Goal: Task Accomplishment & Management: Complete application form

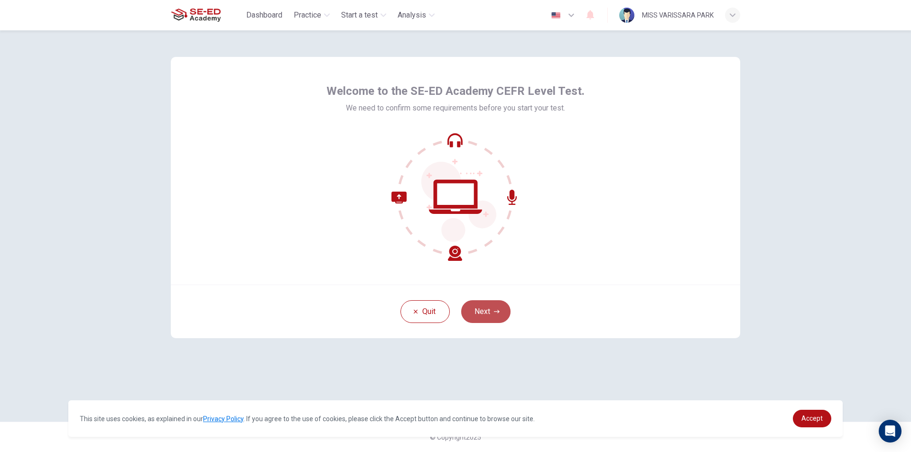
click at [491, 314] on button "Next" at bounding box center [485, 311] width 49 height 23
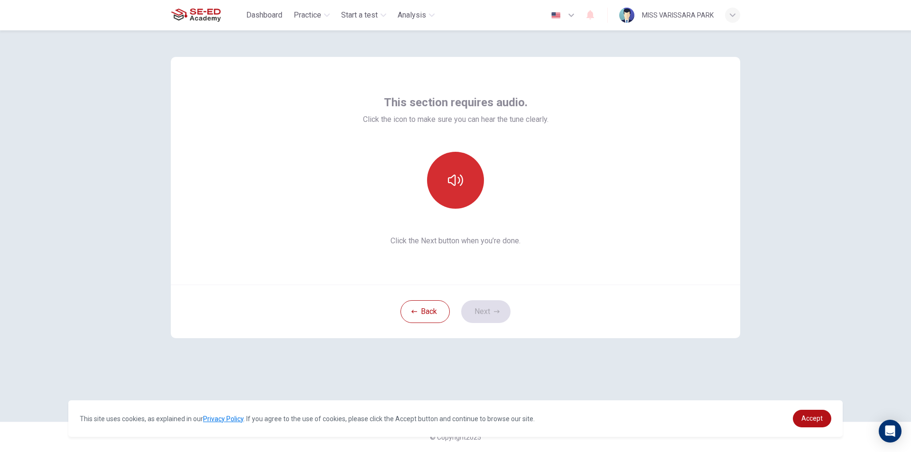
click at [454, 182] on icon "button" at bounding box center [455, 180] width 15 height 15
click at [460, 183] on icon "button" at bounding box center [455, 180] width 15 height 15
click at [490, 309] on button "Next" at bounding box center [485, 311] width 49 height 23
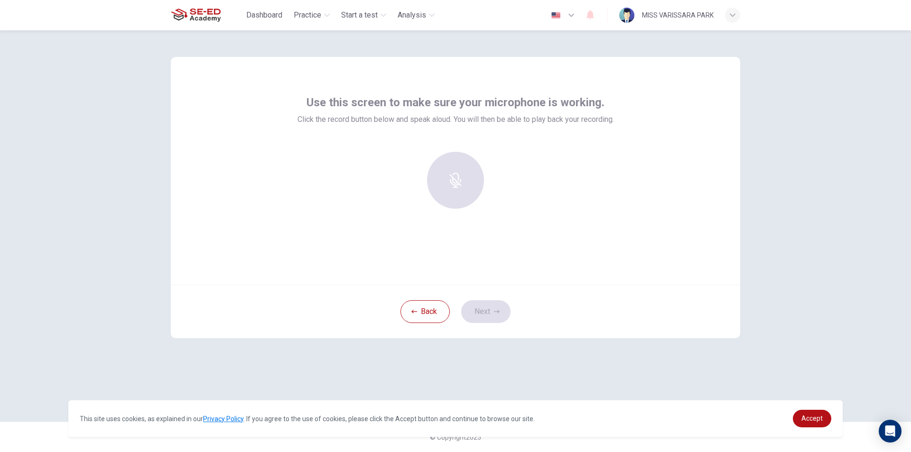
click at [446, 170] on div at bounding box center [455, 180] width 102 height 57
click at [471, 191] on div "Record" at bounding box center [455, 180] width 57 height 57
click at [819, 423] on link "Accept" at bounding box center [812, 419] width 38 height 18
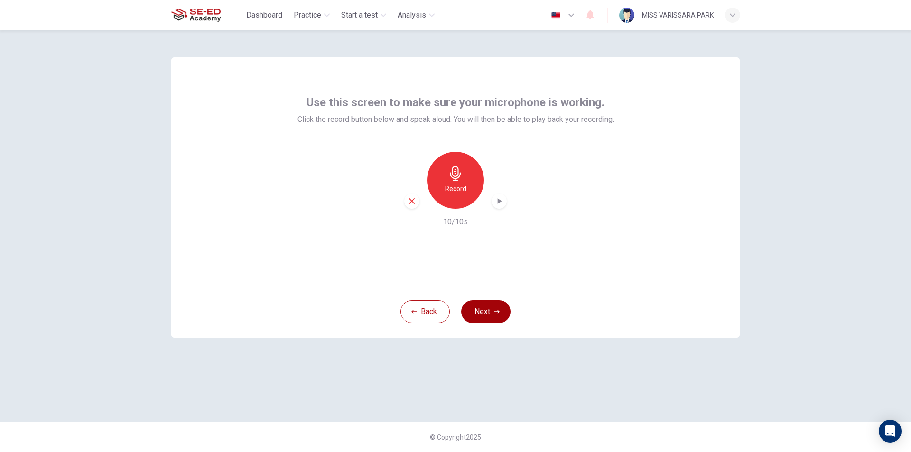
click at [494, 314] on icon "button" at bounding box center [497, 312] width 6 height 6
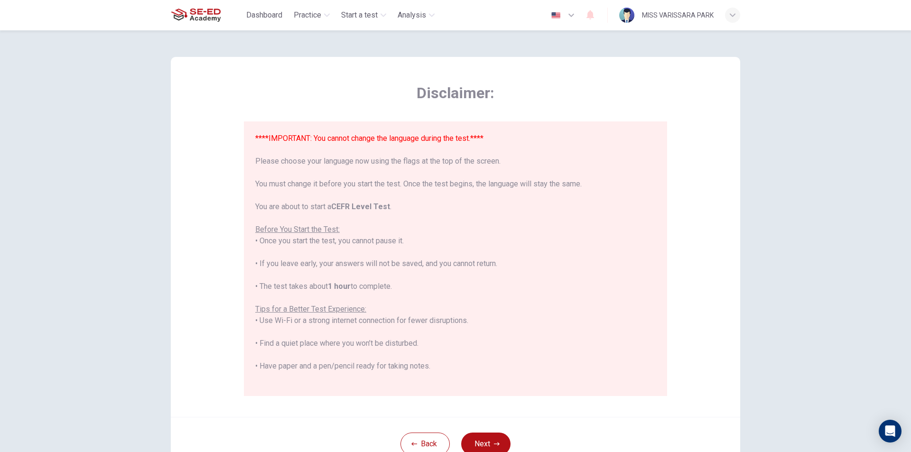
scroll to position [91, 0]
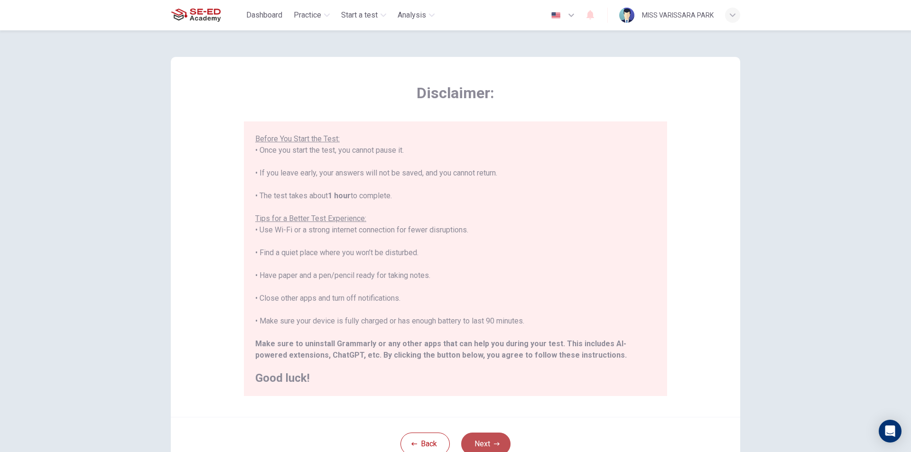
click at [487, 439] on button "Next" at bounding box center [485, 444] width 49 height 23
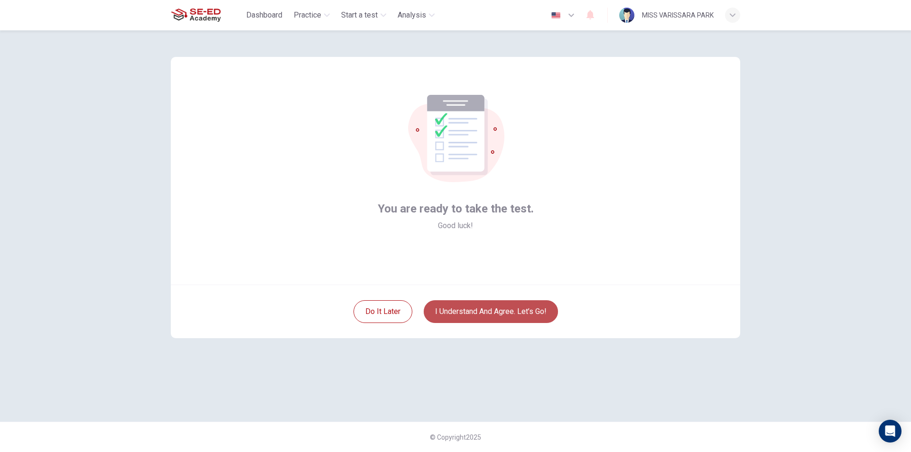
click at [499, 310] on button "I understand and agree. Let’s go!" at bounding box center [491, 311] width 134 height 23
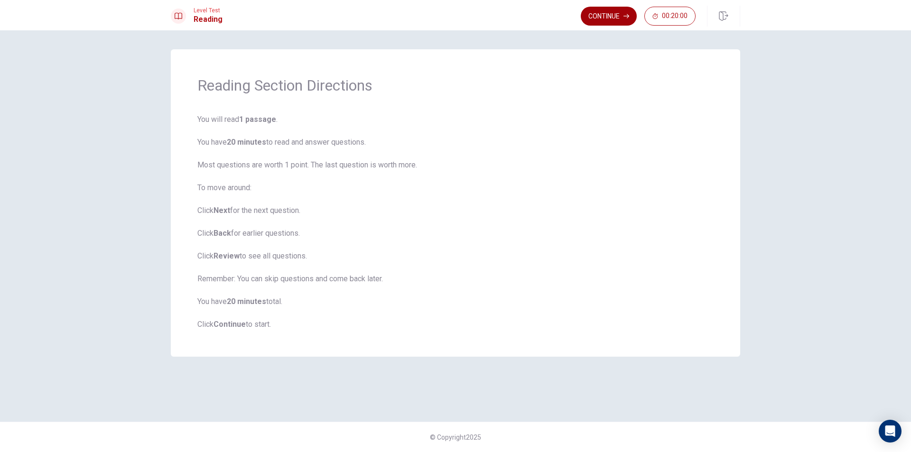
click at [599, 12] on button "Continue" at bounding box center [609, 16] width 56 height 19
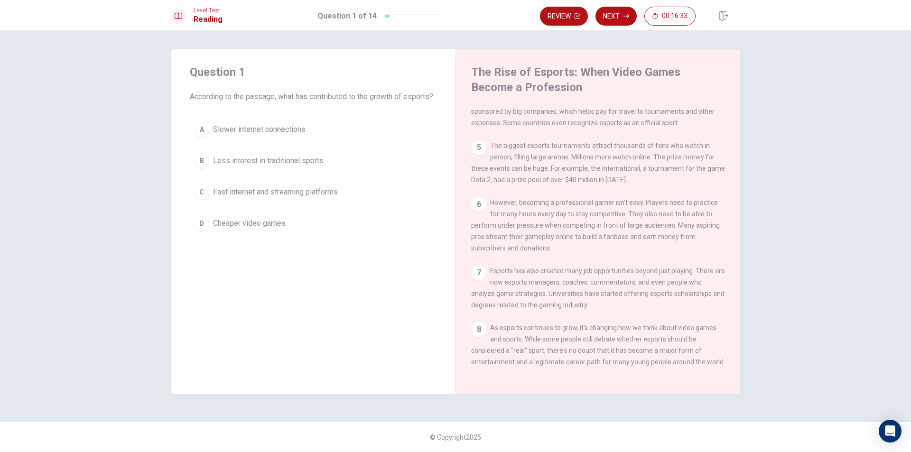
scroll to position [222, 0]
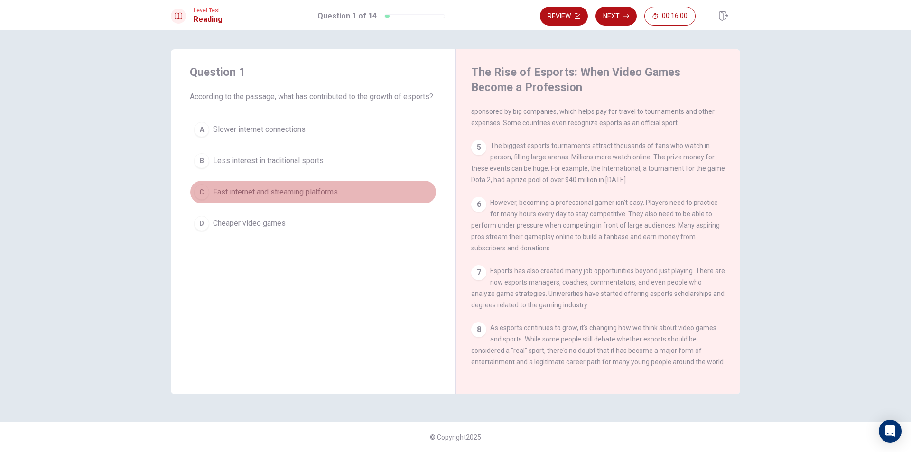
click at [199, 200] on div "C" at bounding box center [201, 192] width 15 height 15
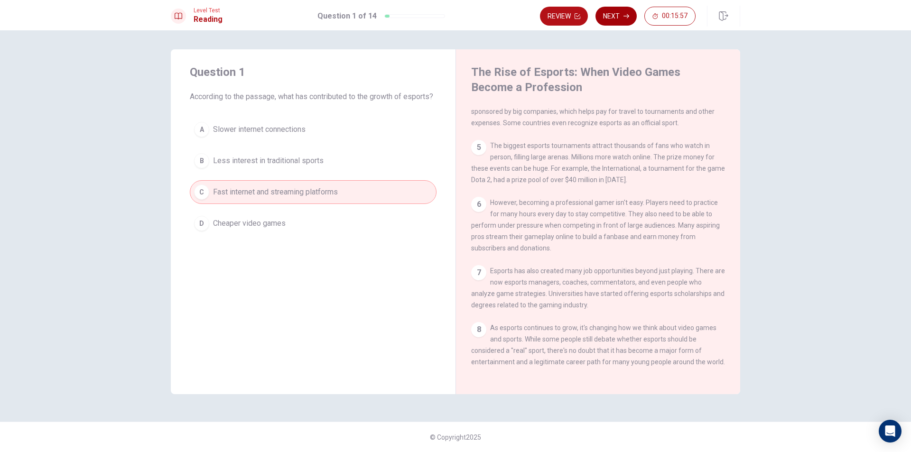
click at [620, 19] on button "Next" at bounding box center [615, 16] width 41 height 19
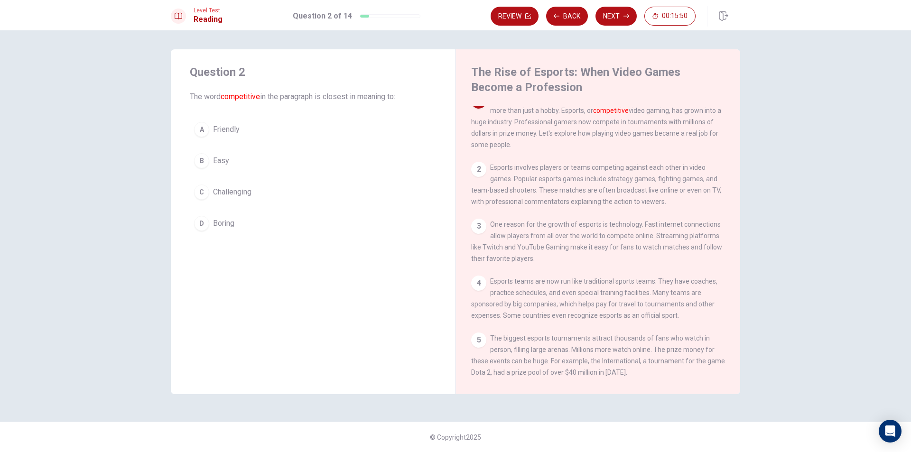
scroll to position [0, 0]
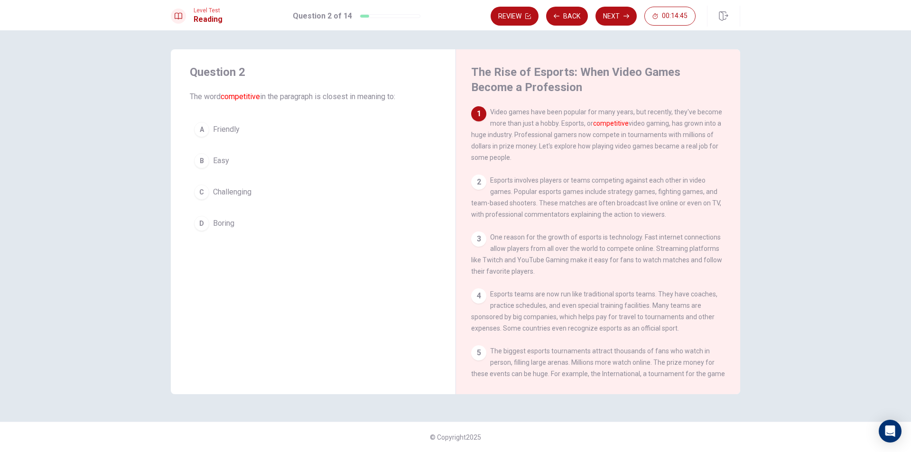
click at [206, 190] on div "C" at bounding box center [201, 192] width 15 height 15
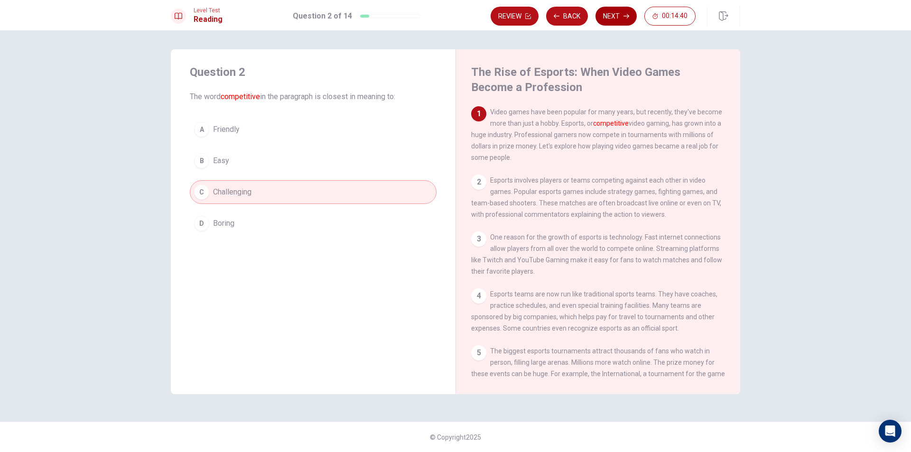
click at [629, 11] on button "Next" at bounding box center [615, 16] width 41 height 19
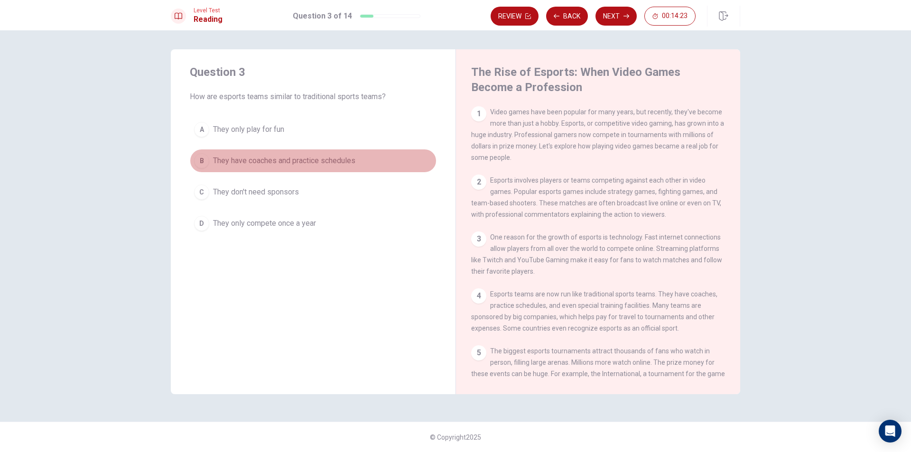
click at [202, 161] on div "B" at bounding box center [201, 160] width 15 height 15
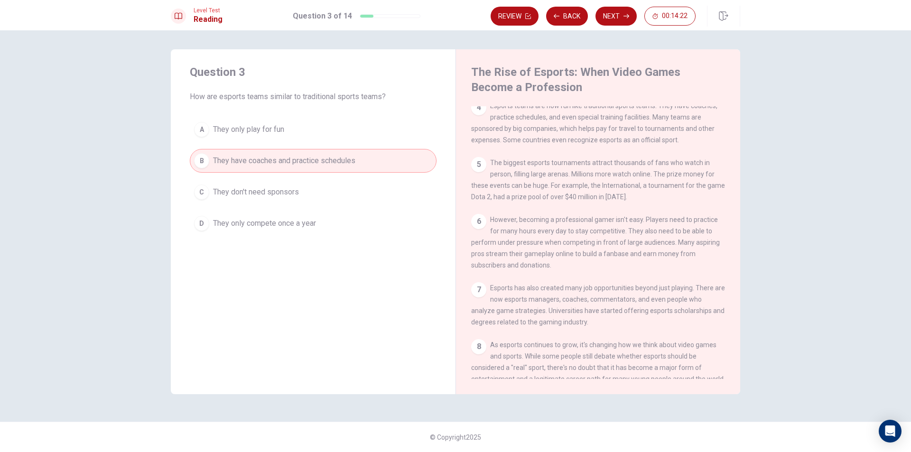
scroll to position [190, 0]
click at [623, 20] on button "Next" at bounding box center [615, 16] width 41 height 19
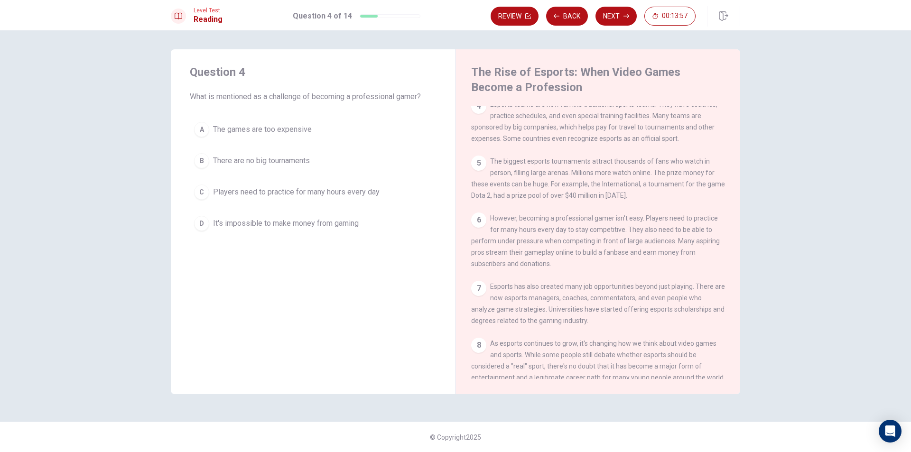
drag, startPoint x: 214, startPoint y: 196, endPoint x: 220, endPoint y: 193, distance: 6.4
click at [214, 195] on span "Players need to practice for many hours every day" at bounding box center [296, 191] width 166 height 11
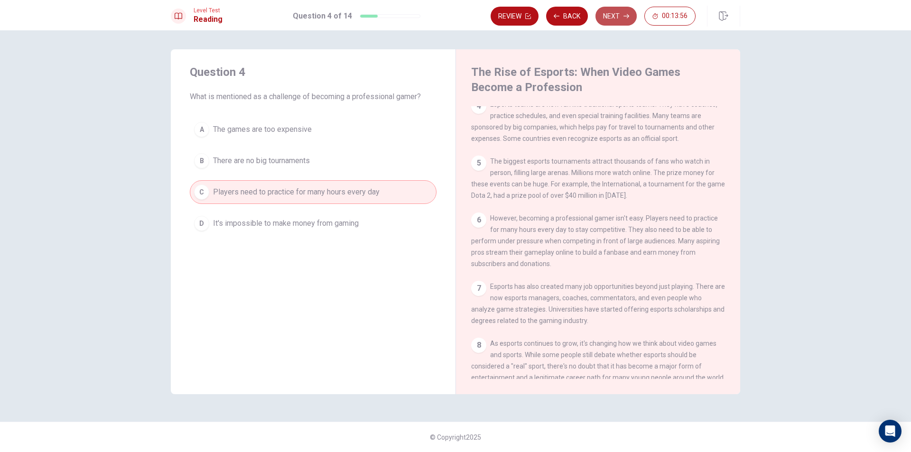
click at [621, 18] on button "Next" at bounding box center [615, 16] width 41 height 19
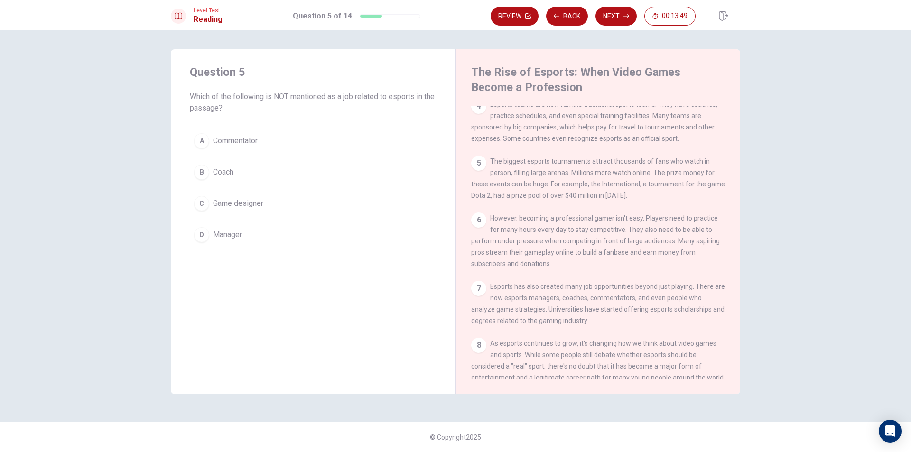
scroll to position [222, 0]
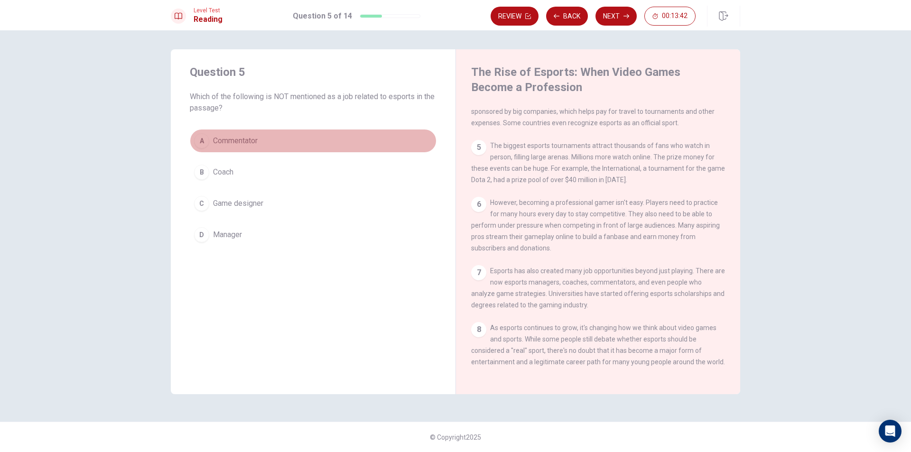
click at [254, 138] on span "Commentator" at bounding box center [235, 140] width 45 height 11
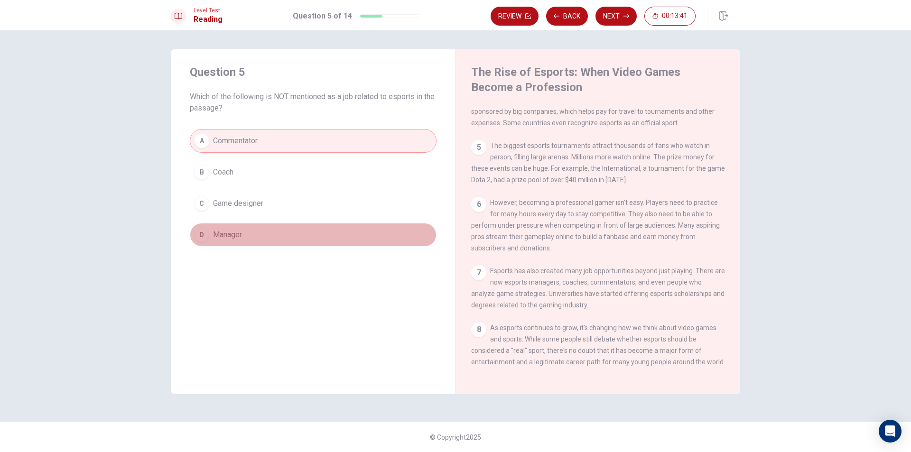
click at [281, 228] on button "D Manager" at bounding box center [313, 235] width 247 height 24
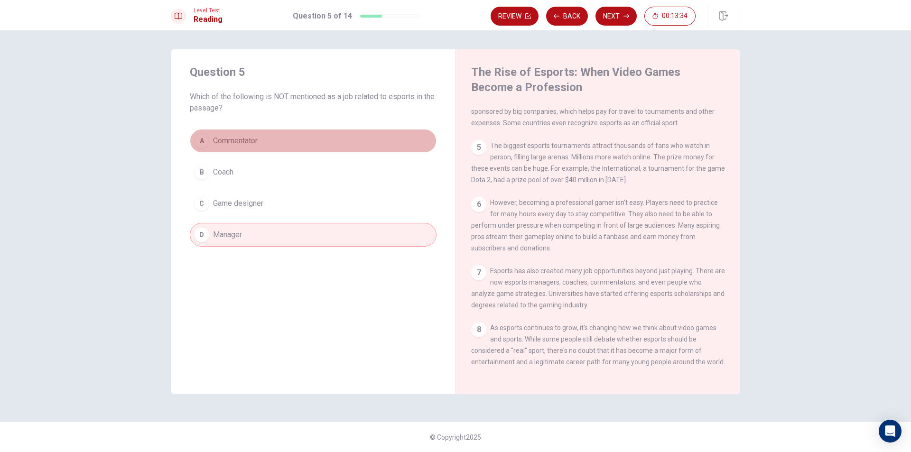
click at [243, 135] on button "A Commentator" at bounding box center [313, 141] width 247 height 24
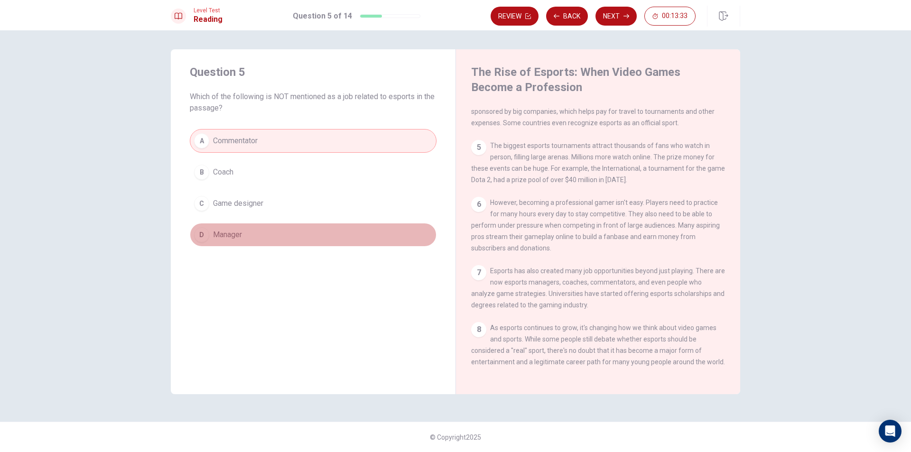
click at [329, 228] on button "D Manager" at bounding box center [313, 235] width 247 height 24
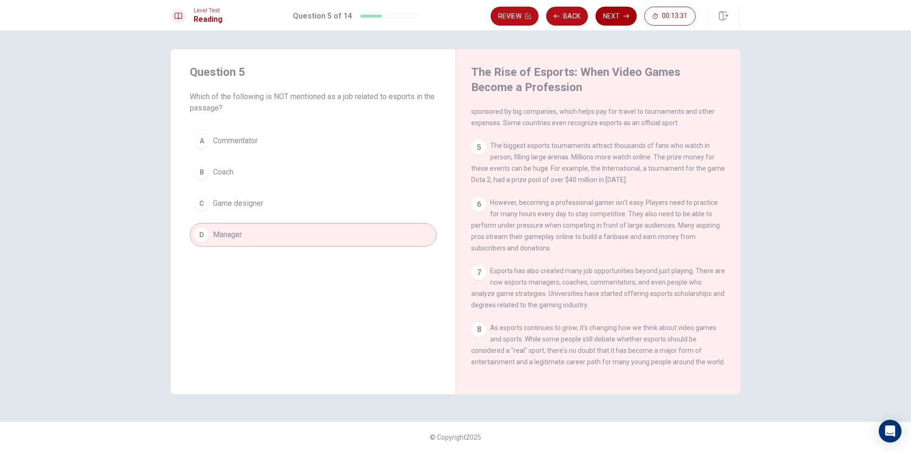
click at [610, 9] on button "Next" at bounding box center [615, 16] width 41 height 19
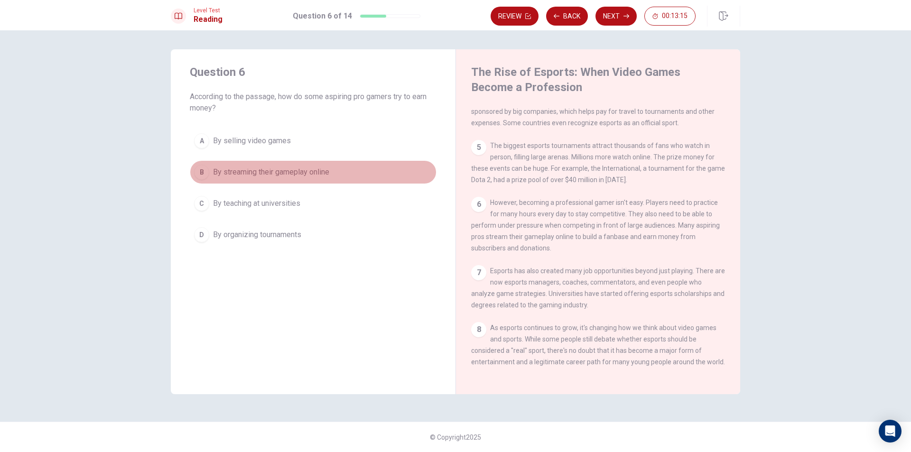
click at [264, 169] on span "By streaming their gameplay online" at bounding box center [271, 171] width 116 height 11
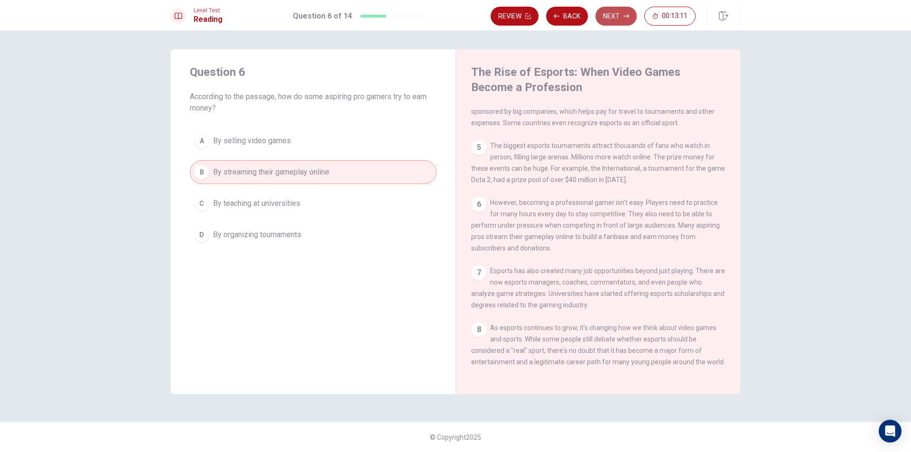
click at [612, 16] on button "Next" at bounding box center [615, 16] width 41 height 19
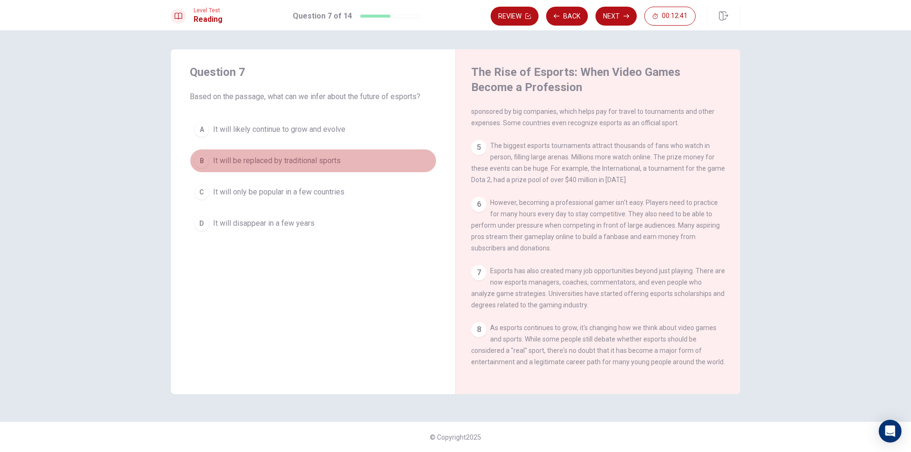
click at [265, 158] on span "It will be replaced by traditional sports" at bounding box center [277, 160] width 128 height 11
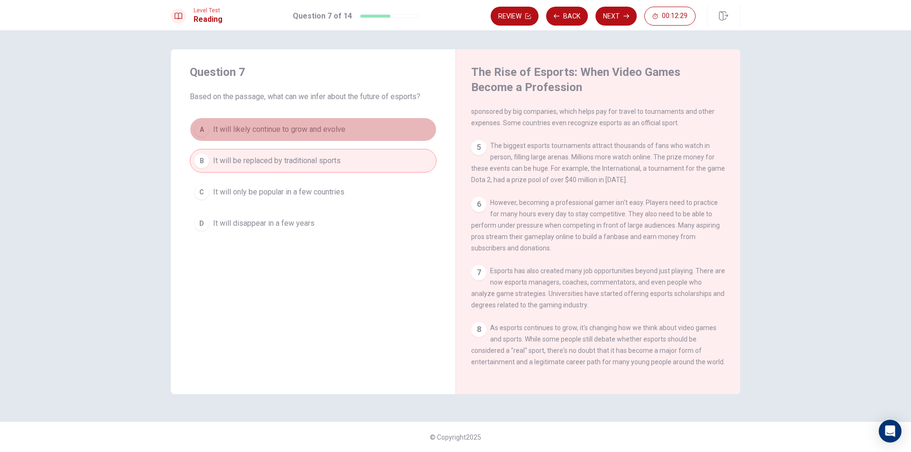
click at [267, 133] on span "It will likely continue to grow and evolve" at bounding box center [279, 129] width 132 height 11
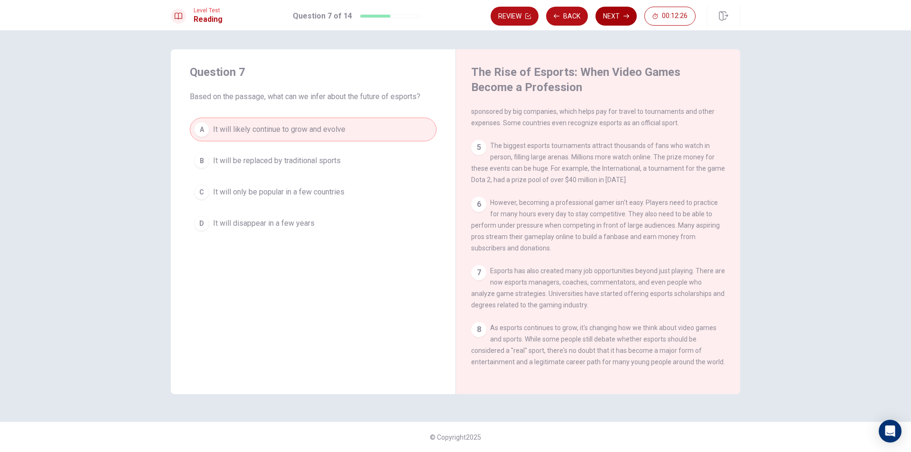
click at [615, 18] on button "Next" at bounding box center [615, 16] width 41 height 19
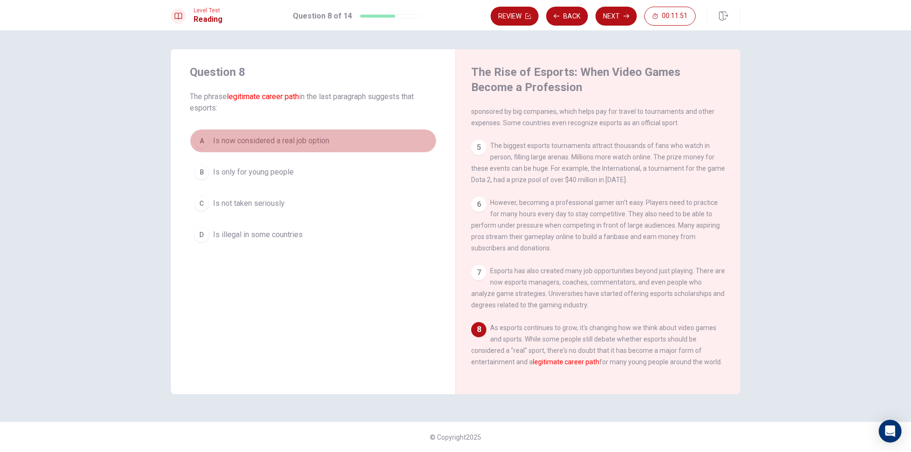
click at [241, 142] on span "Is now considered a real job option" at bounding box center [271, 140] width 116 height 11
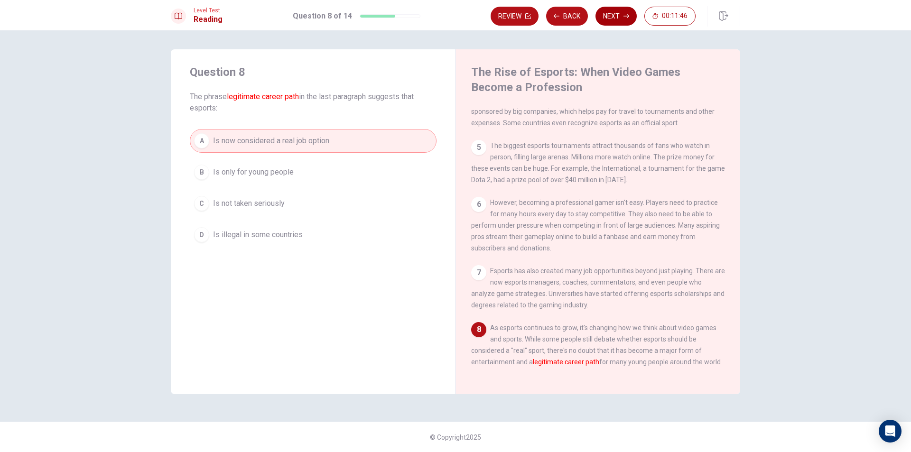
click at [615, 19] on button "Next" at bounding box center [615, 16] width 41 height 19
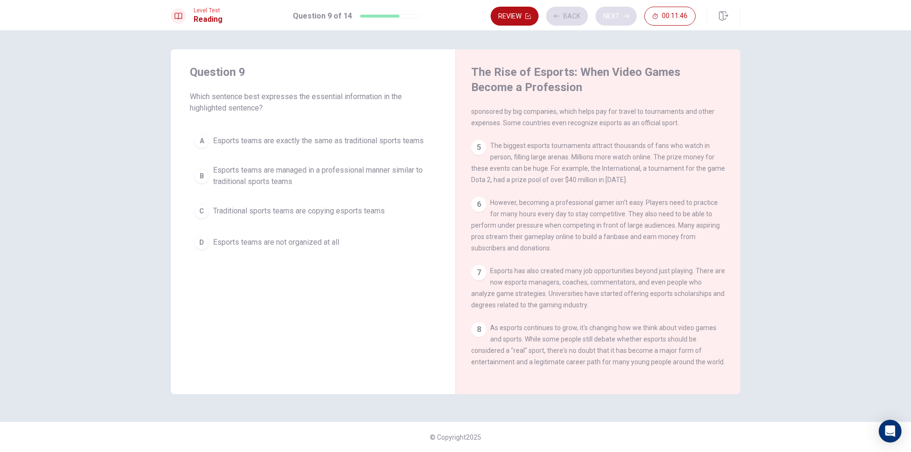
scroll to position [188, 0]
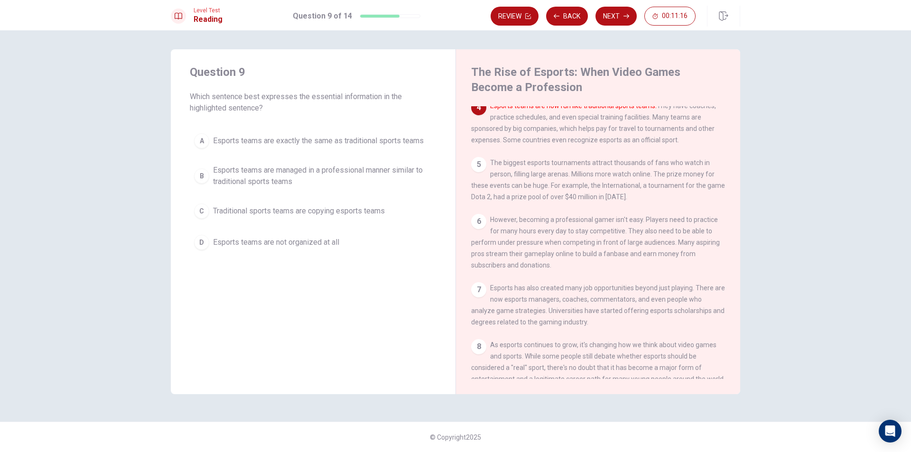
click at [268, 174] on span "Esports teams are managed in a professional manner similar to traditional sport…" at bounding box center [322, 176] width 219 height 23
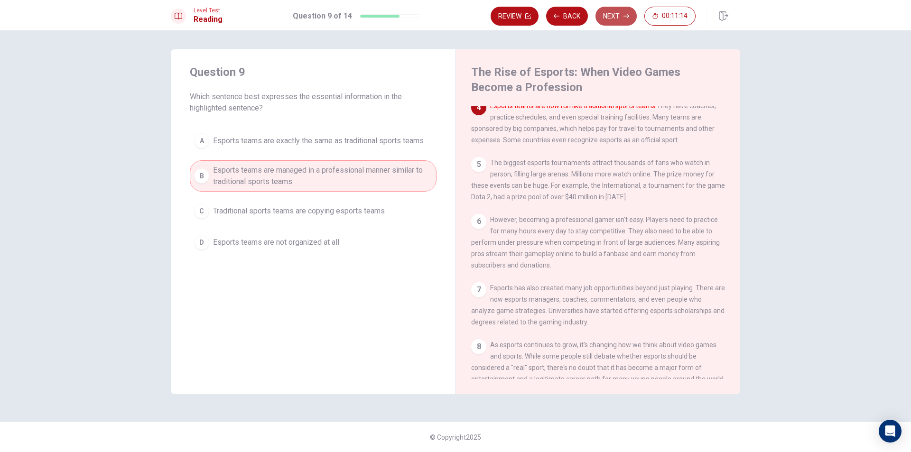
click at [608, 14] on button "Next" at bounding box center [615, 16] width 41 height 19
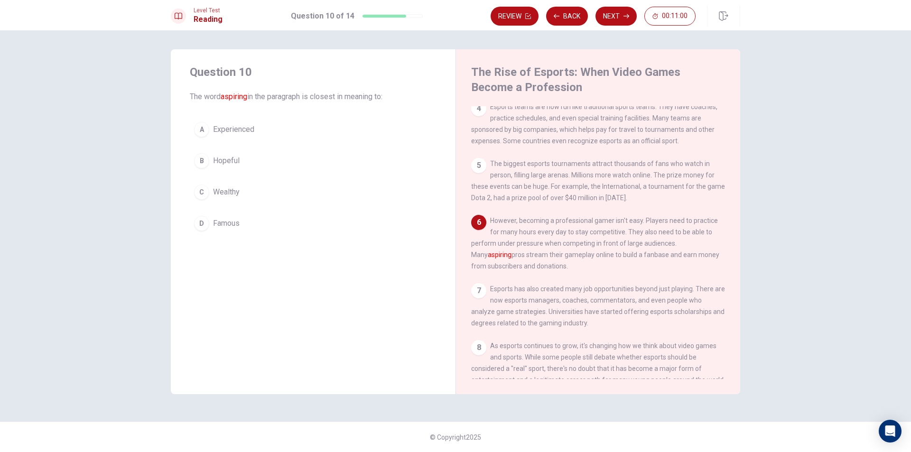
click at [254, 225] on button "D Famous" at bounding box center [313, 224] width 247 height 24
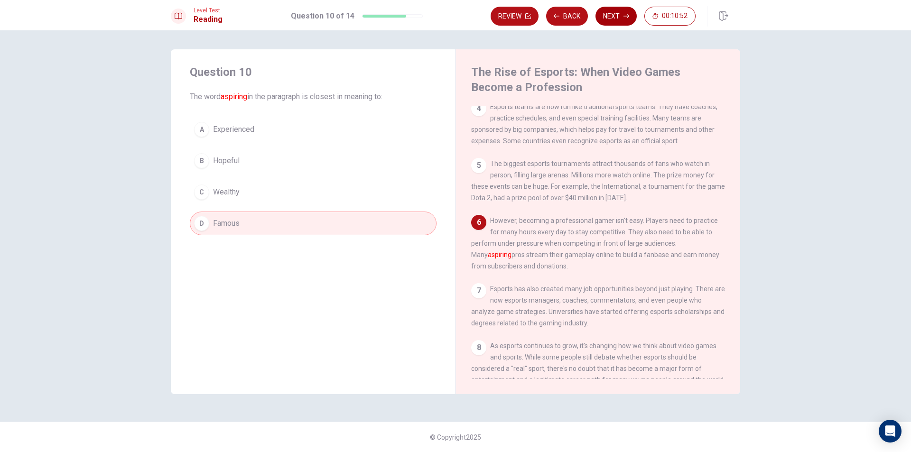
click at [620, 16] on button "Next" at bounding box center [615, 16] width 41 height 19
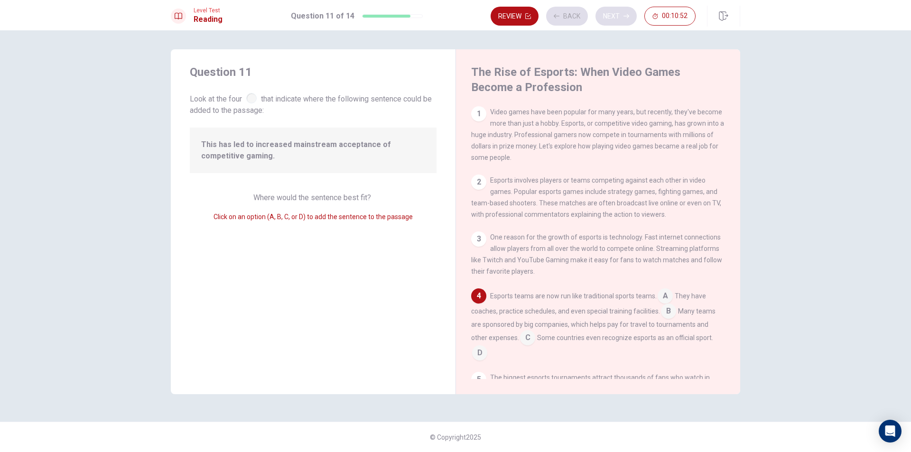
scroll to position [83, 0]
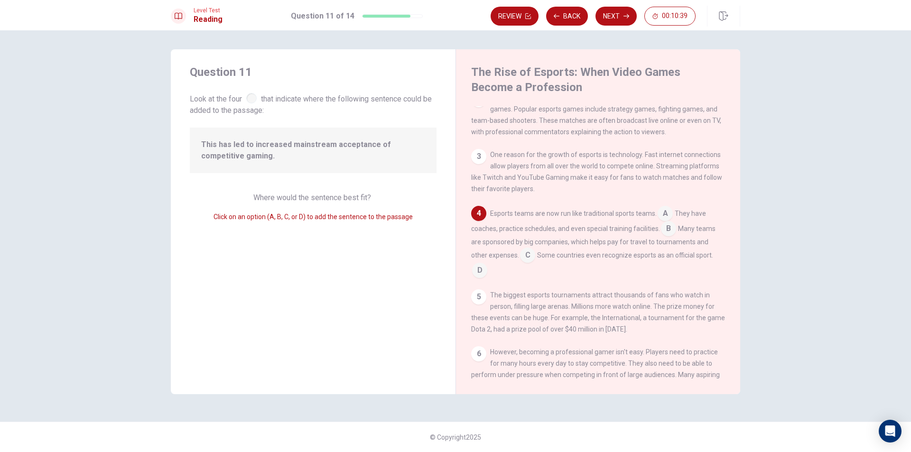
click at [668, 222] on input at bounding box center [664, 214] width 15 height 15
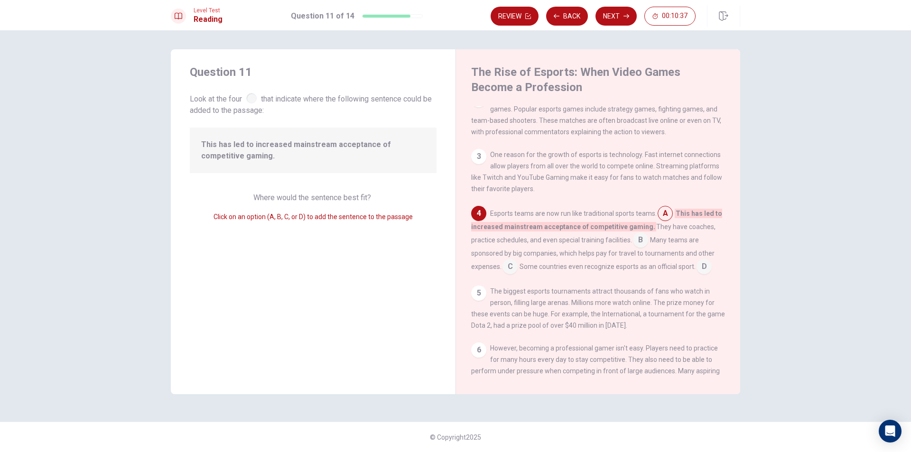
click at [665, 222] on input at bounding box center [664, 214] width 15 height 15
click at [634, 244] on input at bounding box center [640, 240] width 15 height 15
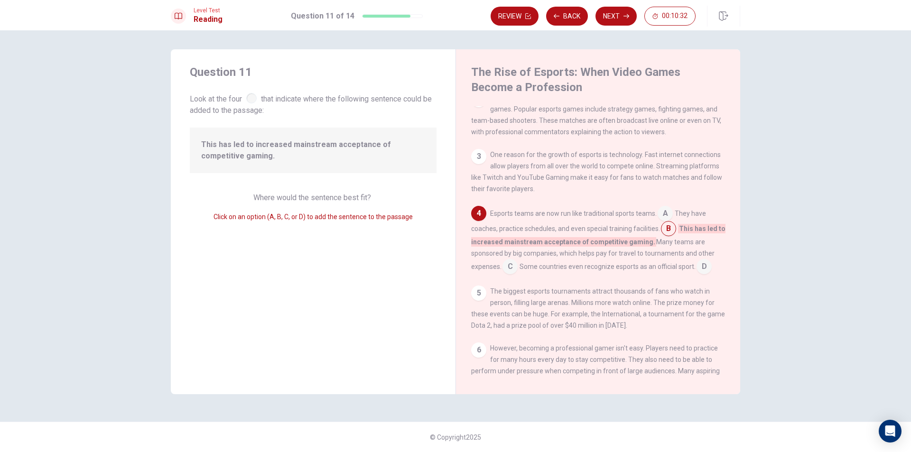
click at [663, 221] on input at bounding box center [664, 214] width 15 height 15
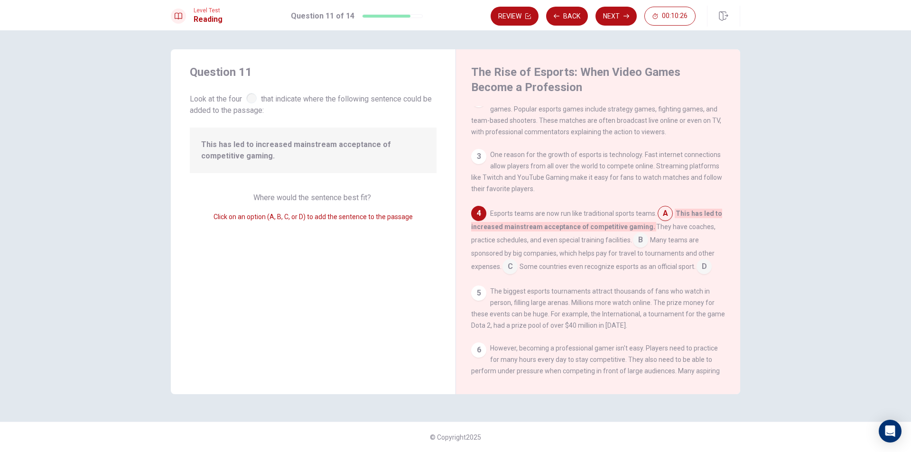
click at [638, 241] on input at bounding box center [640, 240] width 15 height 15
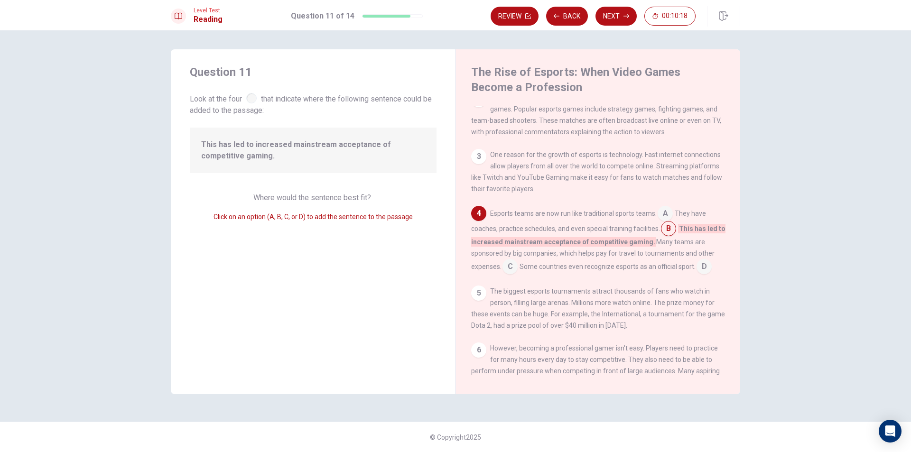
click at [708, 271] on input at bounding box center [703, 267] width 15 height 15
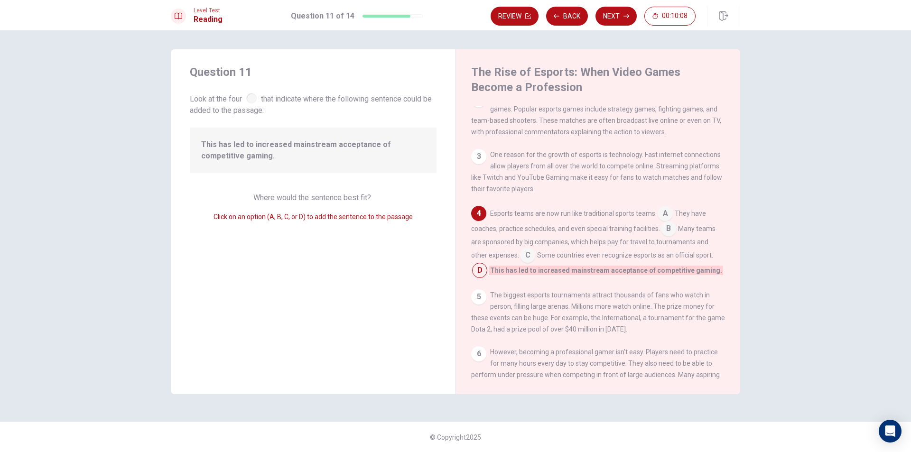
click at [523, 259] on input at bounding box center [527, 256] width 15 height 15
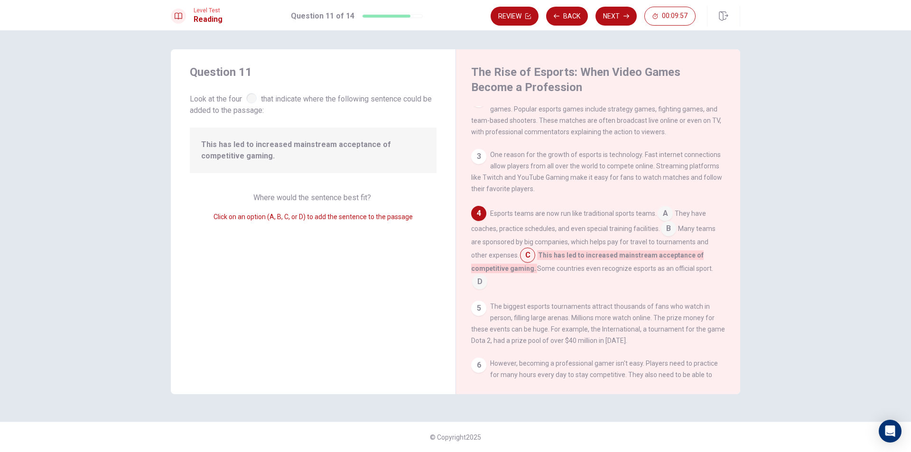
click at [476, 289] on input at bounding box center [479, 282] width 15 height 15
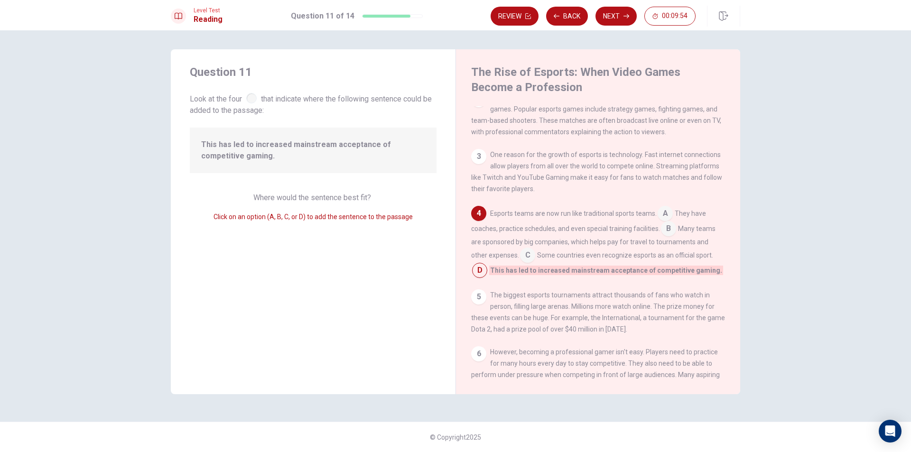
click at [531, 261] on input at bounding box center [527, 256] width 15 height 15
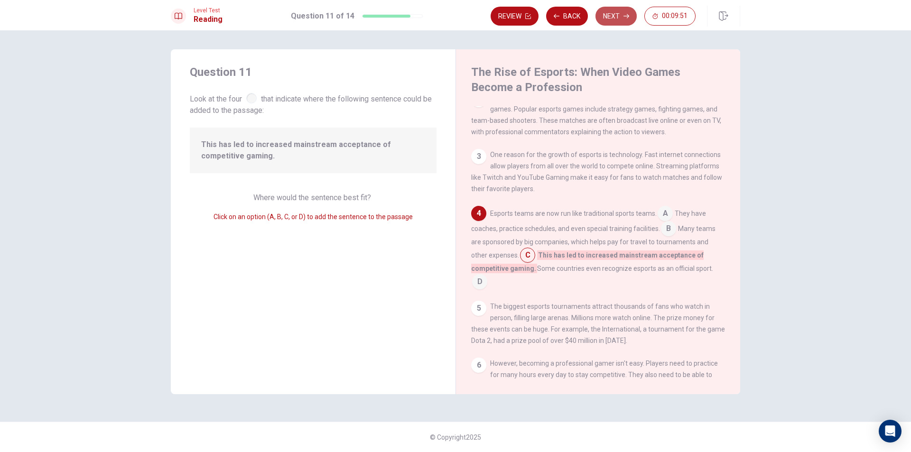
click at [619, 21] on button "Next" at bounding box center [615, 16] width 41 height 19
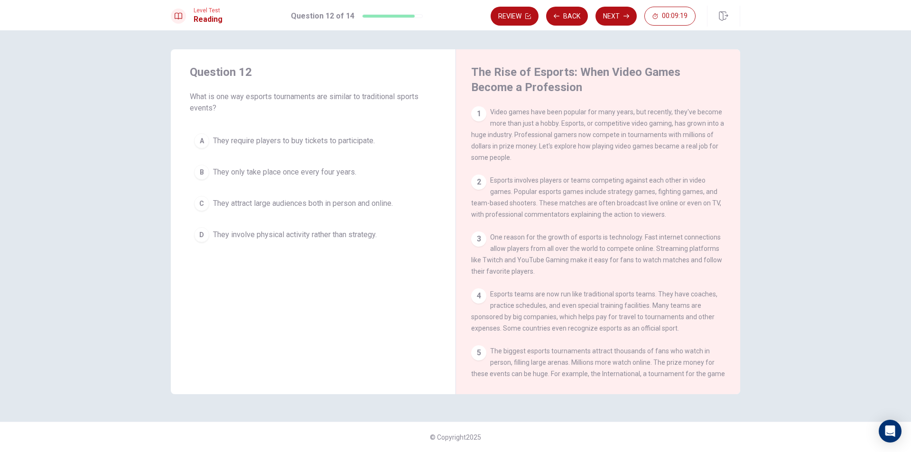
click at [352, 205] on span "They attract large audiences both in person and online." at bounding box center [303, 203] width 180 height 11
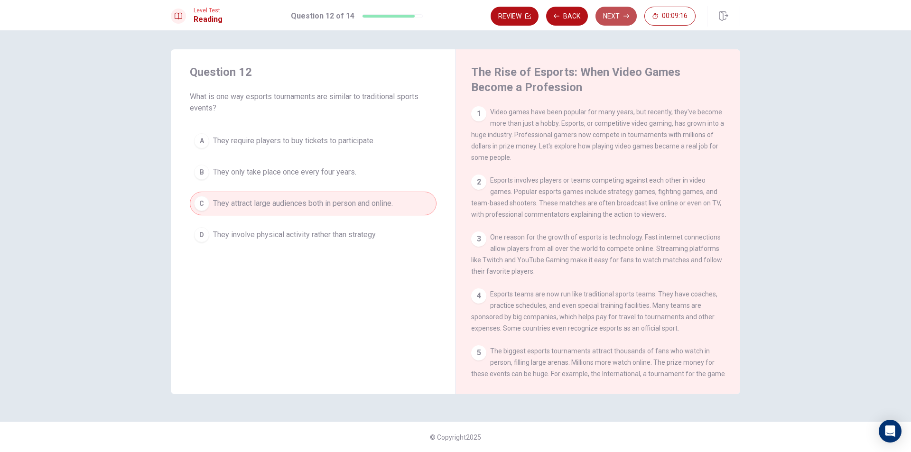
click at [625, 14] on icon "button" at bounding box center [626, 16] width 6 height 6
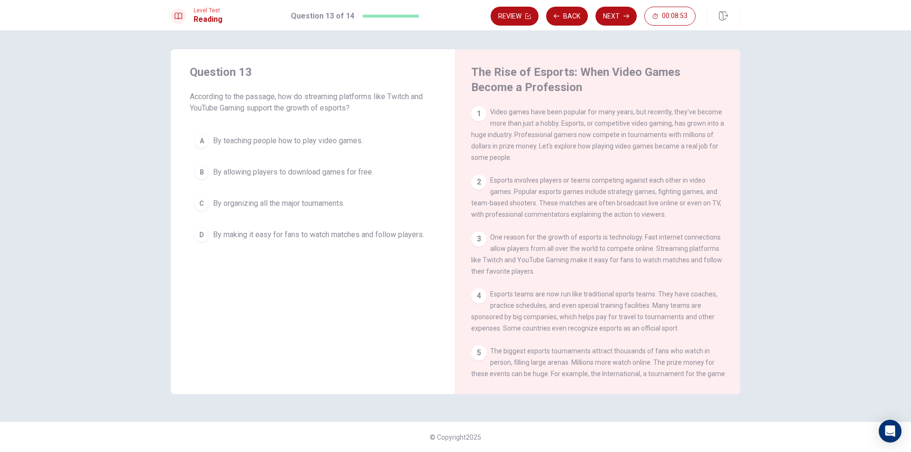
click at [408, 235] on span "By making it easy for fans to watch matches and follow players." at bounding box center [318, 234] width 211 height 11
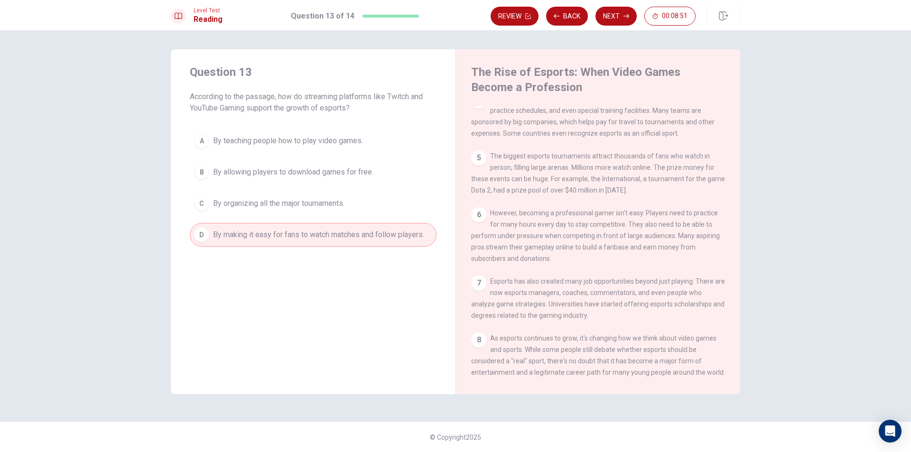
scroll to position [222, 0]
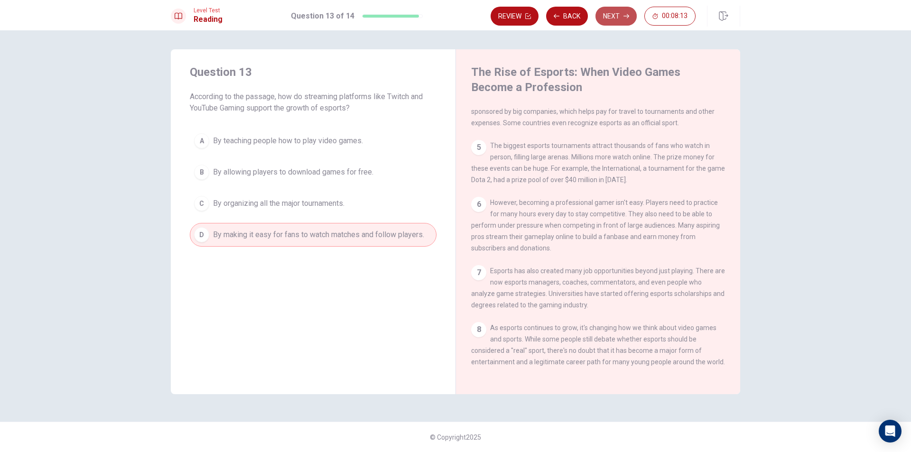
click at [621, 19] on button "Next" at bounding box center [615, 16] width 41 height 19
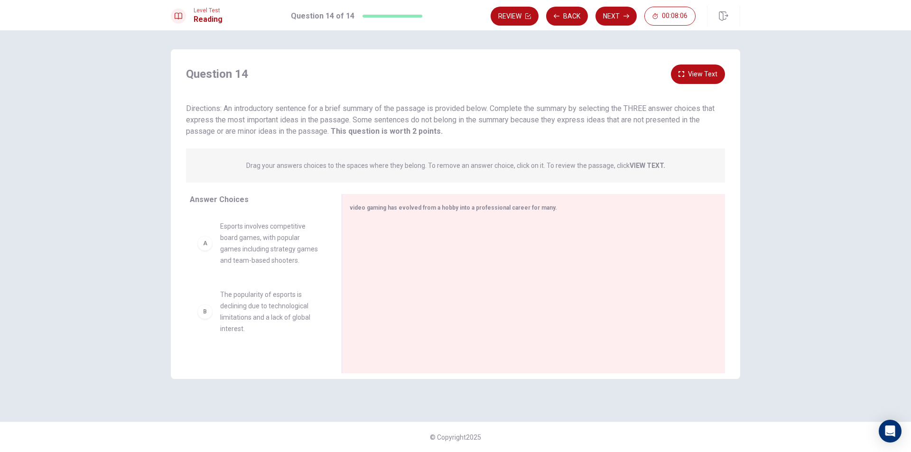
click at [213, 254] on div "A Esports involves competitive board games, with popular games including strate…" at bounding box center [257, 244] width 121 height 46
click at [210, 255] on div "A Esports involves competitive board games, with popular games including strate…" at bounding box center [257, 244] width 121 height 46
click at [204, 251] on div "A" at bounding box center [204, 243] width 15 height 15
drag, startPoint x: 217, startPoint y: 250, endPoint x: 222, endPoint y: 250, distance: 4.8
drag, startPoint x: 200, startPoint y: 249, endPoint x: 352, endPoint y: 249, distance: 152.3
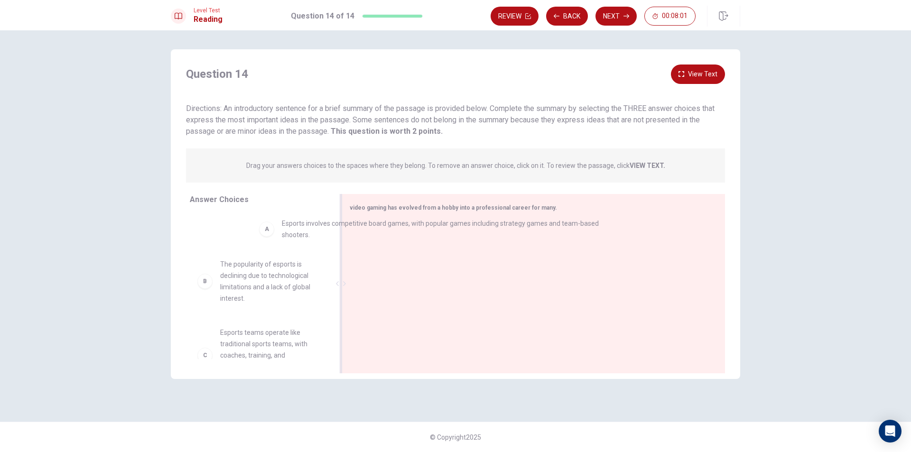
drag, startPoint x: 370, startPoint y: 246, endPoint x: 250, endPoint y: 233, distance: 120.3
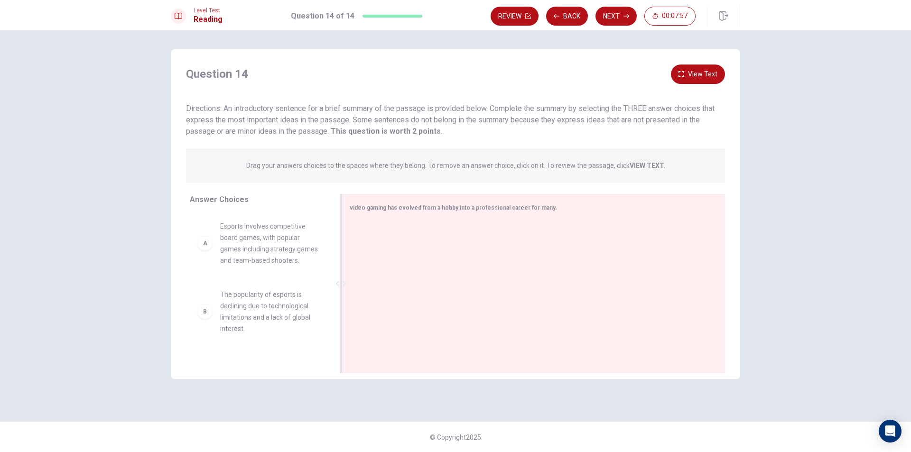
scroll to position [237, 0]
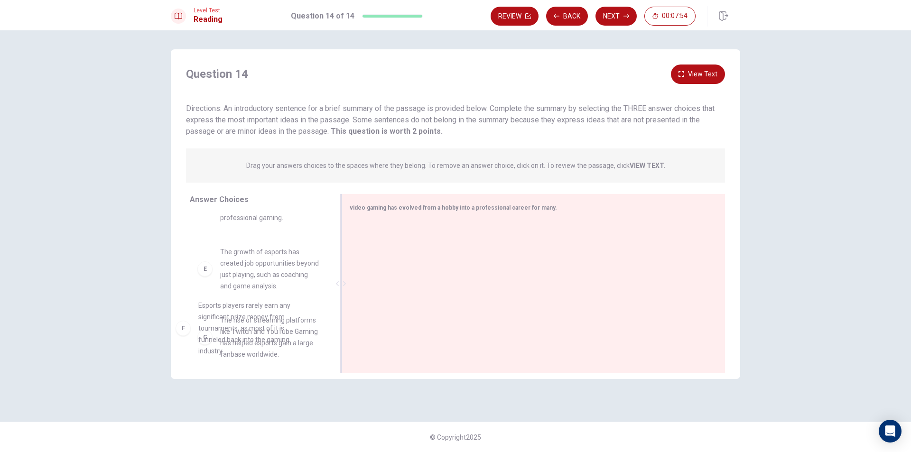
drag, startPoint x: 258, startPoint y: 351, endPoint x: 248, endPoint y: 305, distance: 47.1
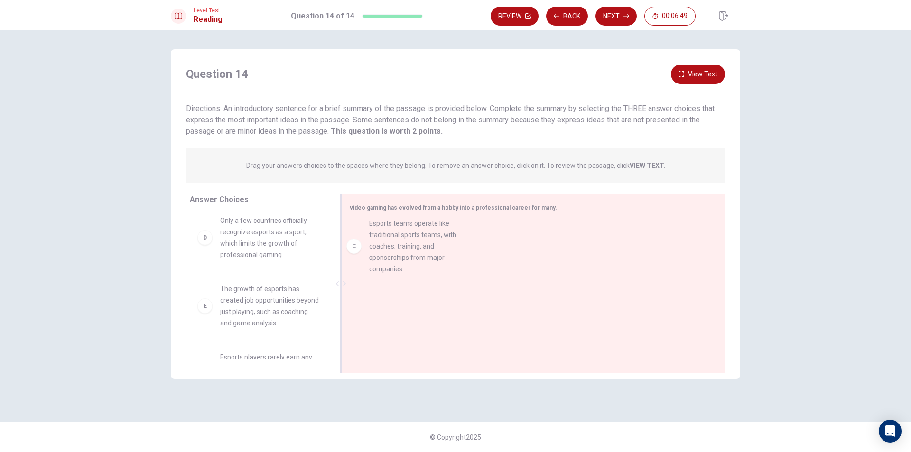
drag, startPoint x: 208, startPoint y: 258, endPoint x: 372, endPoint y: 246, distance: 164.5
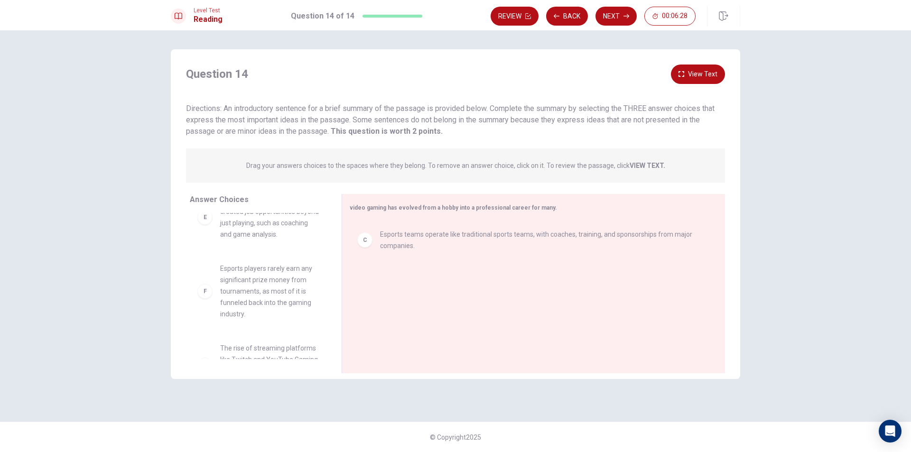
scroll to position [279, 0]
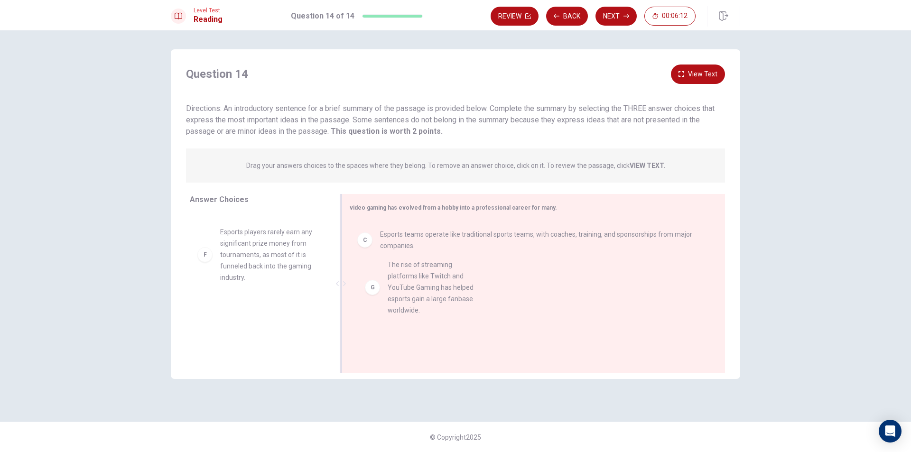
drag, startPoint x: 289, startPoint y: 340, endPoint x: 462, endPoint y: 292, distance: 179.1
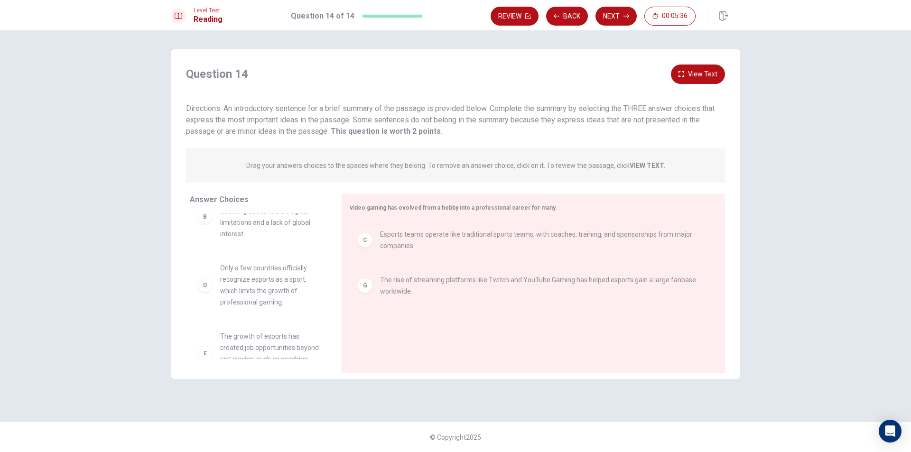
scroll to position [0, 0]
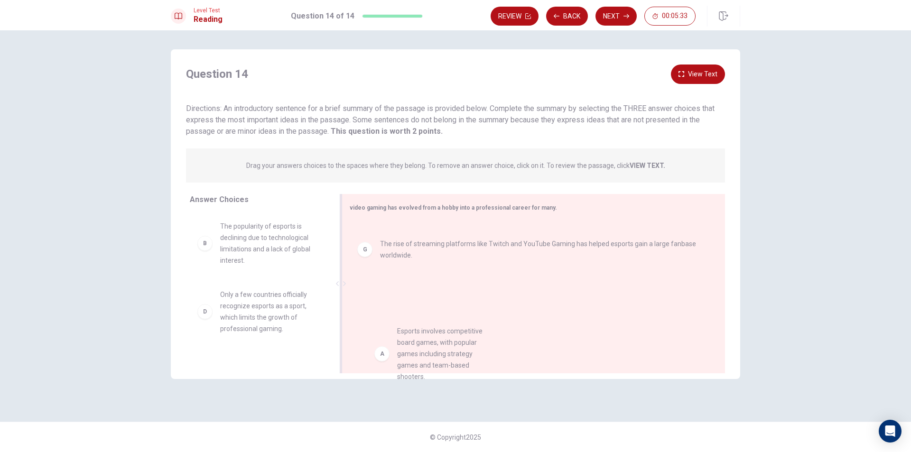
drag, startPoint x: 257, startPoint y: 263, endPoint x: 427, endPoint y: 321, distance: 180.0
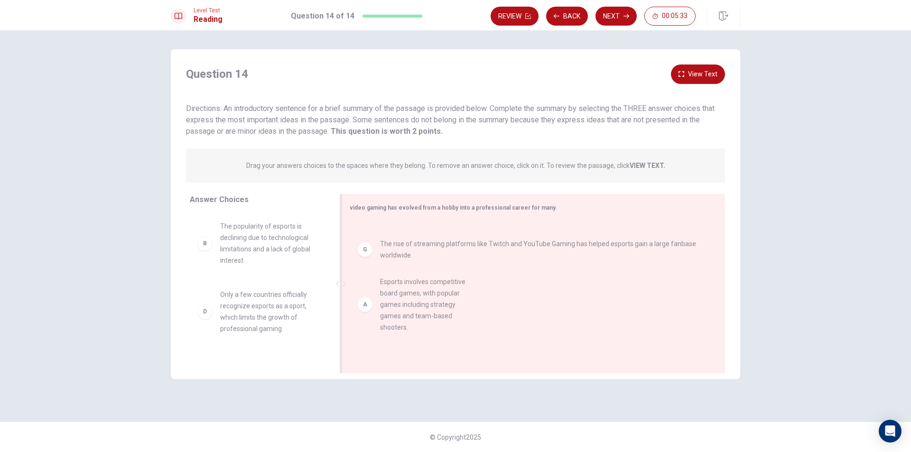
scroll to position [2, 0]
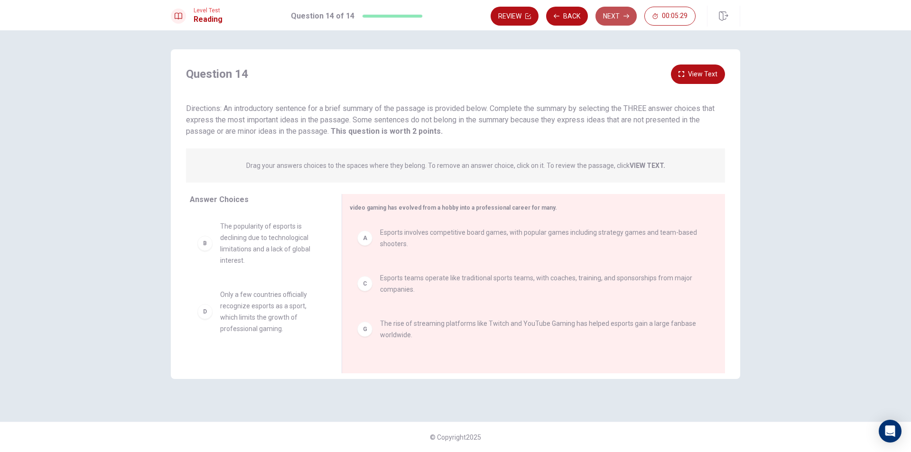
click at [625, 18] on icon "button" at bounding box center [626, 16] width 6 height 6
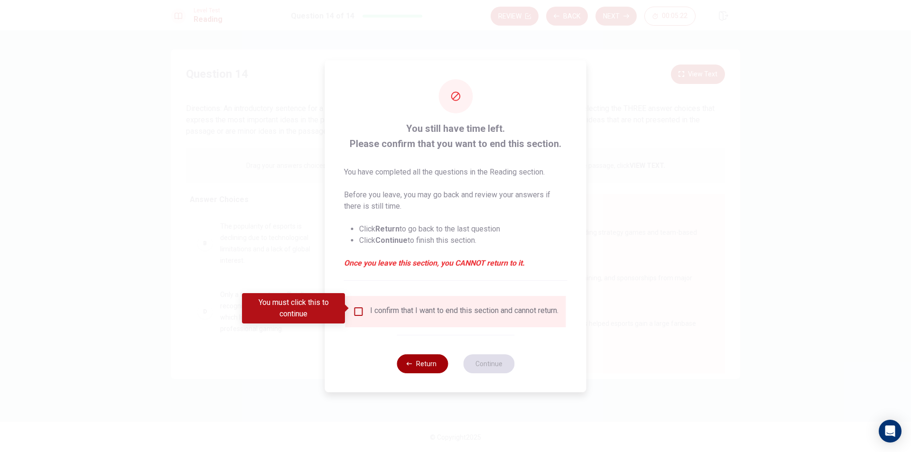
click at [432, 369] on button "Return" at bounding box center [422, 363] width 51 height 19
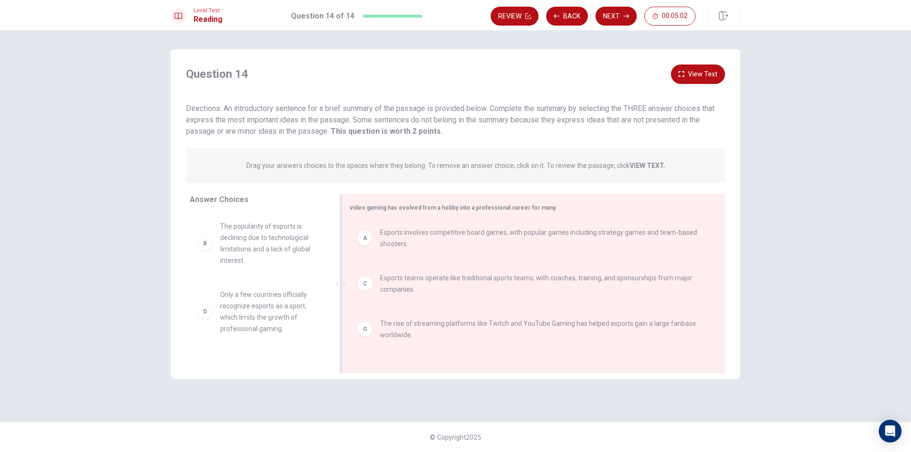
scroll to position [1, 0]
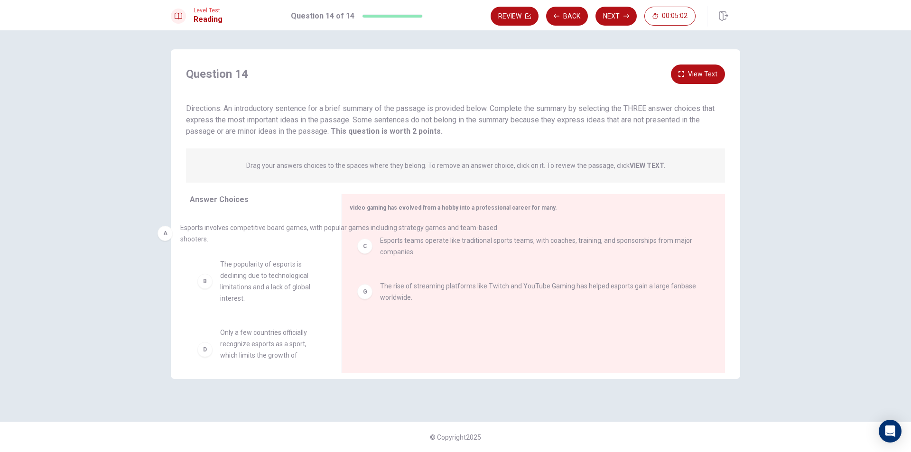
drag, startPoint x: 550, startPoint y: 244, endPoint x: 328, endPoint y: 240, distance: 222.5
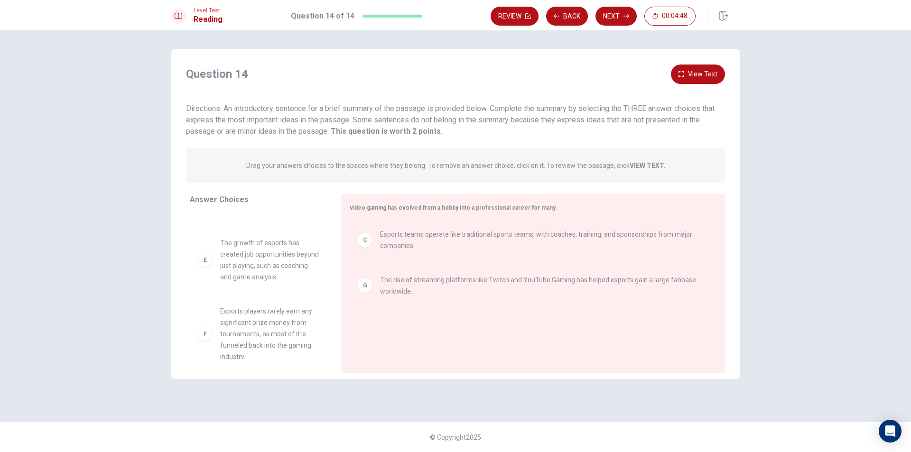
scroll to position [211, 0]
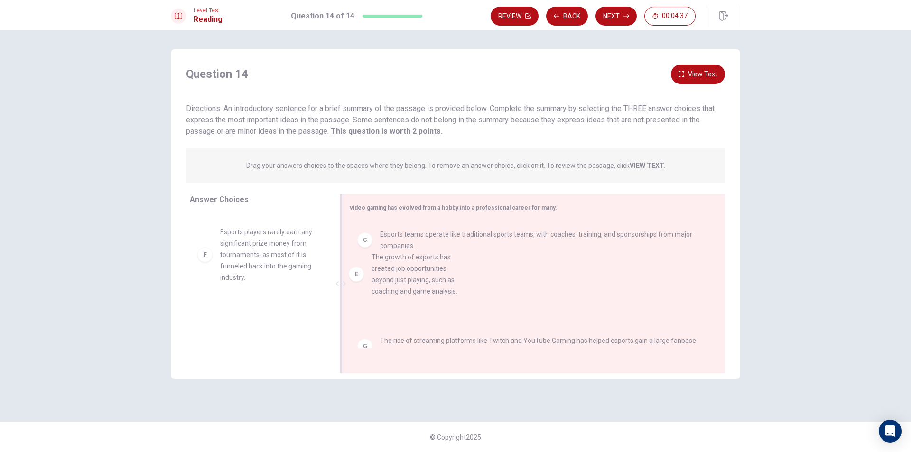
drag, startPoint x: 300, startPoint y: 250, endPoint x: 453, endPoint y: 275, distance: 155.7
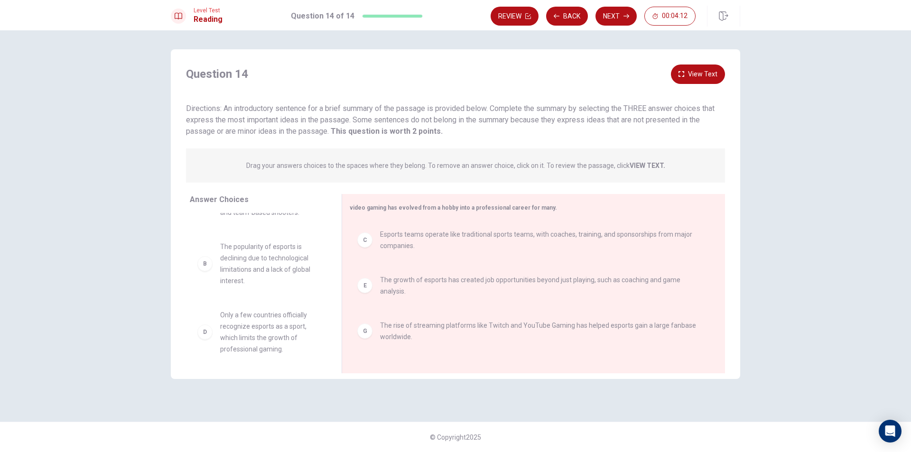
scroll to position [47, 0]
click at [619, 21] on button "Next" at bounding box center [615, 16] width 41 height 19
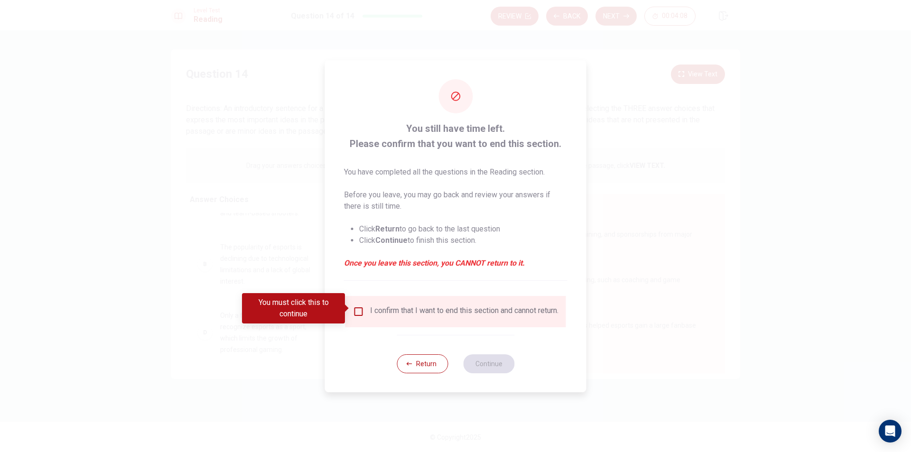
click at [366, 311] on div "I confirm that I want to end this section and cannot return." at bounding box center [455, 311] width 205 height 11
click at [356, 312] on input "You must click this to continue" at bounding box center [358, 311] width 11 height 11
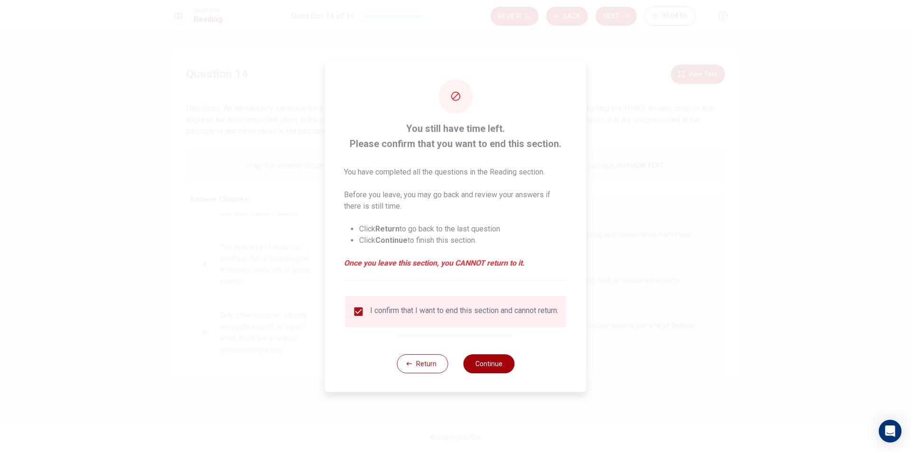
click at [484, 360] on button "Continue" at bounding box center [488, 363] width 51 height 19
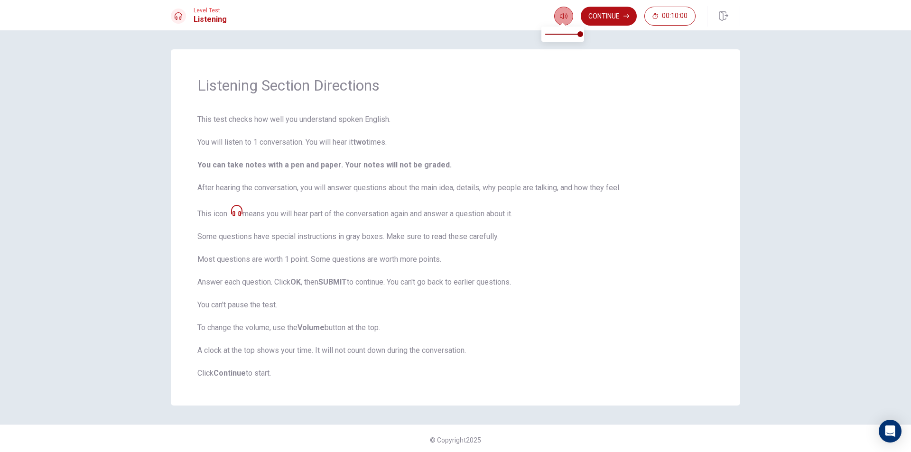
click at [564, 17] on icon "button" at bounding box center [564, 16] width 8 height 6
click at [294, 165] on b "You can take notes with a pen and paper. Your notes will not be graded." at bounding box center [324, 164] width 254 height 9
click at [236, 209] on icon at bounding box center [236, 210] width 11 height 11
click at [608, 16] on button "Continue" at bounding box center [609, 16] width 56 height 19
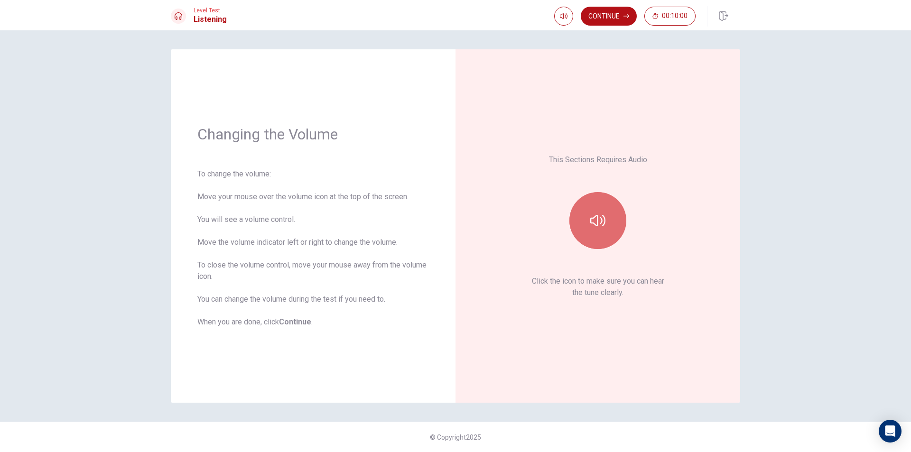
click at [597, 225] on icon "button" at bounding box center [597, 220] width 15 height 11
click at [627, 16] on icon "button" at bounding box center [626, 16] width 6 height 4
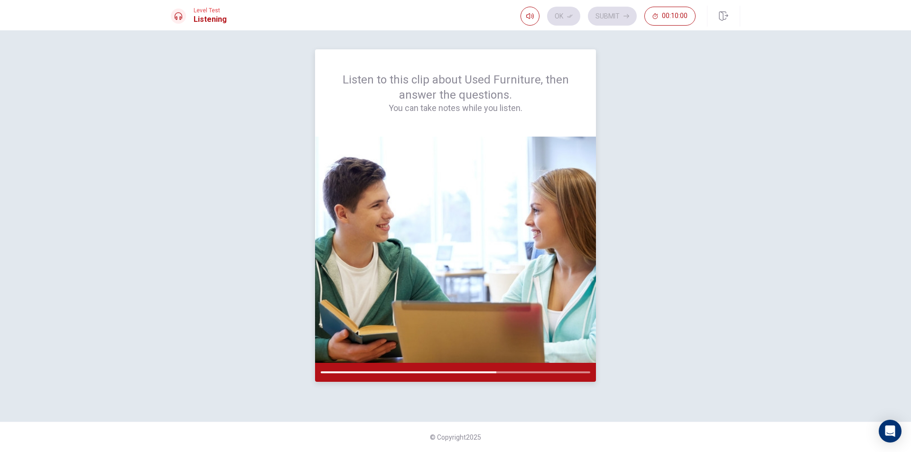
drag, startPoint x: 489, startPoint y: 371, endPoint x: 464, endPoint y: 368, distance: 25.4
click at [464, 368] on div at bounding box center [455, 372] width 281 height 19
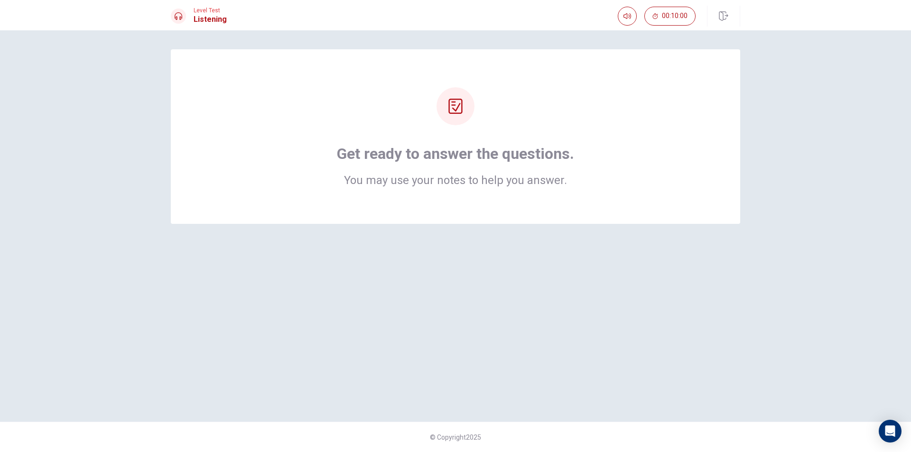
click at [582, 180] on div "Get ready to answer the questions. You may use your notes to help you answer." at bounding box center [455, 136] width 493 height 99
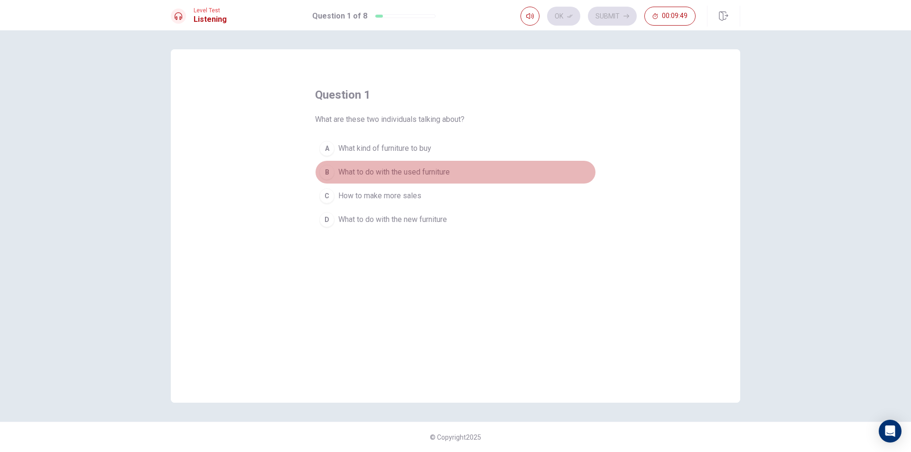
click at [375, 168] on span "What to do with the used furniture" at bounding box center [393, 171] width 111 height 11
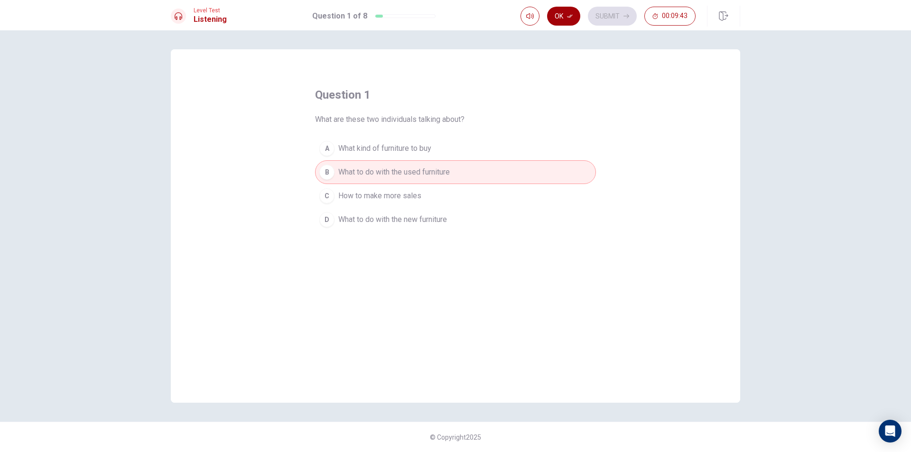
click at [567, 13] on icon "button" at bounding box center [570, 16] width 6 height 6
click at [600, 18] on button "Submit" at bounding box center [612, 16] width 49 height 19
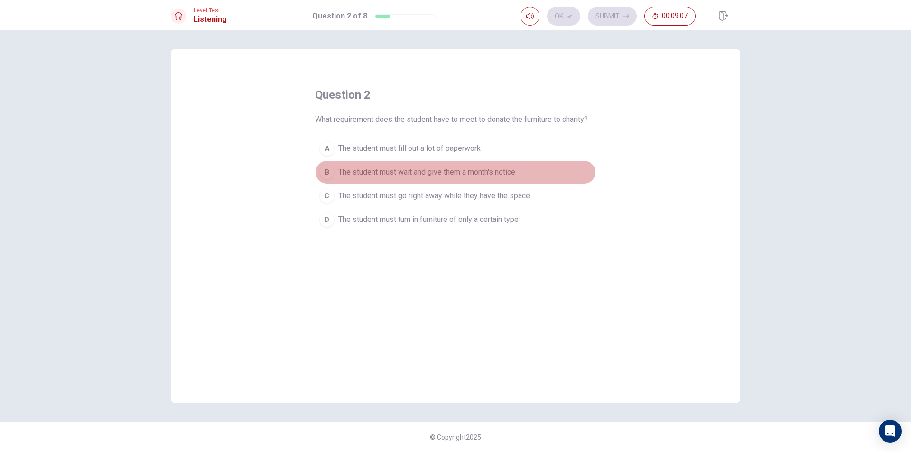
click at [376, 168] on span "The student must wait and give them a month's notice" at bounding box center [426, 171] width 177 height 11
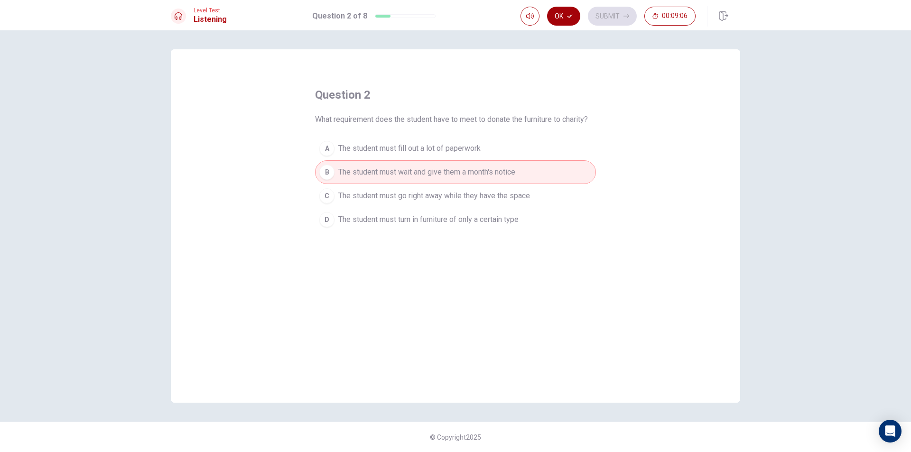
click at [565, 14] on button "Ok" at bounding box center [563, 16] width 33 height 19
click at [604, 7] on button "Submit" at bounding box center [612, 16] width 49 height 19
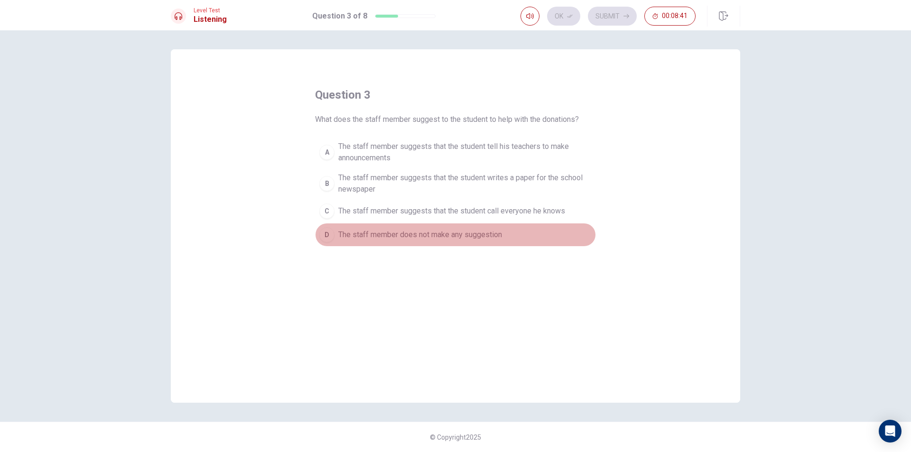
click at [366, 236] on span "The staff member does not make any suggestion" at bounding box center [420, 234] width 164 height 11
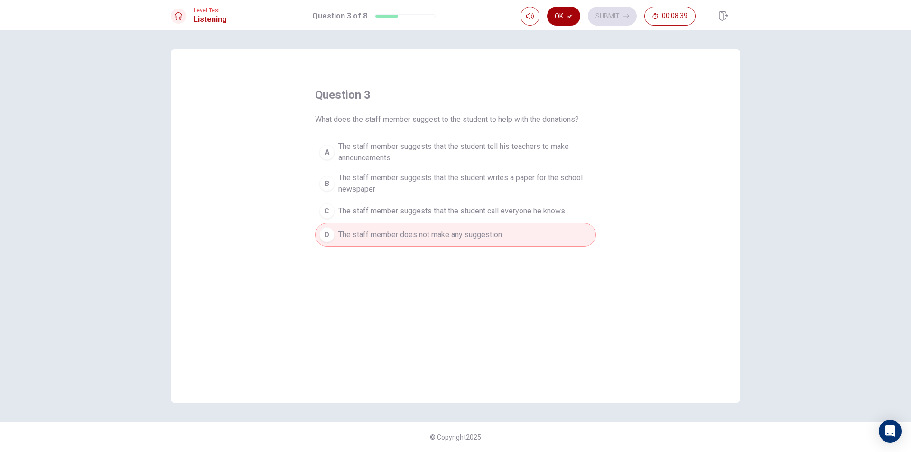
click at [568, 21] on button "Ok" at bounding box center [563, 16] width 33 height 19
click at [604, 16] on button "Submit" at bounding box center [612, 16] width 49 height 19
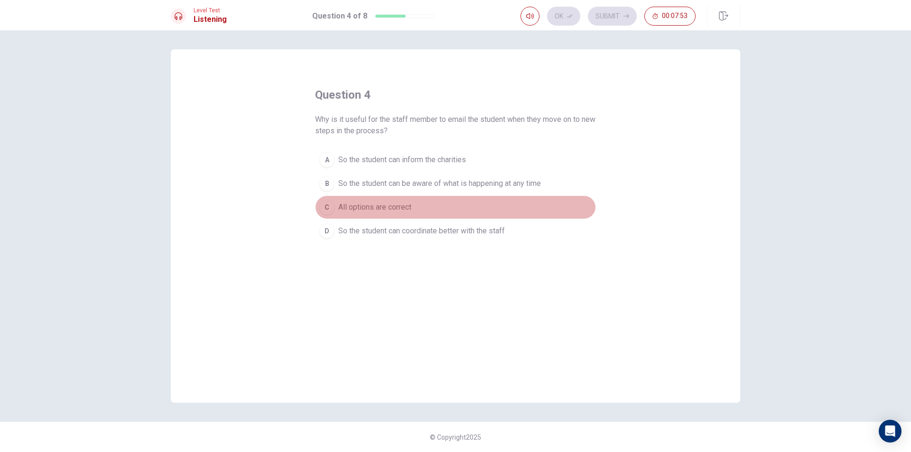
click at [384, 208] on span "All options are correct" at bounding box center [374, 207] width 73 height 11
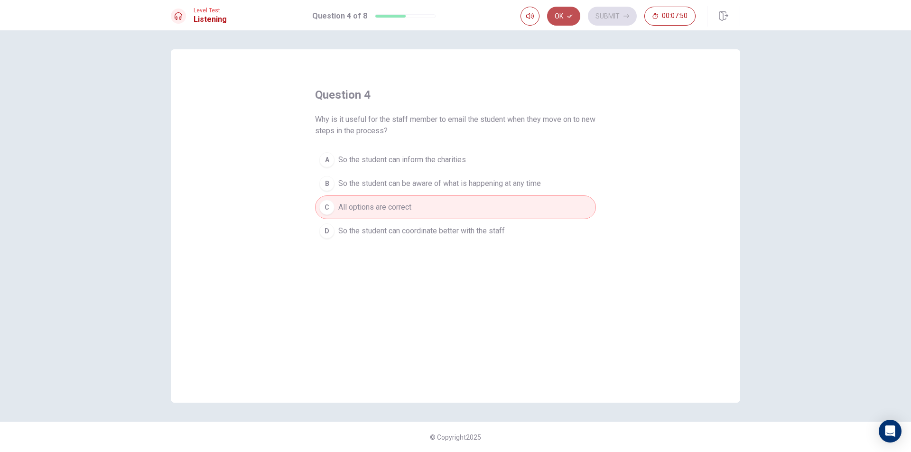
click at [571, 18] on icon "button" at bounding box center [570, 16] width 6 height 6
click at [610, 8] on button "Submit" at bounding box center [612, 16] width 49 height 19
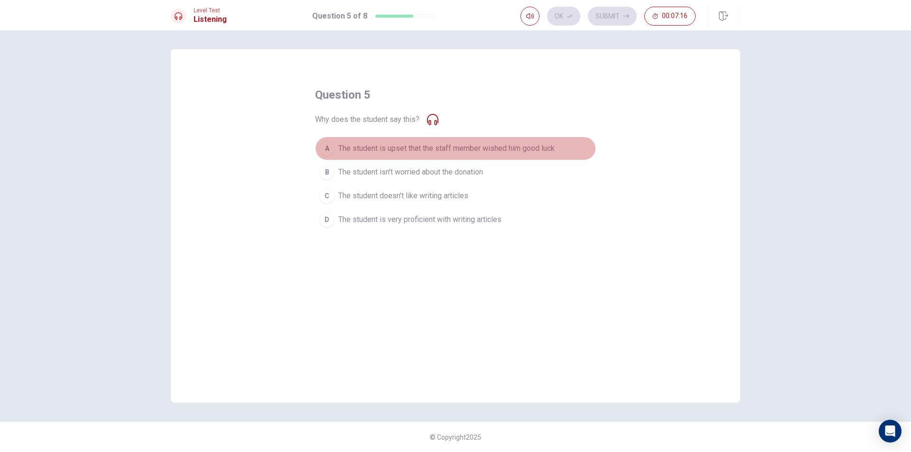
click at [552, 144] on span "The student is upset that the staff member wished him good luck" at bounding box center [446, 148] width 216 height 11
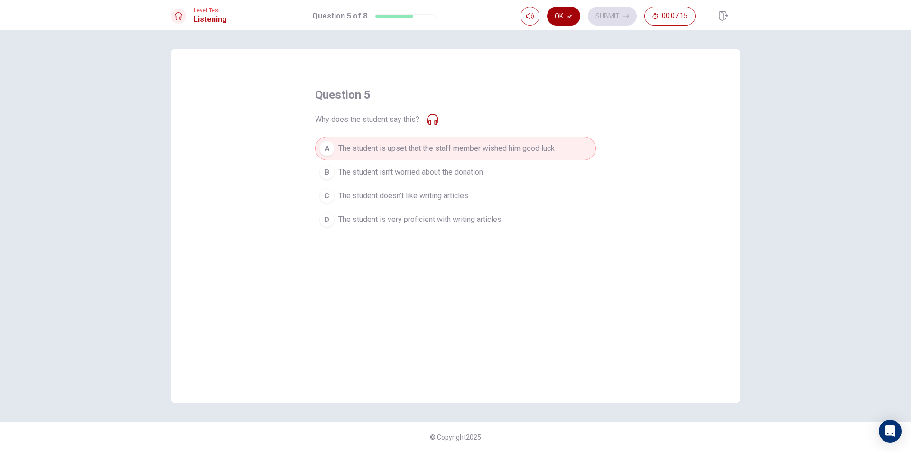
click at [558, 17] on button "Ok" at bounding box center [563, 16] width 33 height 19
click at [619, 17] on button "Submit" at bounding box center [612, 16] width 49 height 19
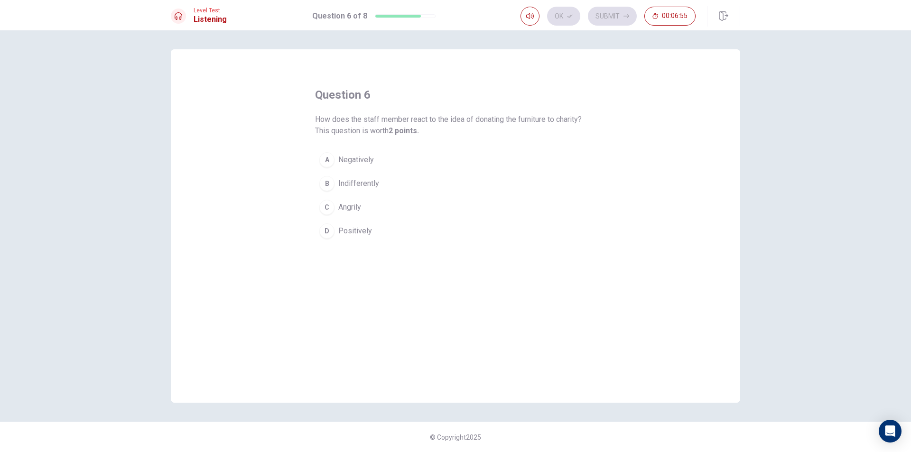
click at [405, 185] on button "B Indifferently" at bounding box center [455, 184] width 281 height 24
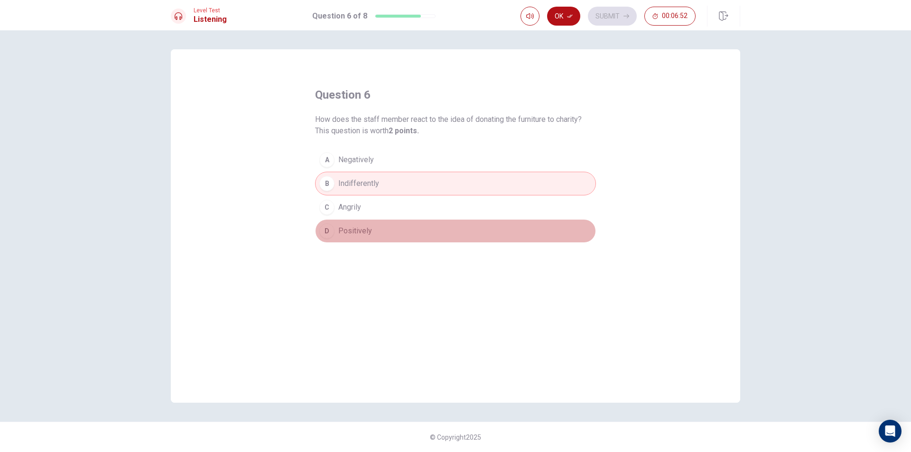
click at [419, 230] on button "D Positively" at bounding box center [455, 231] width 281 height 24
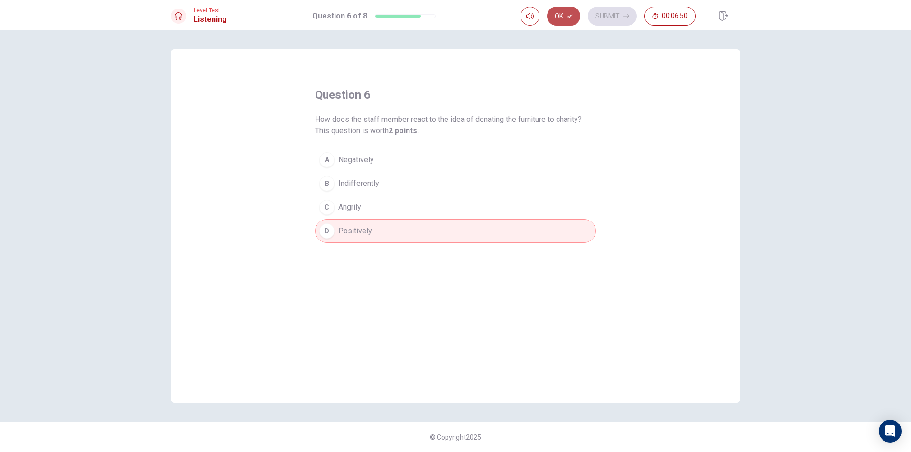
click at [573, 13] on button "Ok" at bounding box center [563, 16] width 33 height 19
click at [606, 20] on button "Submit" at bounding box center [612, 16] width 49 height 19
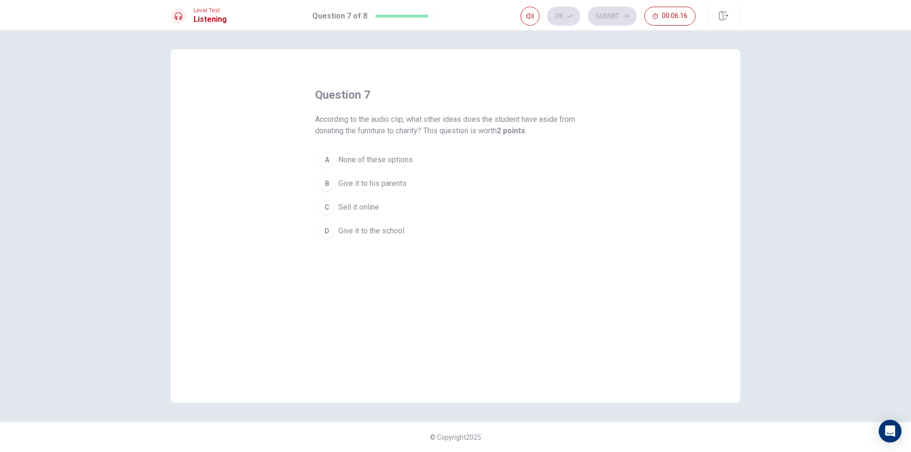
click at [420, 154] on button "A None of these options" at bounding box center [455, 160] width 281 height 24
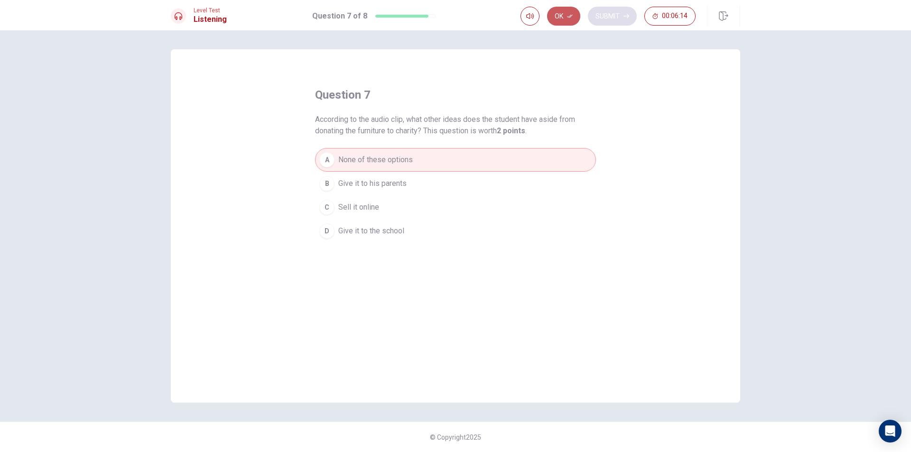
drag, startPoint x: 566, startPoint y: 18, endPoint x: 610, endPoint y: 18, distance: 44.1
click at [566, 18] on button "Ok" at bounding box center [563, 16] width 33 height 19
click at [631, 18] on button "Submit" at bounding box center [612, 16] width 49 height 19
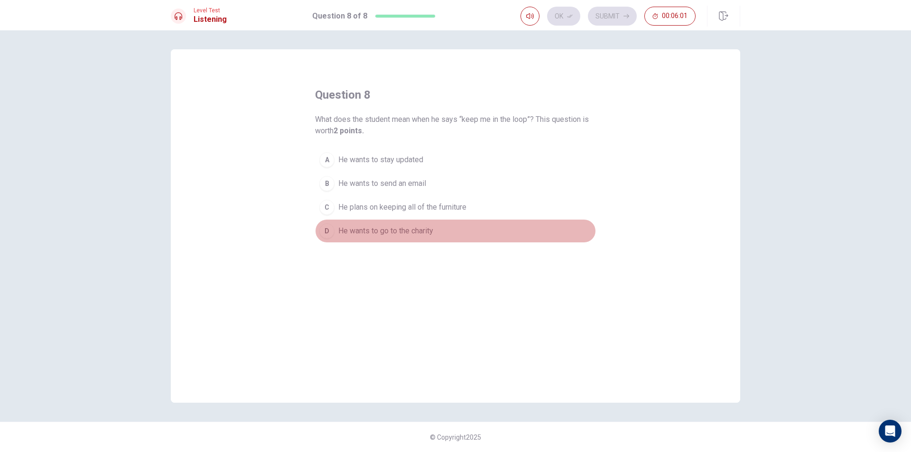
click at [407, 227] on span "He wants to go to the charity" at bounding box center [385, 230] width 95 height 11
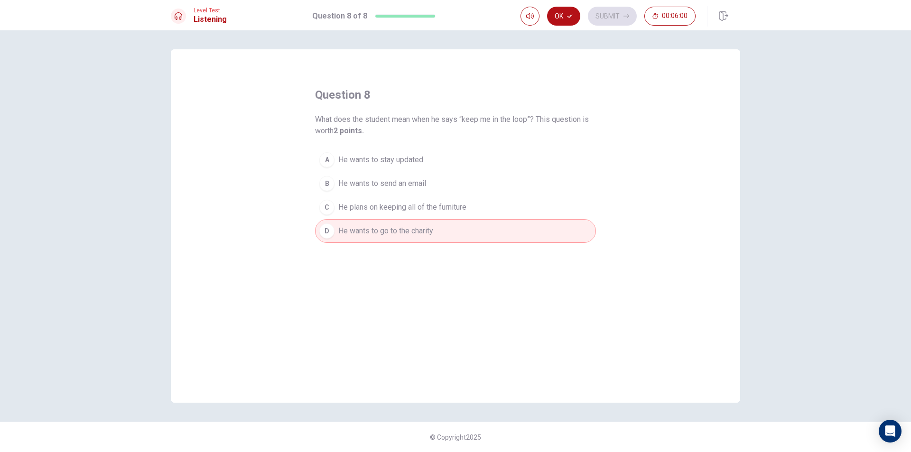
click at [488, 212] on button "C He plans on keeping all of the furniture" at bounding box center [455, 207] width 281 height 24
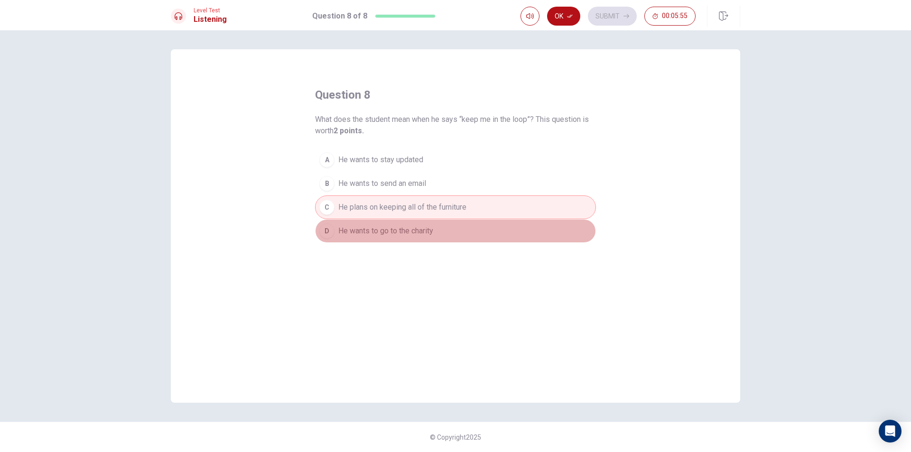
click at [462, 224] on button "D He wants to go to the charity" at bounding box center [455, 231] width 281 height 24
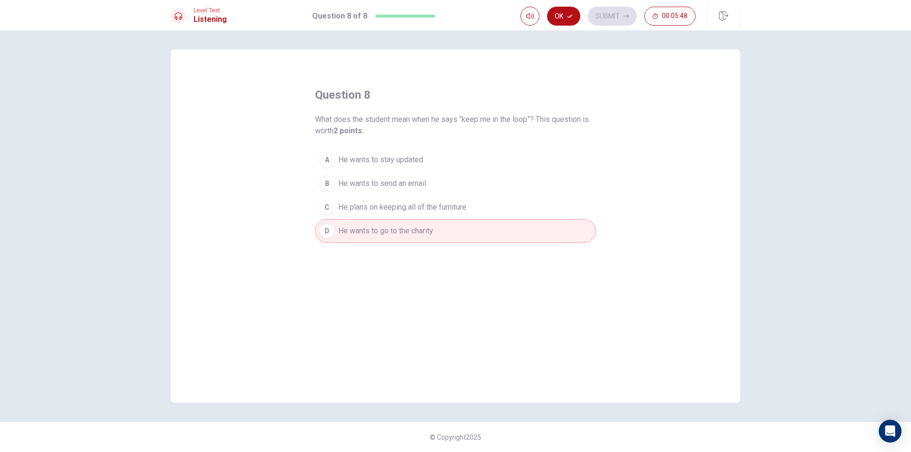
click at [462, 212] on span "He plans on keeping all of the furniture" at bounding box center [402, 207] width 128 height 11
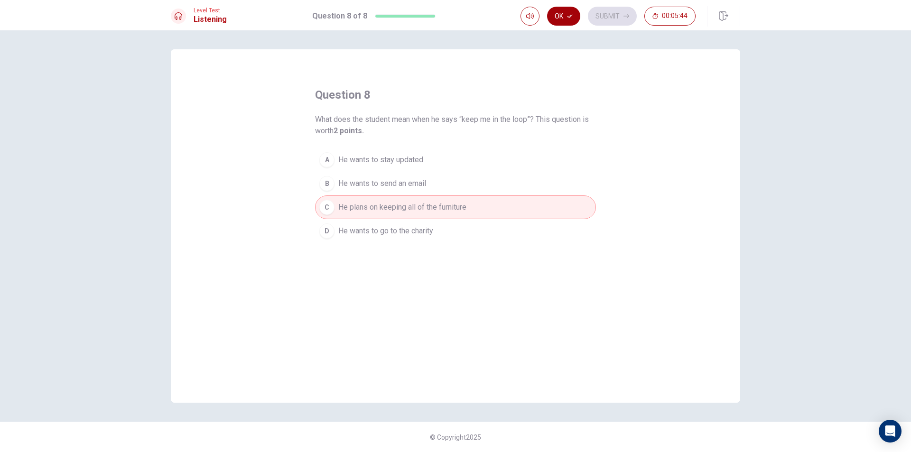
click at [563, 17] on button "Ok" at bounding box center [563, 16] width 33 height 19
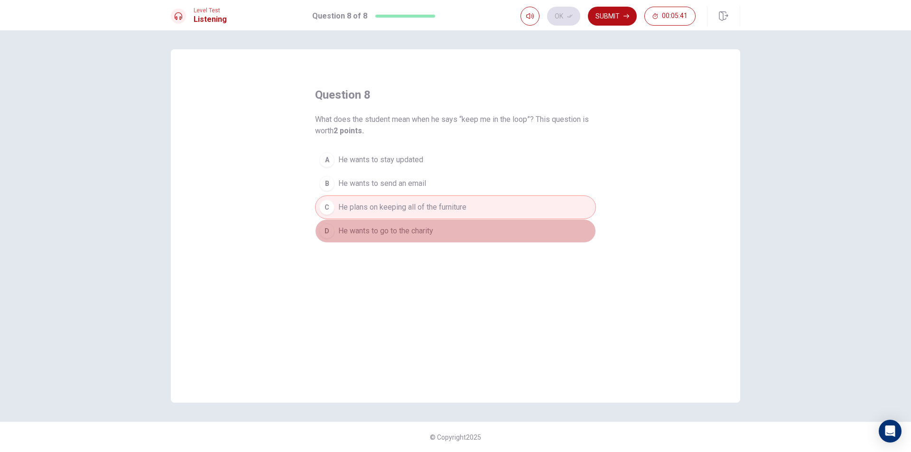
click at [381, 240] on button "D He wants to go to the charity" at bounding box center [455, 231] width 281 height 24
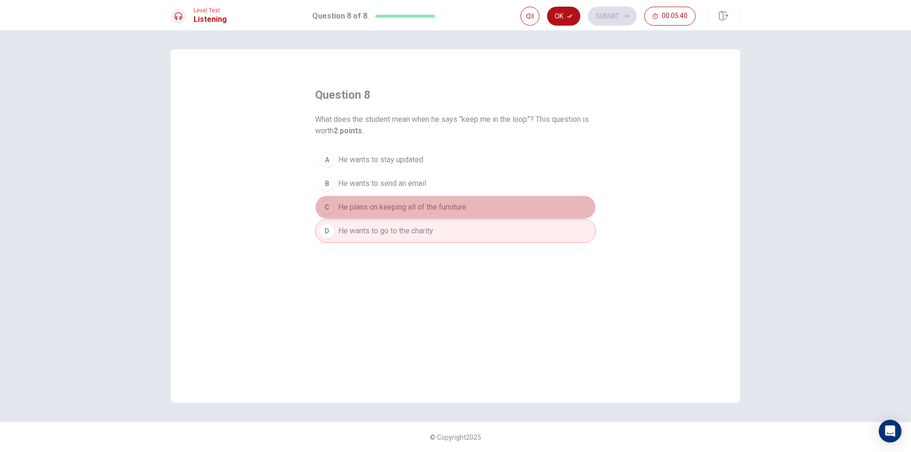
click at [407, 208] on span "He plans on keeping all of the furniture" at bounding box center [402, 207] width 128 height 11
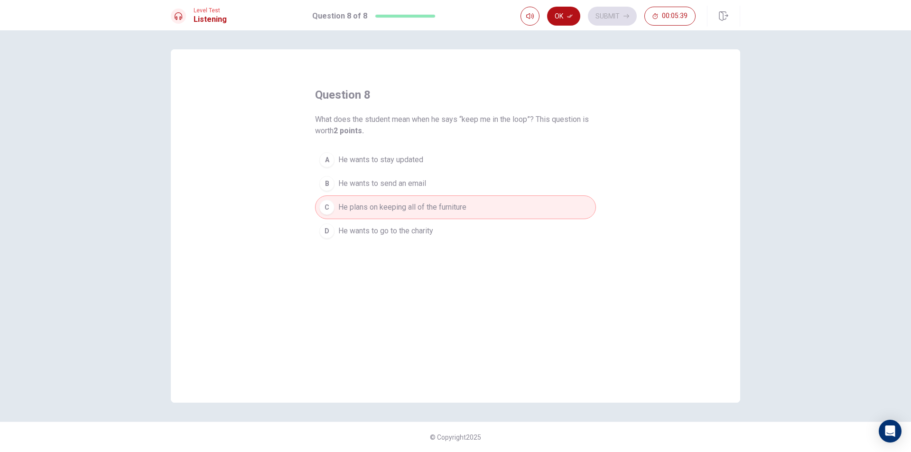
click at [407, 223] on button "D He wants to go to the charity" at bounding box center [455, 231] width 281 height 24
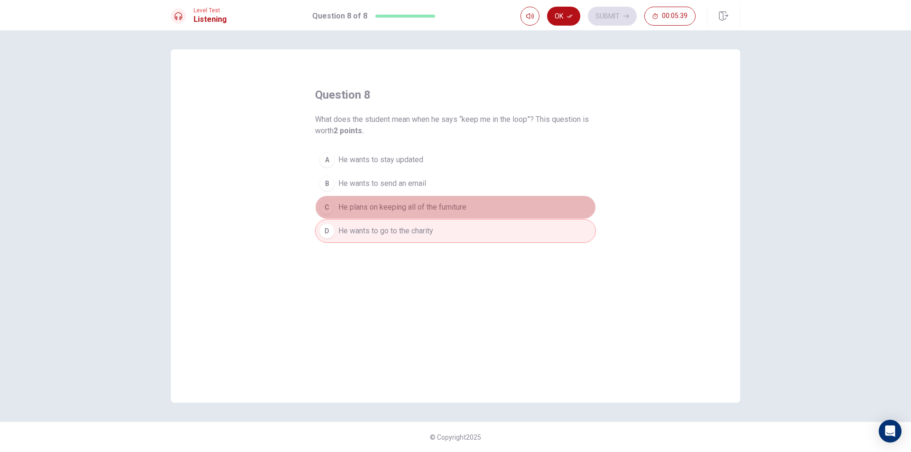
click at [408, 213] on span "He plans on keeping all of the furniture" at bounding box center [402, 207] width 128 height 11
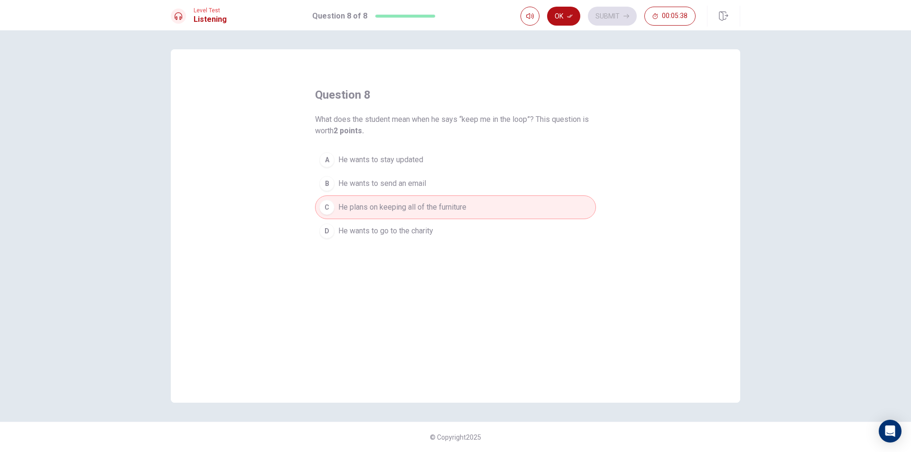
click at [408, 235] on span "He wants to go to the charity" at bounding box center [385, 230] width 95 height 11
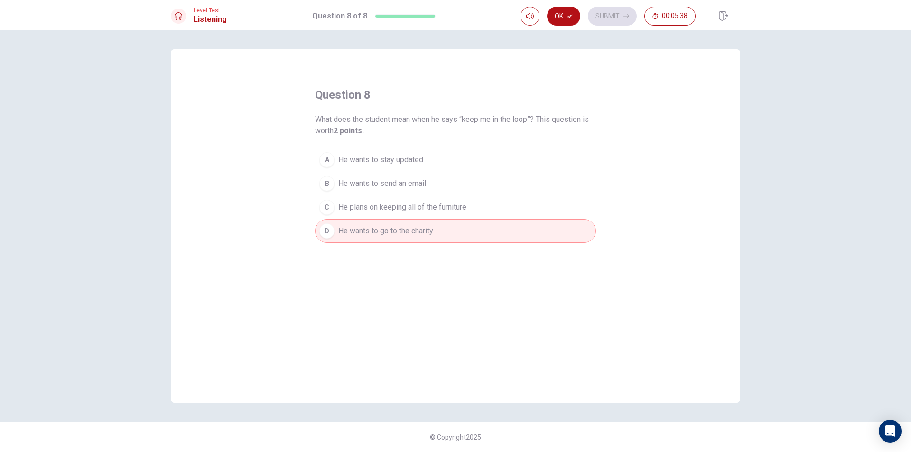
click at [409, 210] on span "He plans on keeping all of the furniture" at bounding box center [402, 207] width 128 height 11
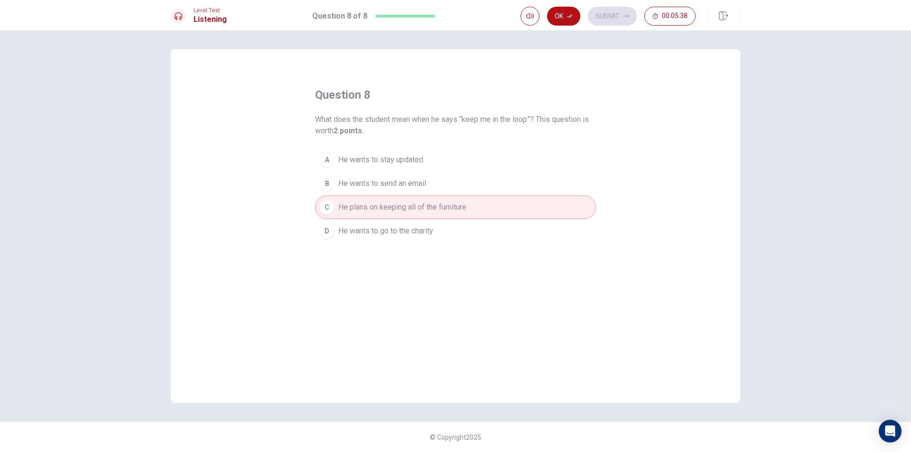
click at [404, 236] on span "He wants to go to the charity" at bounding box center [385, 230] width 95 height 11
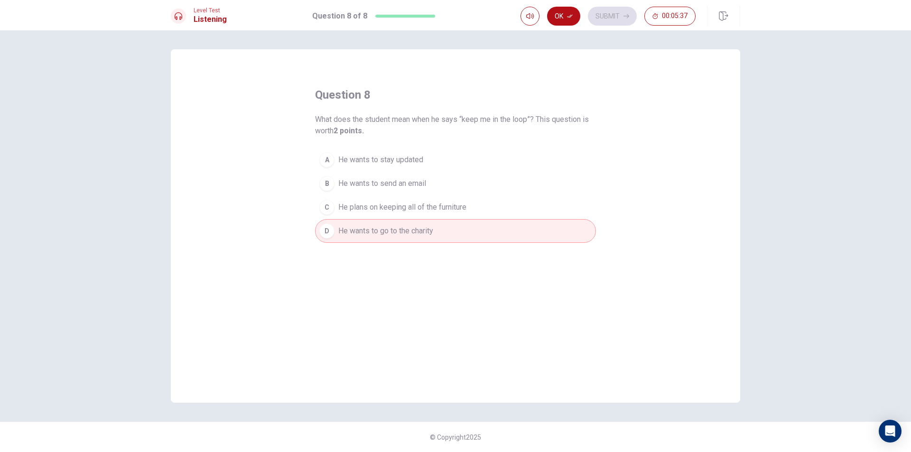
click at [392, 207] on span "He plans on keeping all of the furniture" at bounding box center [402, 207] width 128 height 11
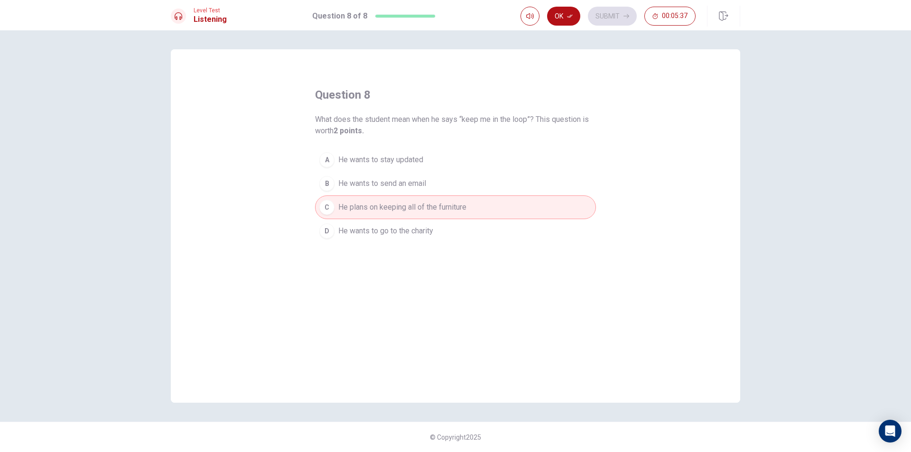
click at [383, 228] on span "He wants to go to the charity" at bounding box center [385, 230] width 95 height 11
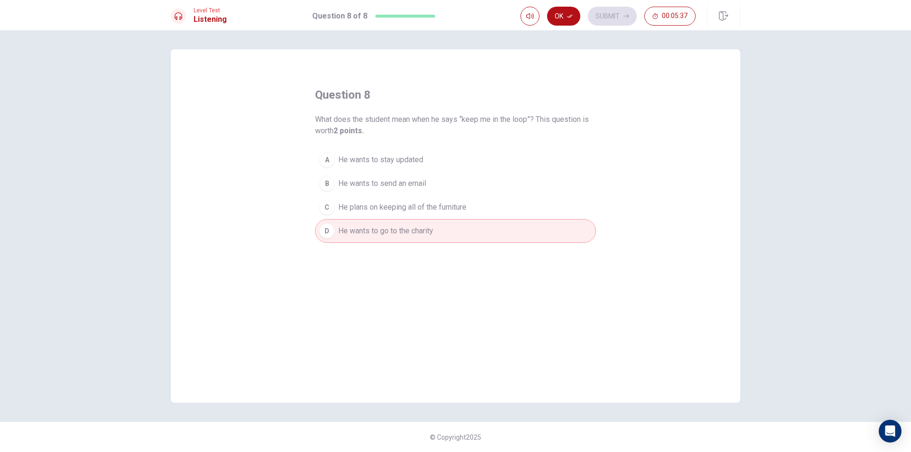
click at [380, 201] on button "C He plans on keeping all of the furniture" at bounding box center [455, 207] width 281 height 24
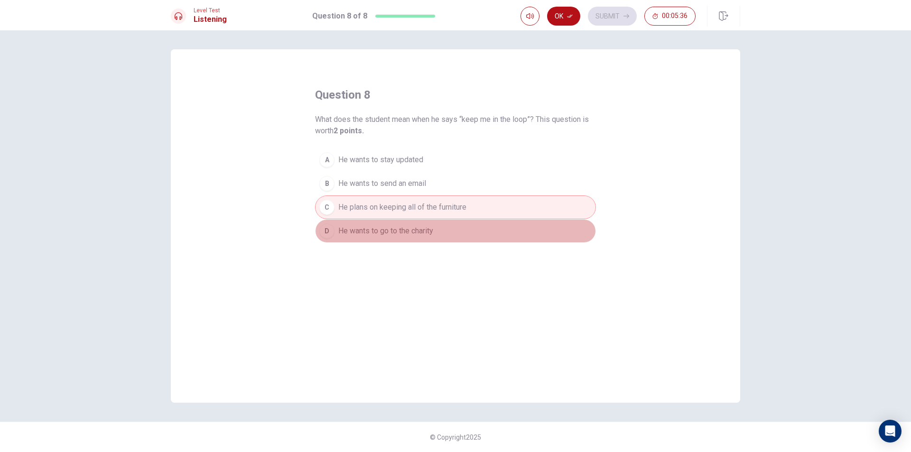
click at [381, 226] on span "He wants to go to the charity" at bounding box center [385, 230] width 95 height 11
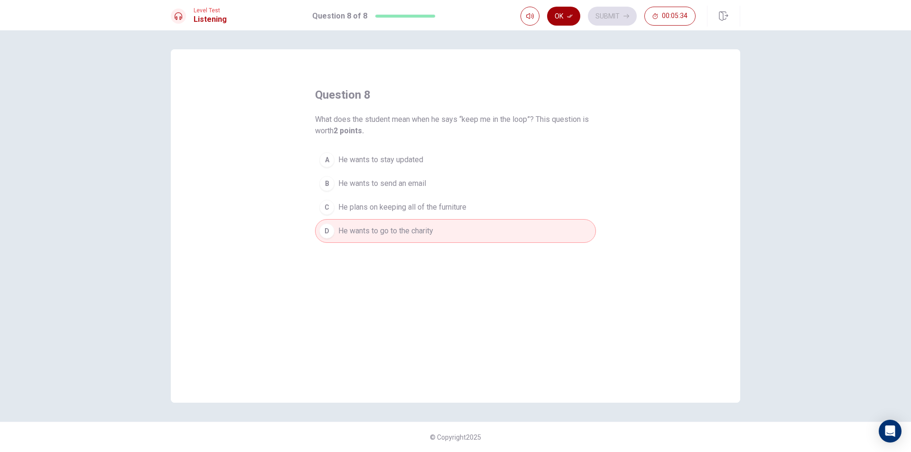
click at [562, 20] on button "Ok" at bounding box center [563, 16] width 33 height 19
click at [595, 18] on button "Submit" at bounding box center [612, 16] width 49 height 19
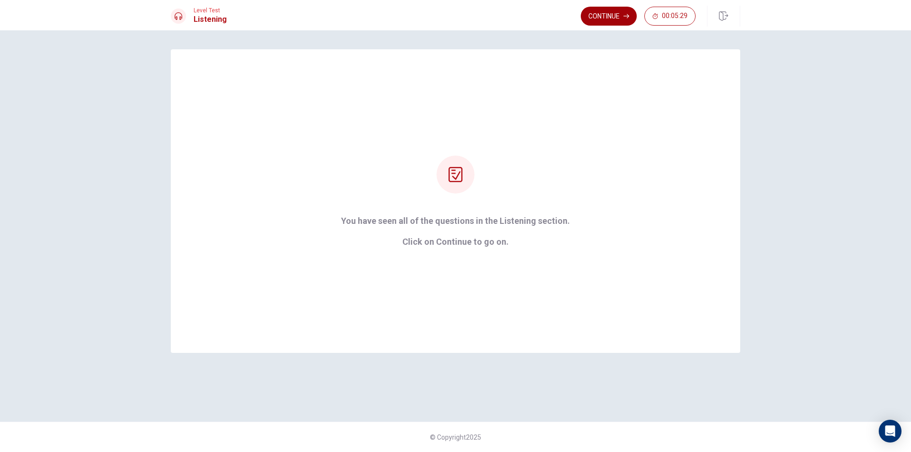
click at [595, 19] on button "Continue" at bounding box center [609, 16] width 56 height 19
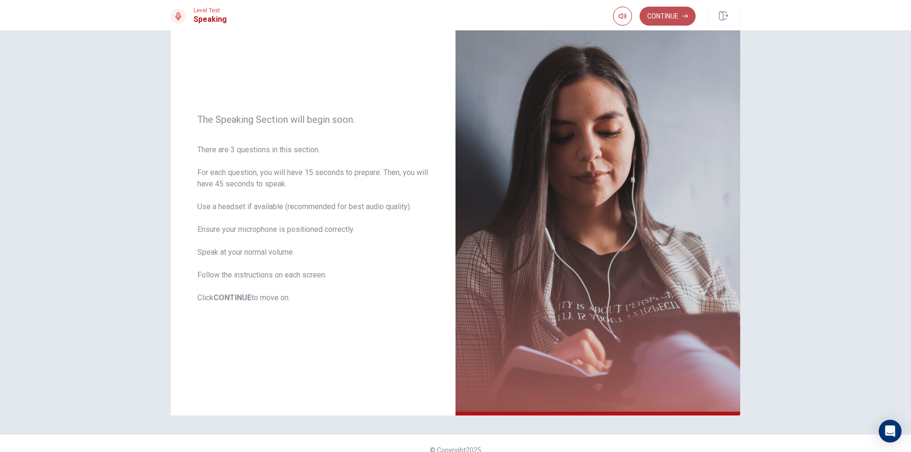
click at [665, 15] on button "Continue" at bounding box center [667, 16] width 56 height 19
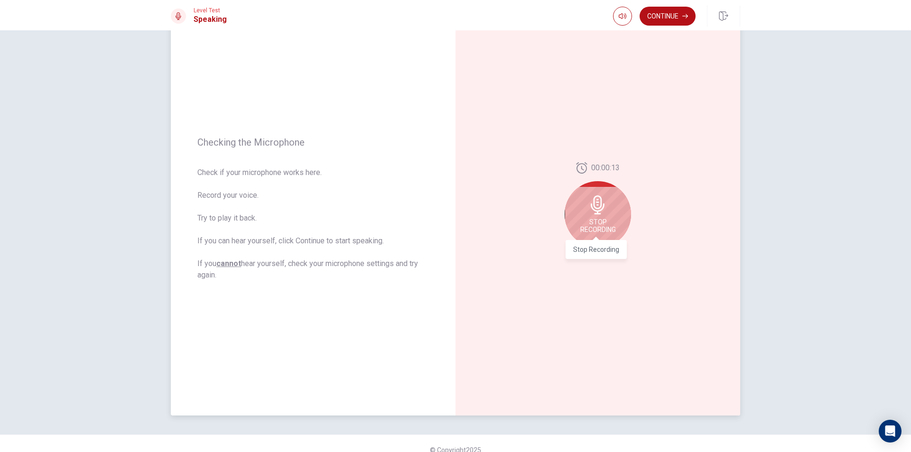
click at [596, 222] on span "Stop Recording" at bounding box center [598, 225] width 36 height 15
click at [601, 223] on div at bounding box center [597, 208] width 66 height 66
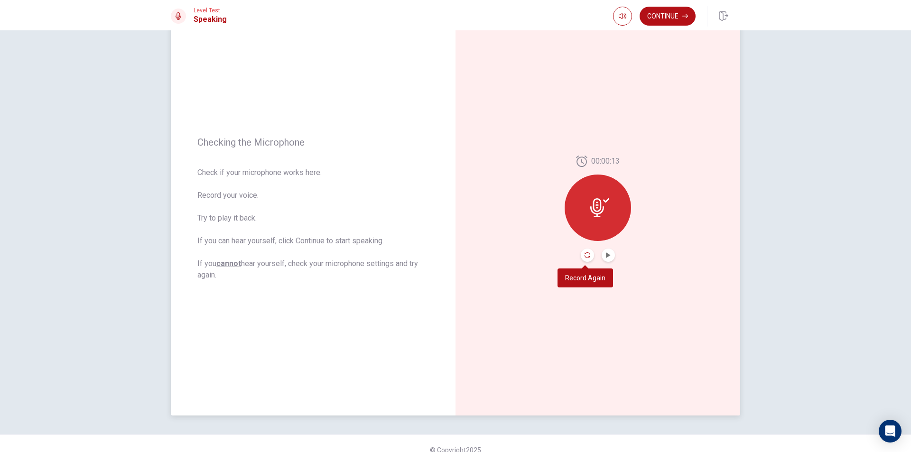
click at [585, 257] on icon "Record Again" at bounding box center [587, 255] width 6 height 6
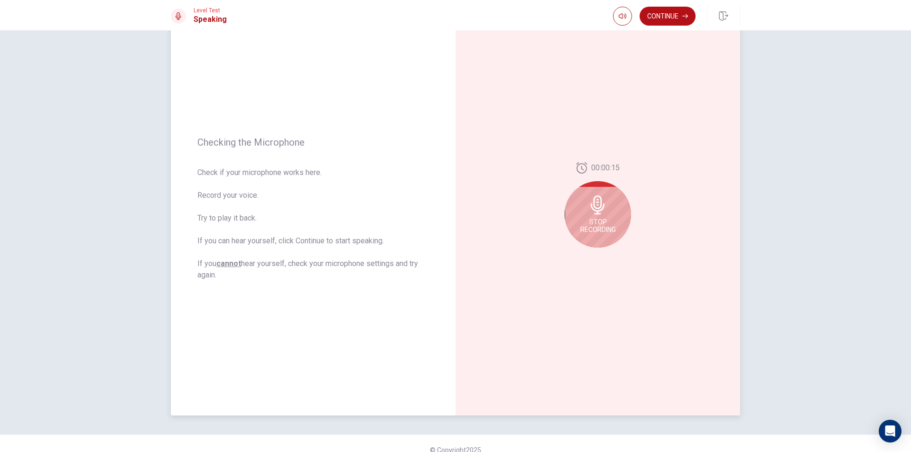
click at [594, 233] on div "Stop Recording" at bounding box center [597, 214] width 66 height 66
click at [584, 256] on icon "Record Again" at bounding box center [587, 255] width 6 height 6
click at [606, 255] on icon "Play Audio" at bounding box center [608, 255] width 4 height 6
click at [584, 257] on icon "Record Again" at bounding box center [587, 255] width 6 height 6
click at [598, 235] on div "Stop Recording" at bounding box center [597, 214] width 66 height 66
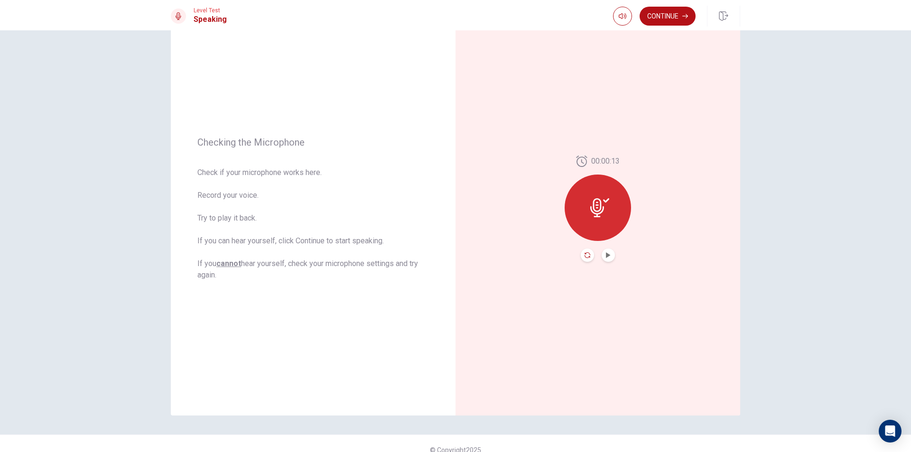
click at [585, 253] on icon "Record Again" at bounding box center [587, 255] width 6 height 6
click at [606, 255] on icon "Play Audio" at bounding box center [608, 255] width 4 height 6
click at [675, 17] on button "Continue" at bounding box center [667, 16] width 56 height 19
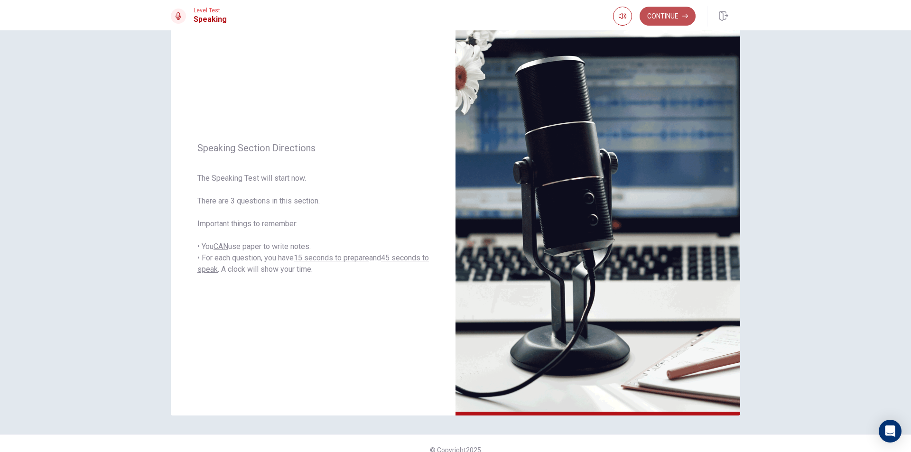
click at [673, 14] on button "Continue" at bounding box center [667, 16] width 56 height 19
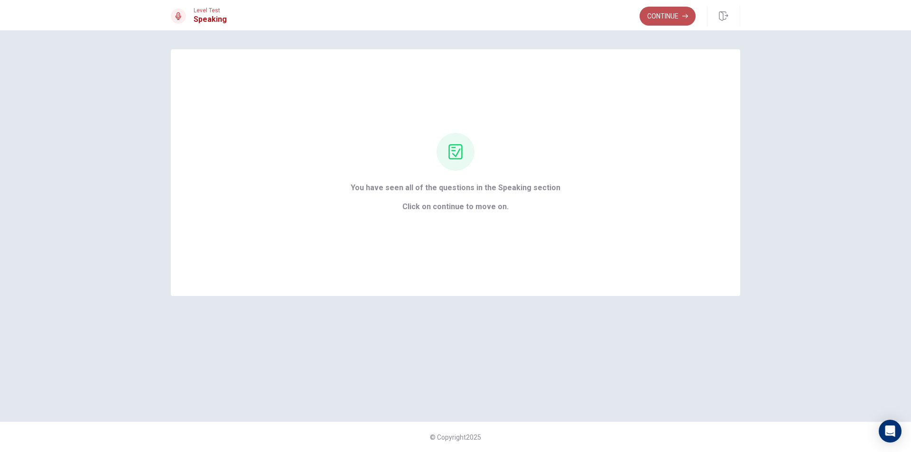
click at [671, 18] on button "Continue" at bounding box center [667, 16] width 56 height 19
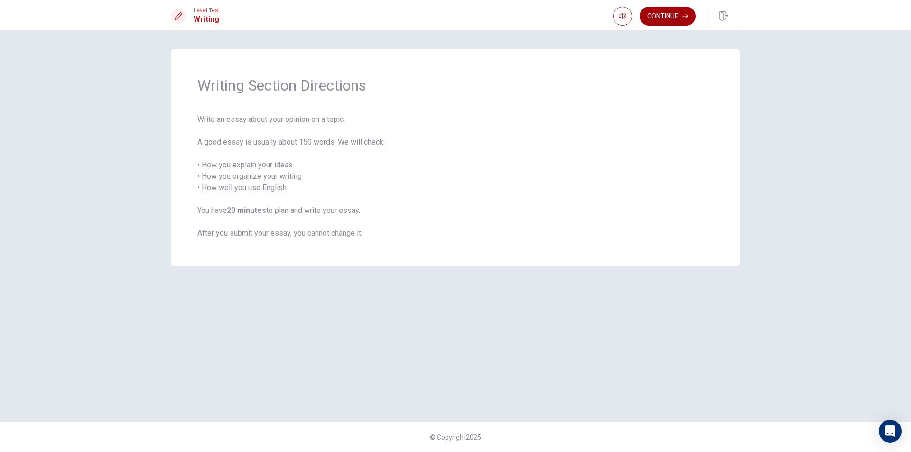
click at [661, 14] on button "Continue" at bounding box center [667, 16] width 56 height 19
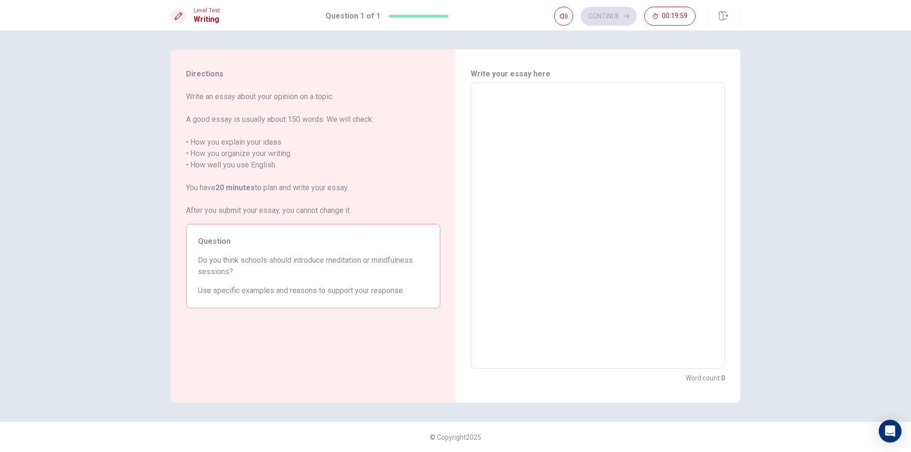
click at [513, 119] on textarea at bounding box center [597, 226] width 241 height 270
type textarea "j"
type textarea "x"
type textarea "jds"
type textarea "x"
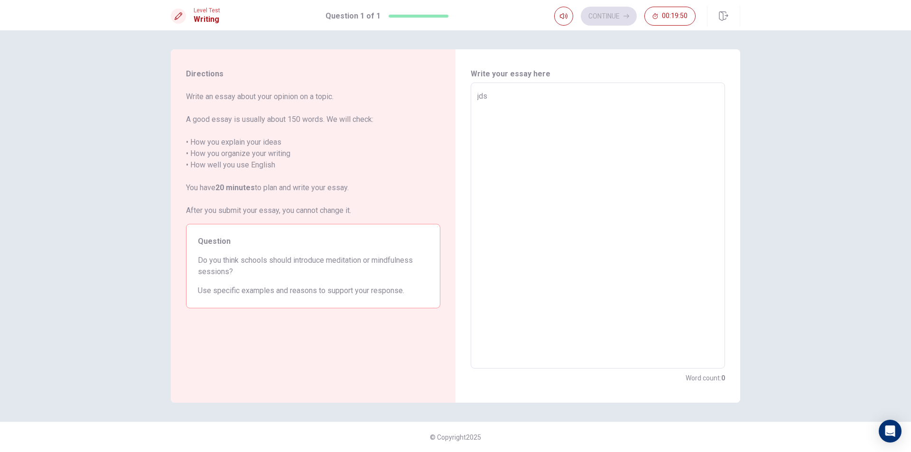
type textarea "jdsk"
type textarea "x"
type textarea "jds"
type textarea "x"
type textarea "jd"
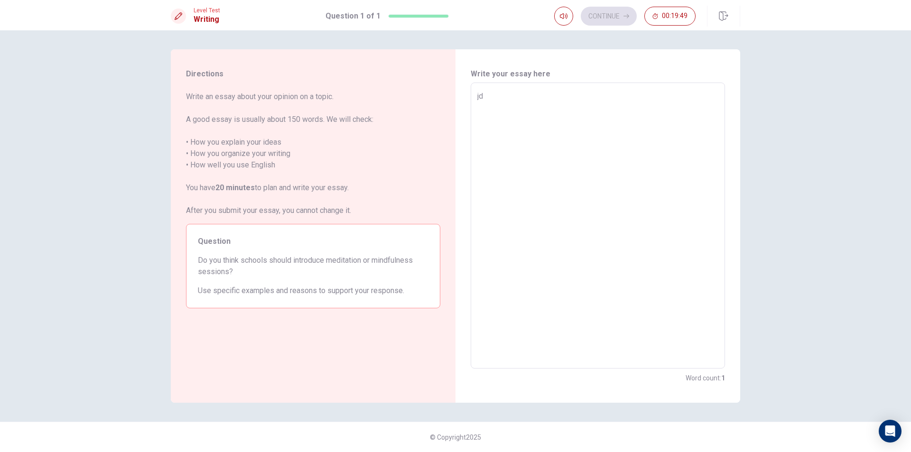
type textarea "x"
type textarea "j"
type textarea "x"
type textarea "y"
type textarea "x"
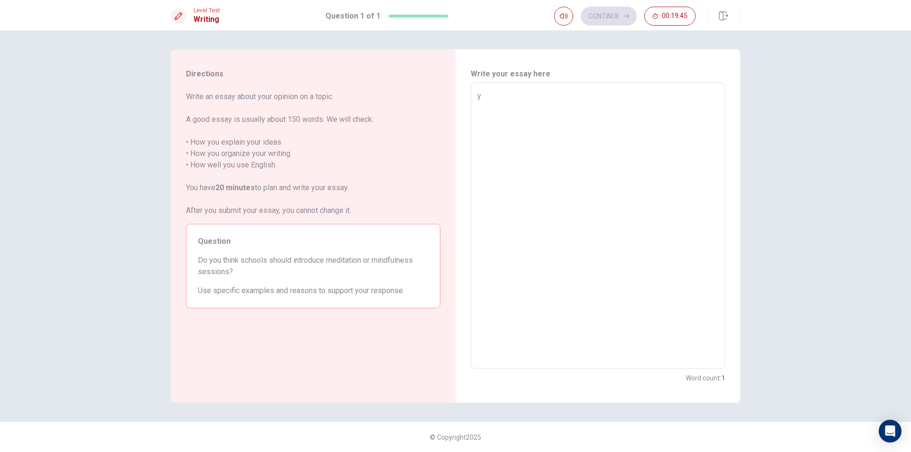
type textarea "ye"
type textarea "x"
type textarea "yes"
type textarea "x"
type textarea "yes"
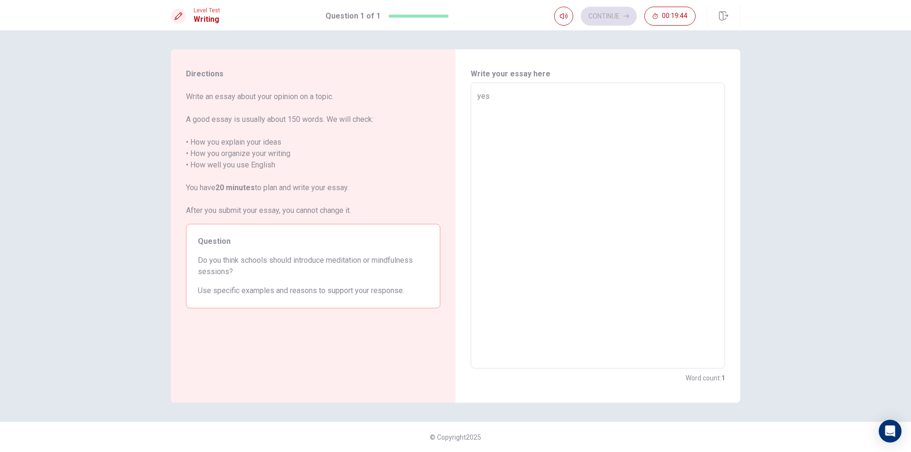
type textarea "x"
type textarea "yes s"
type textarea "x"
type textarea "yes sc"
type textarea "x"
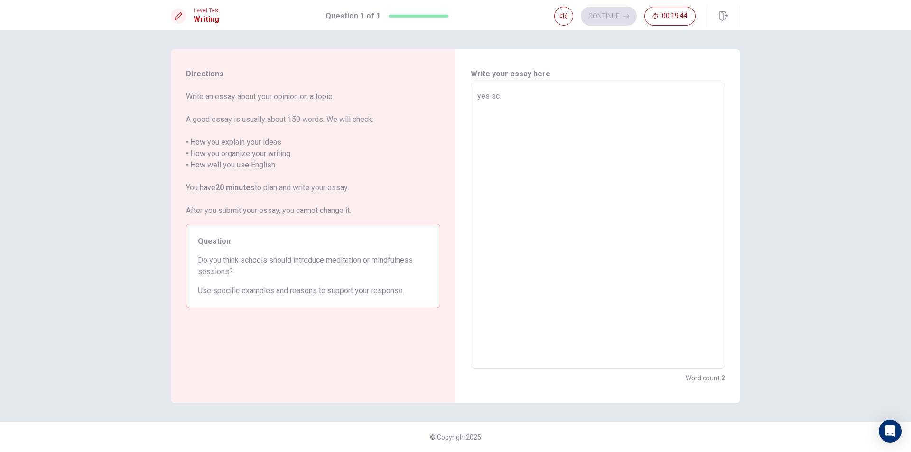
type textarea "yes sch"
type textarea "x"
type textarea "yes scho"
type textarea "x"
type textarea "yes schoo"
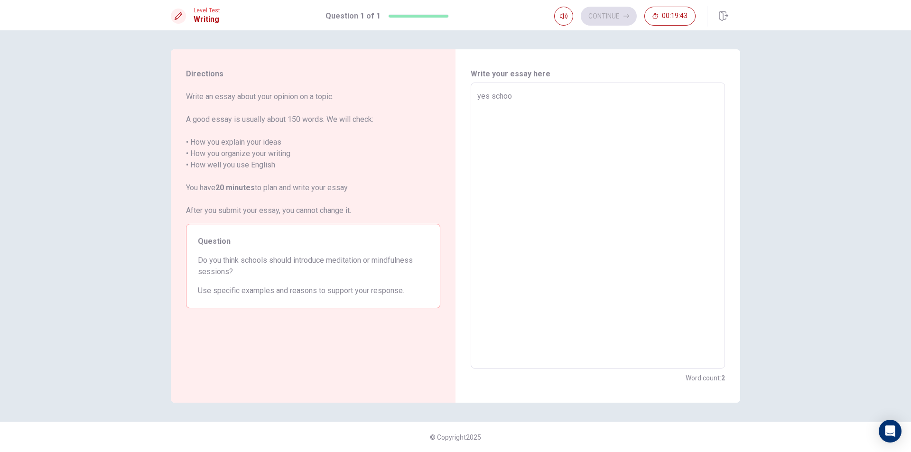
type textarea "x"
type textarea "yes school"
type textarea "x"
type textarea "yes school"
type textarea "x"
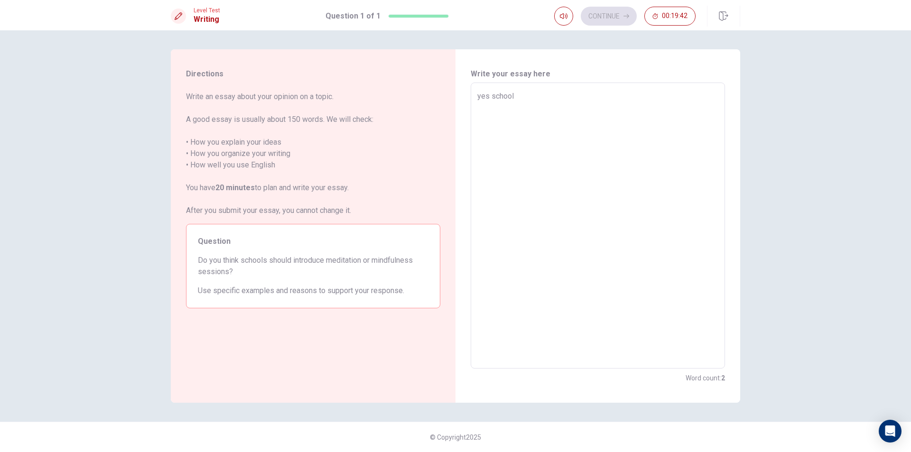
type textarea "yes school"
type textarea "x"
type textarea "yes schoo"
type textarea "x"
type textarea "yes scho"
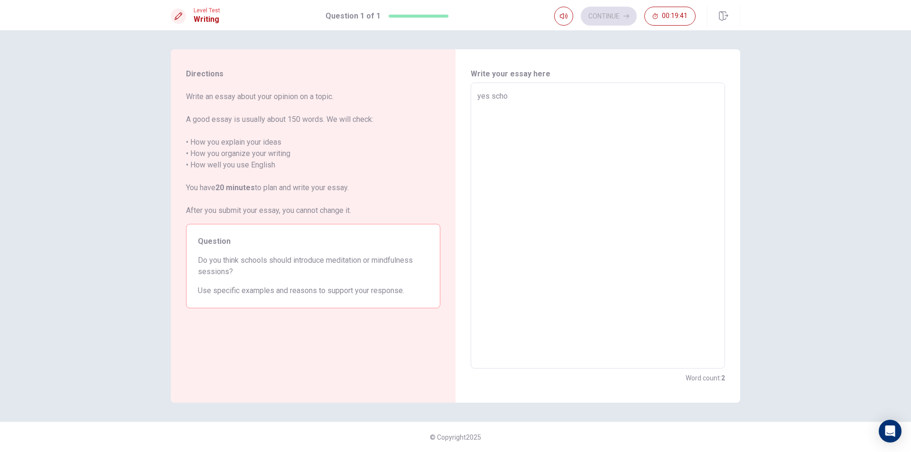
type textarea "x"
type textarea "yes sch"
type textarea "x"
type textarea "yes sc"
type textarea "x"
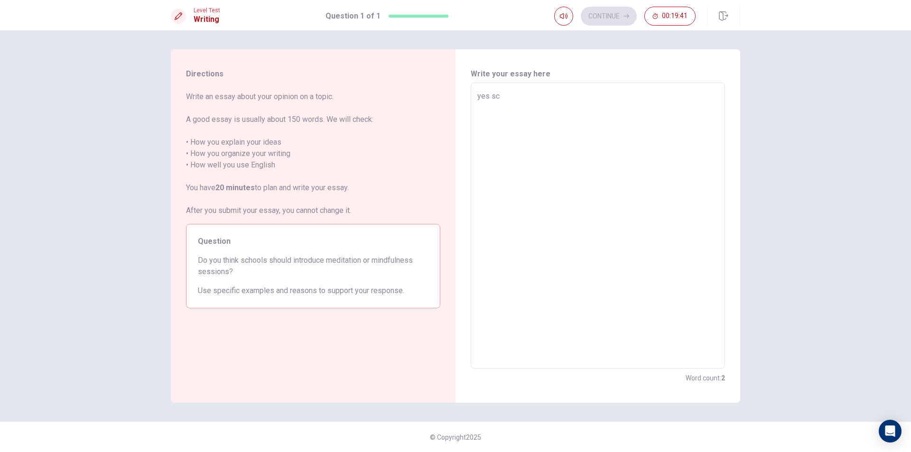
type textarea "yes s"
type textarea "x"
type textarea "yes"
type textarea "x"
type textarea "yes"
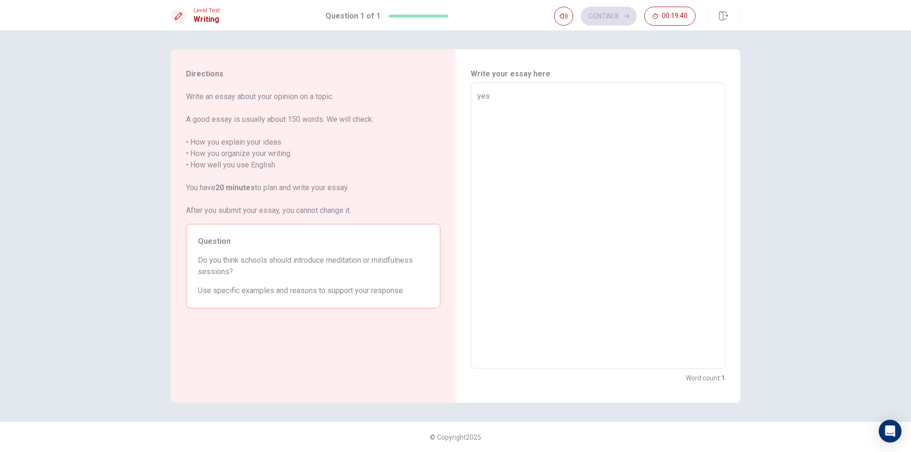
type textarea "x"
type textarea "yes,"
type textarea "x"
type textarea "yes,"
type textarea "x"
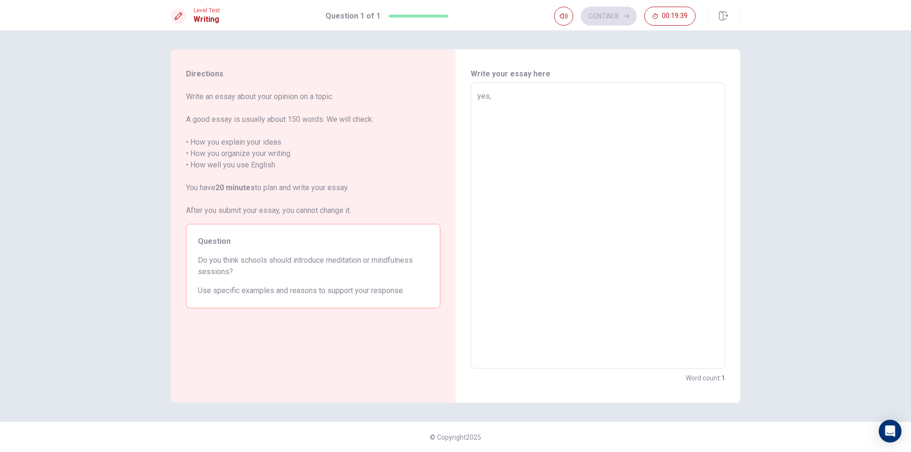
type textarea "yes, i"
type textarea "x"
type textarea "yes, i"
type textarea "x"
type textarea "yes, i t"
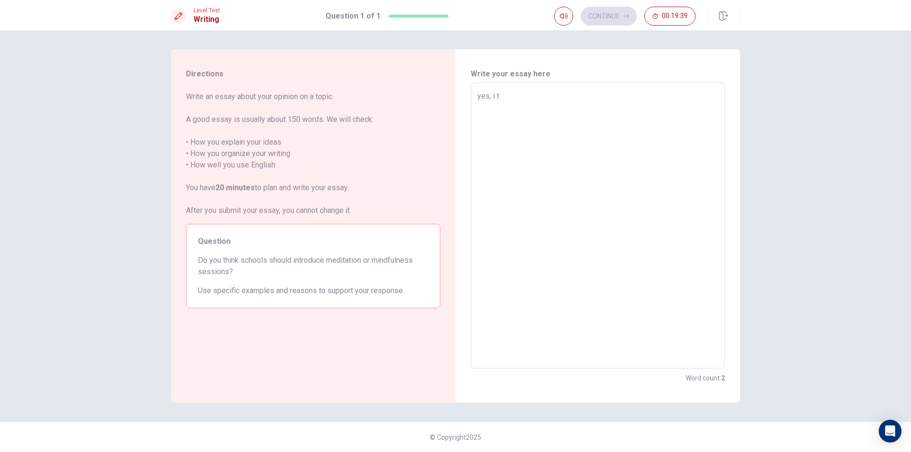
type textarea "x"
type textarea "yes, i th"
type textarea "x"
type textarea "yes, i thi"
type textarea "x"
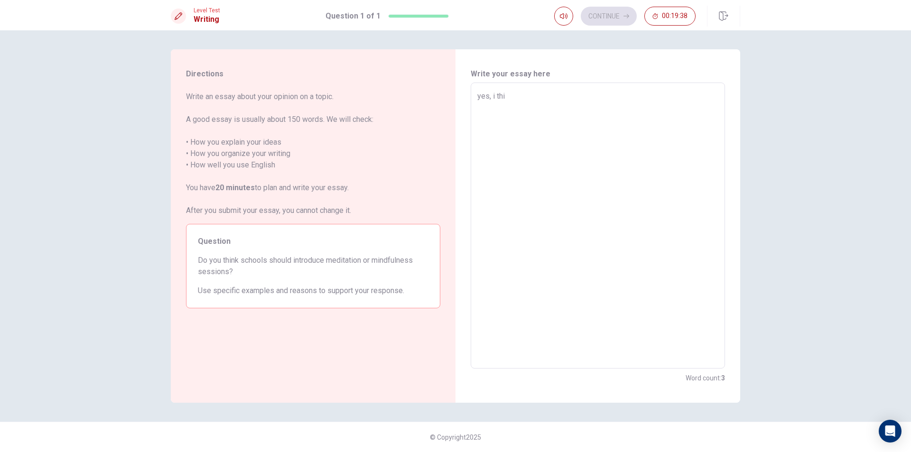
type textarea "yes, i thin"
type textarea "x"
type textarea "yes, i think"
type textarea "x"
type textarea "yes, i think"
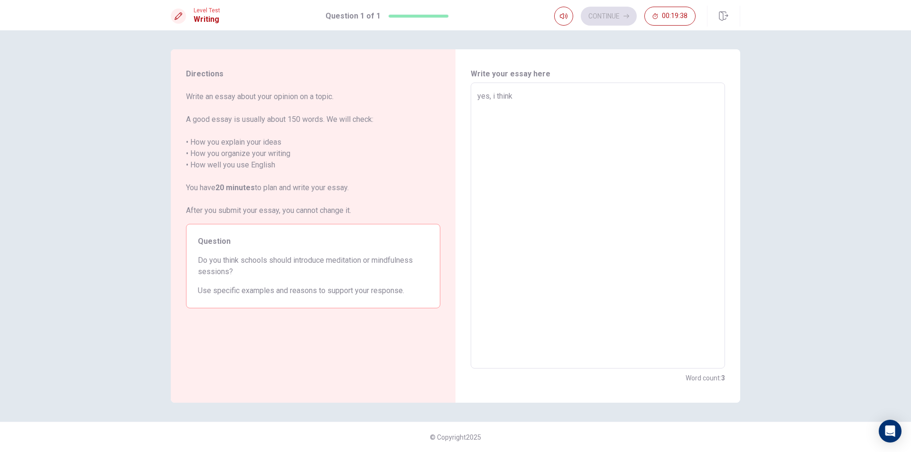
type textarea "x"
type textarea "yes, i think s"
type textarea "x"
type textarea "yes, i think sc"
type textarea "x"
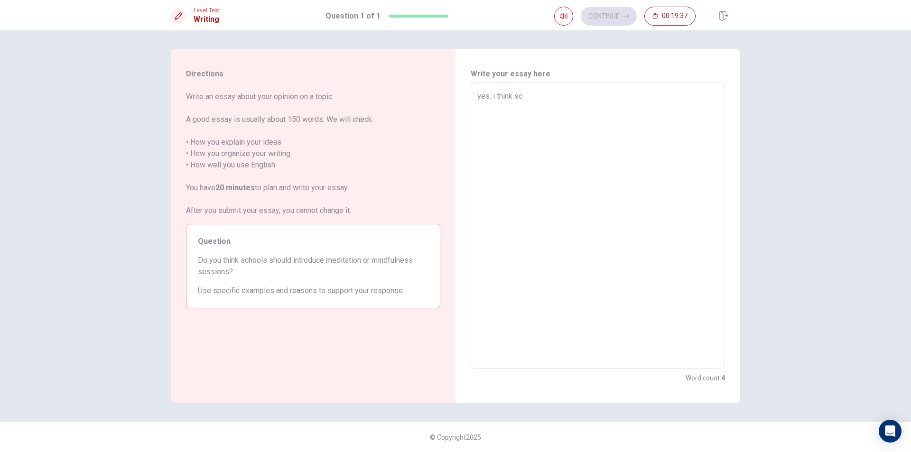
type textarea "yes, i think sch"
type textarea "x"
type textarea "yes, i think scho"
type textarea "x"
type textarea "yes, i think schoo"
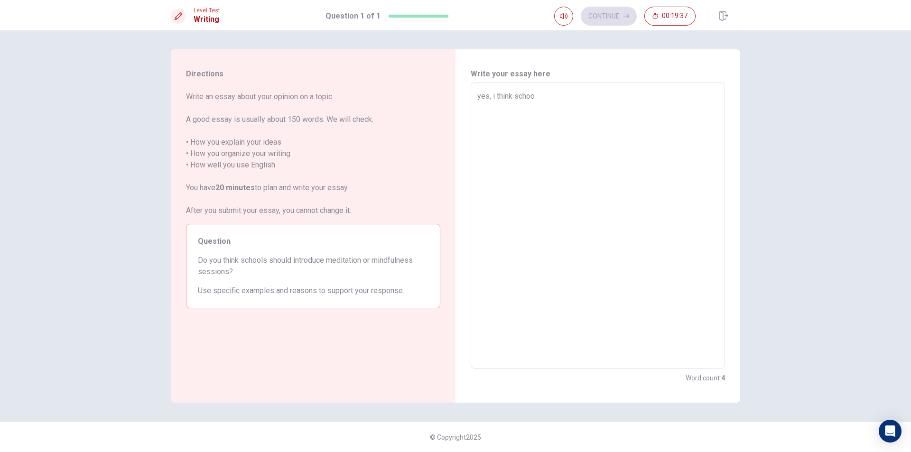
type textarea "x"
type textarea "yes, i think school"
type textarea "x"
type textarea "yes, i think school"
type textarea "x"
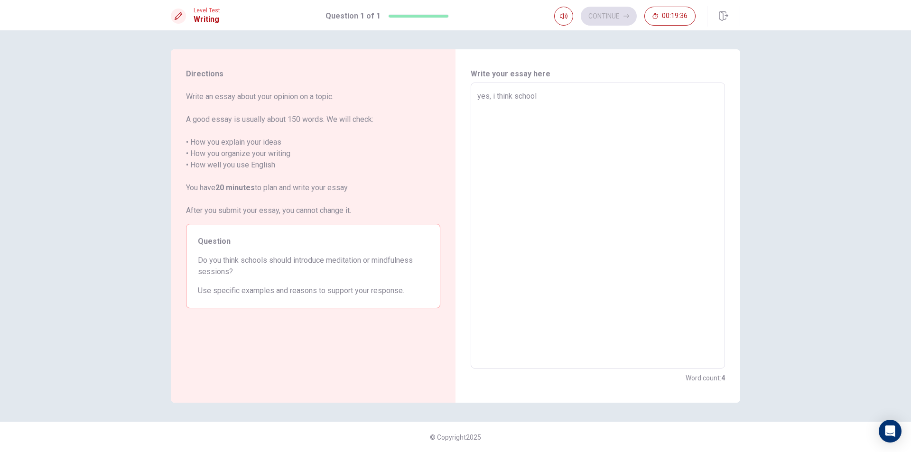
type textarea "yes, i think school s"
type textarea "x"
type textarea "yes, i think school sh"
type textarea "x"
type textarea "yes, i think school sho"
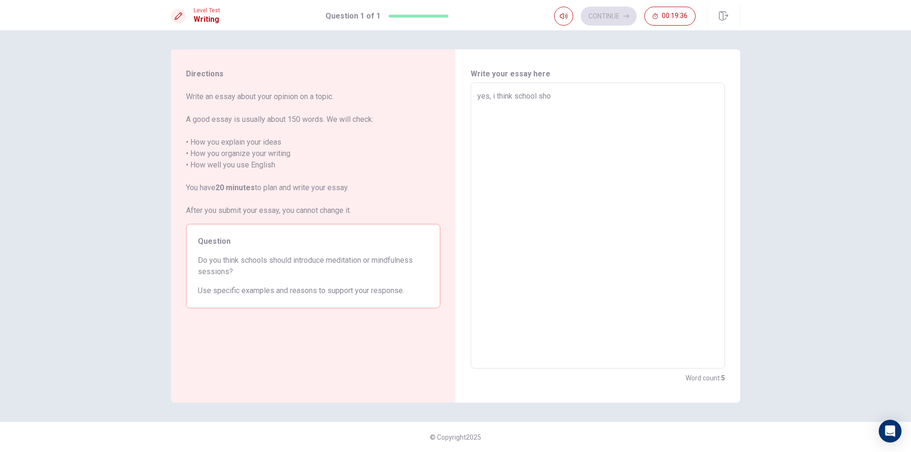
type textarea "x"
type textarea "yes, i think school shou"
type textarea "x"
type textarea "yes, i think school shoul"
type textarea "x"
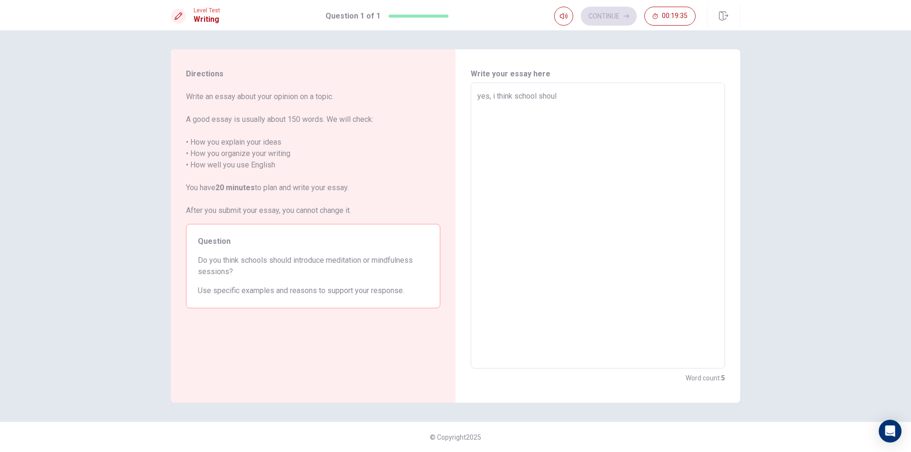
type textarea "yes, i think school should"
type textarea "x"
type textarea "yes, i think school should"
type textarea "x"
type textarea "yes, i think school should i"
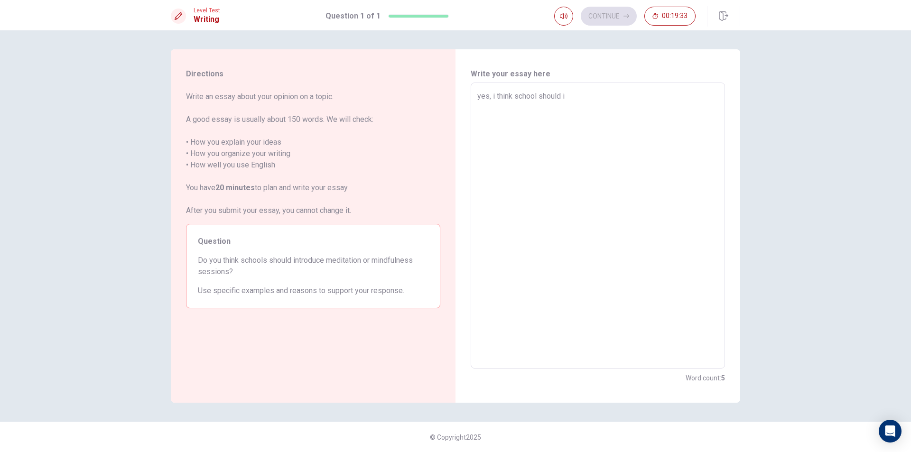
type textarea "x"
type textarea "yes, i think school should in"
type textarea "x"
type textarea "yes, i think school should int"
type textarea "x"
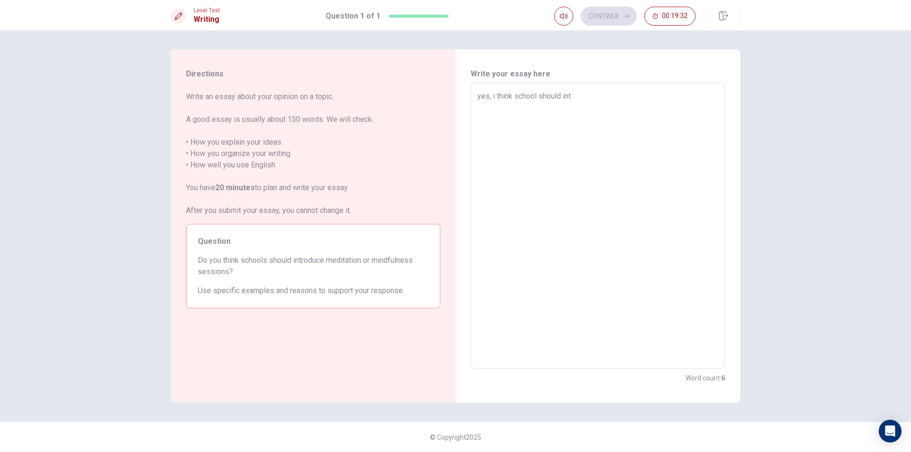
type textarea "yes, i think school should intr"
type textarea "x"
type textarea "yes, i think school should intro"
type textarea "x"
type textarea "yes, i think school should introd"
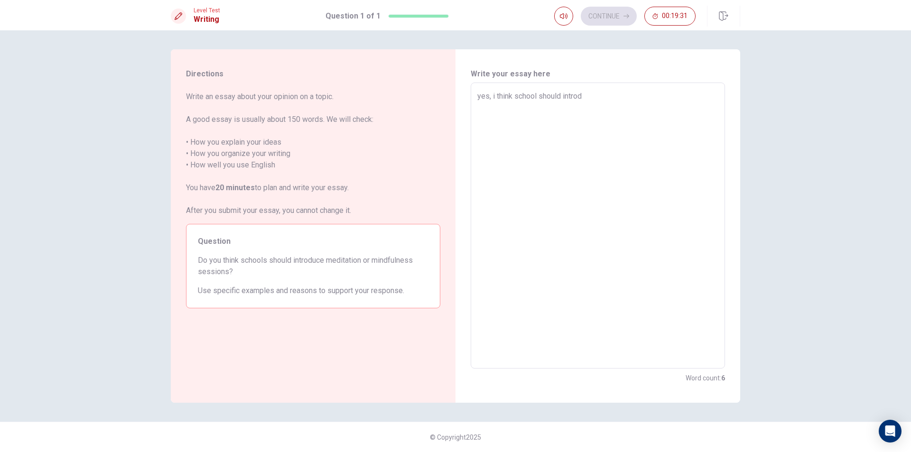
type textarea "x"
type textarea "yes, i think school should introdu"
type textarea "x"
type textarea "yes, i think school should introduc"
type textarea "x"
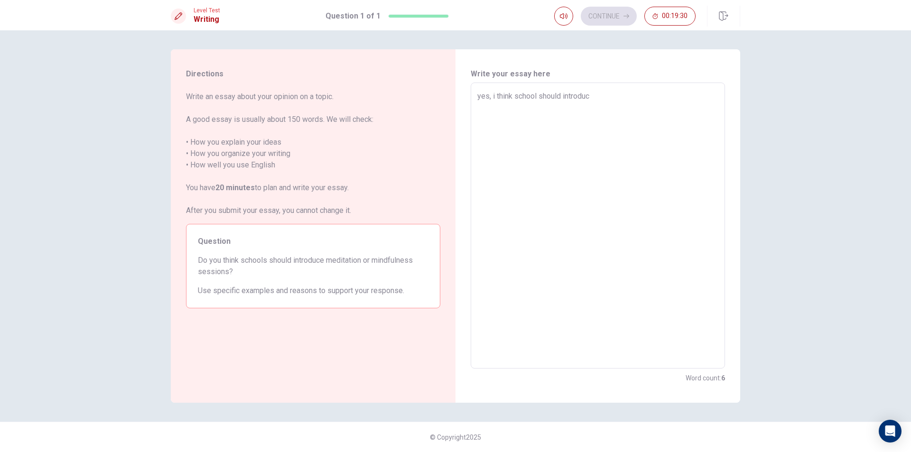
type textarea "yes, i think school should introduce"
type textarea "x"
type textarea "yes, i think school should introduce"
type textarea "x"
type textarea "yes, i think school should introduce t"
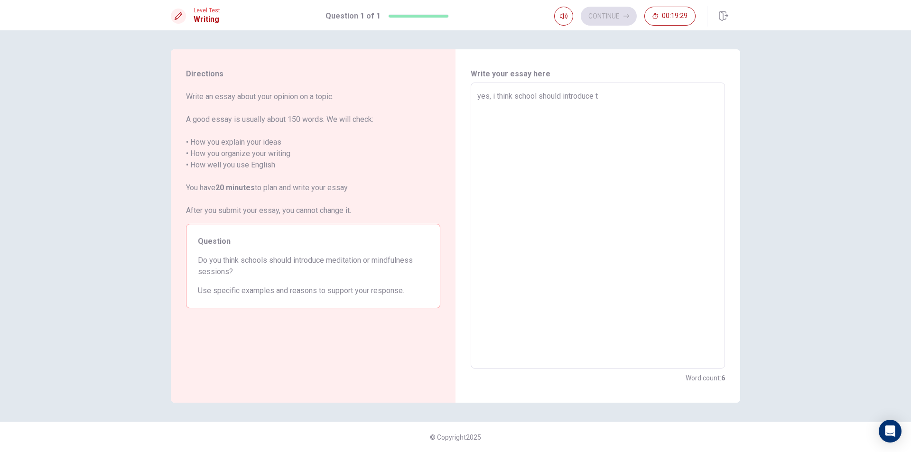
type textarea "x"
type textarea "yes, i think school should introduce th"
type textarea "x"
type textarea "yes, i think school should introduce the"
type textarea "x"
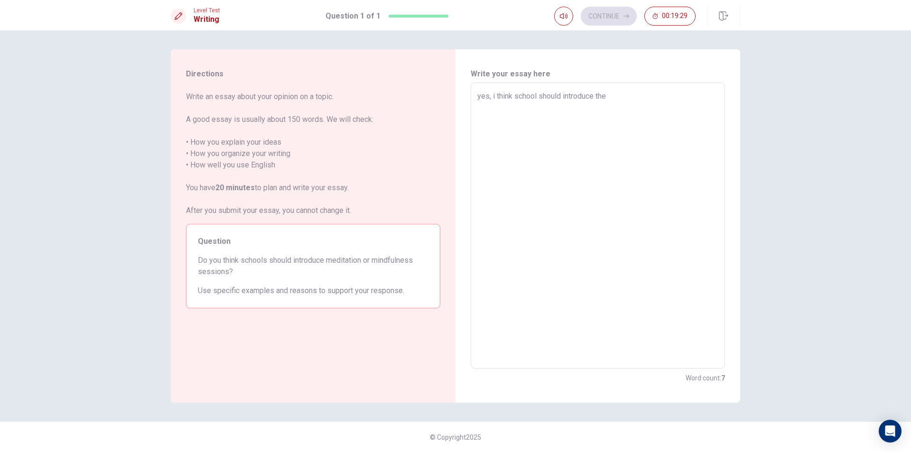
type textarea "yes, i think school should introduce the"
type textarea "x"
type textarea "yes, i think school should introduce the m"
type textarea "x"
type textarea "yes, i think school should introduce the me"
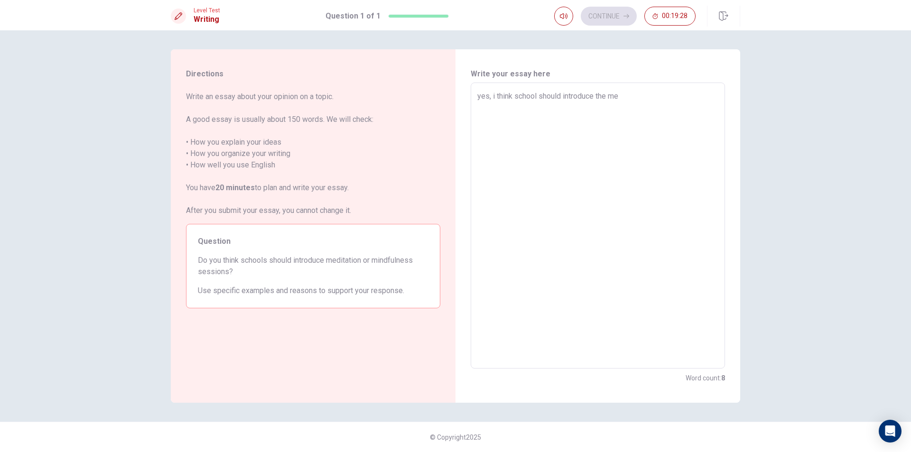
type textarea "x"
type textarea "yes, i think school should introduce the med"
type textarea "x"
type textarea "yes, i think school should introduce the medi"
type textarea "x"
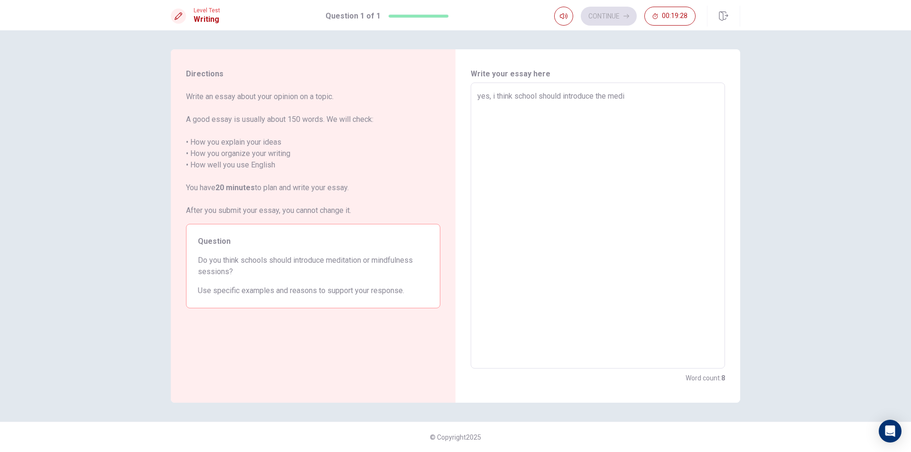
type textarea "yes, i think school should introduce the medit"
type textarea "x"
type textarea "yes, i think school should introduce the medita"
type textarea "x"
type textarea "yes, i think school should introduce the meditat"
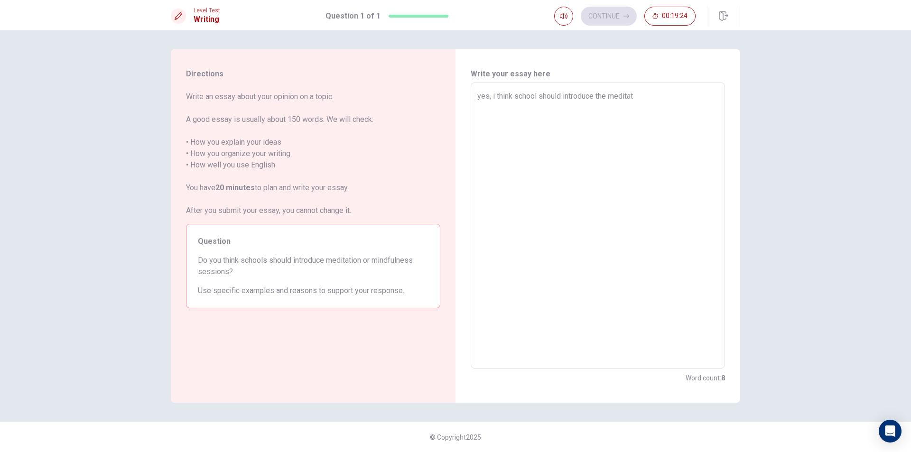
type textarea "x"
type textarea "yes, i think school should introduce the meditati"
type textarea "x"
type textarea "yes, i think school should introduce the meditatio"
type textarea "x"
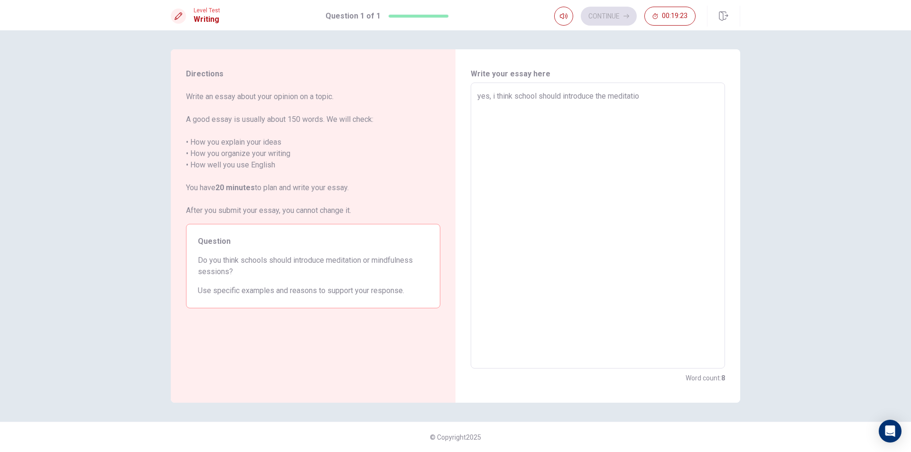
type textarea "yes, i think school should introduce the meditation"
type textarea "x"
type textarea "yes, i think school should introduce the meditatio"
type textarea "x"
type textarea "yes, i think school should introduce the meditati"
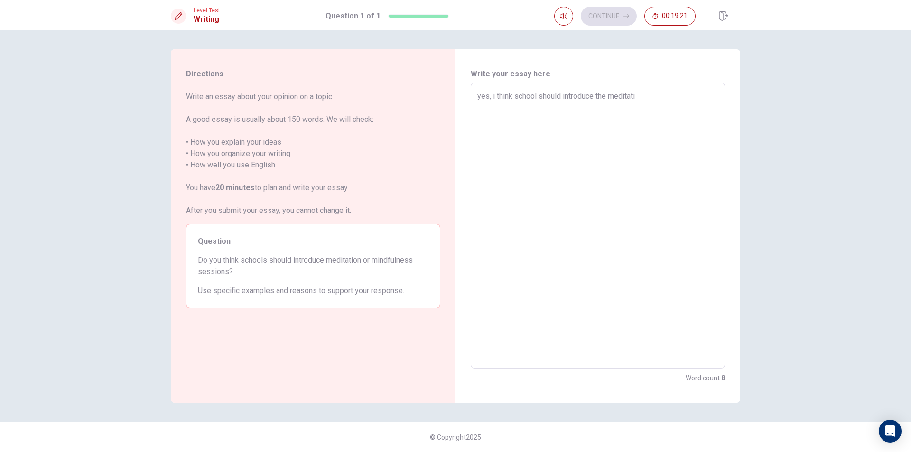
type textarea "x"
type textarea "yes, i think school should introduce the meditat"
type textarea "x"
type textarea "yes, i think school should introduce the medita"
type textarea "x"
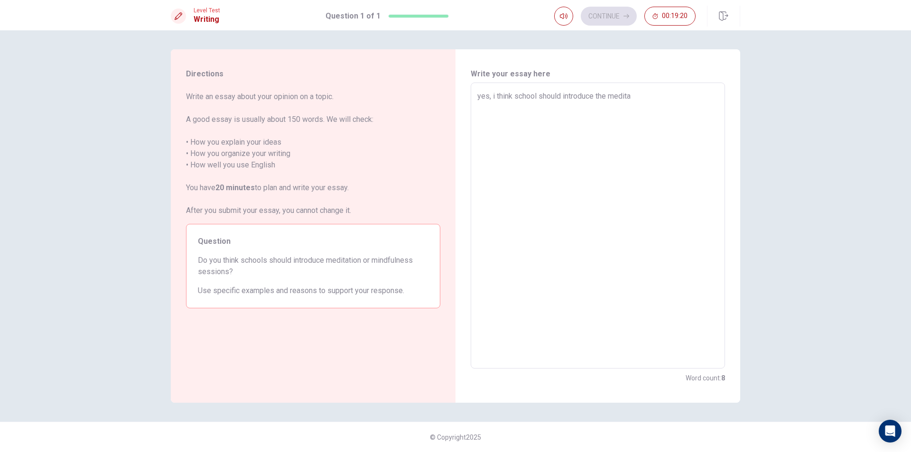
type textarea "yes, i think school should introduce the medit"
type textarea "x"
type textarea "yes, i think school should introduce the medi"
type textarea "x"
type textarea "yes, i think school should introduce the med"
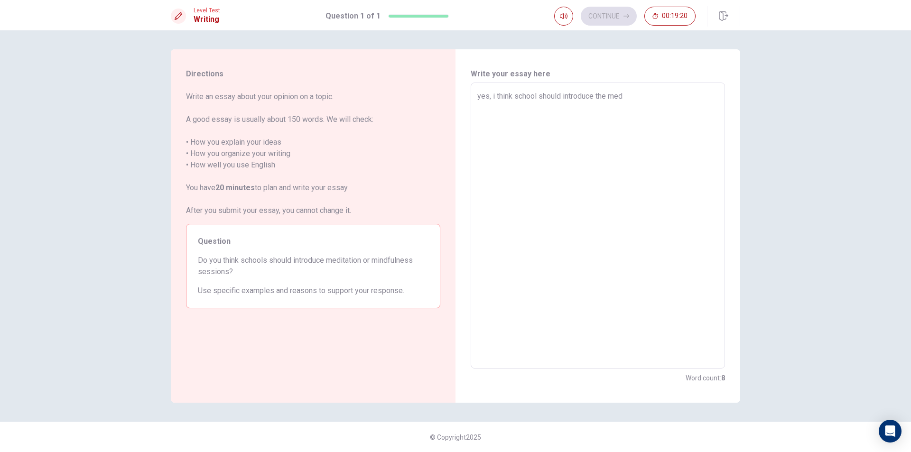
type textarea "x"
type textarea "yes, i think school should introduce the me"
type textarea "x"
type textarea "yes, i think school should introduce the m"
type textarea "x"
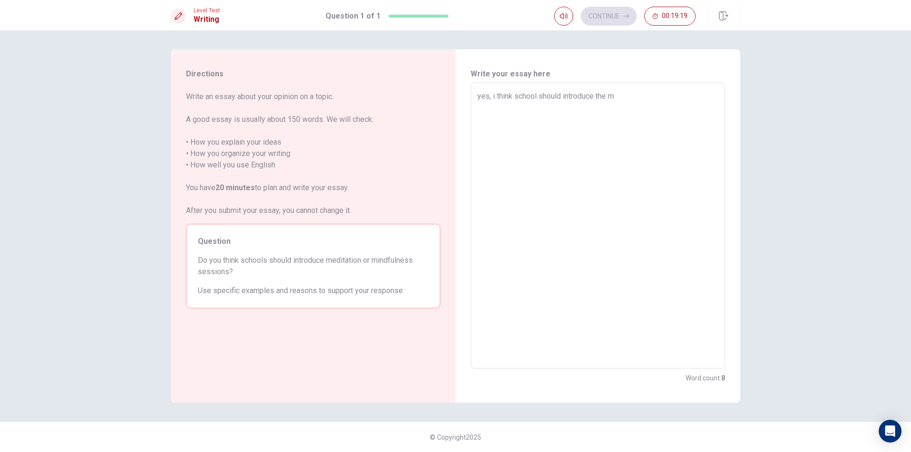
type textarea "yes, i think school should introduce the"
type textarea "x"
type textarea "yes, i think school should introduce the"
type textarea "x"
type textarea "yes, i think school should introduce th"
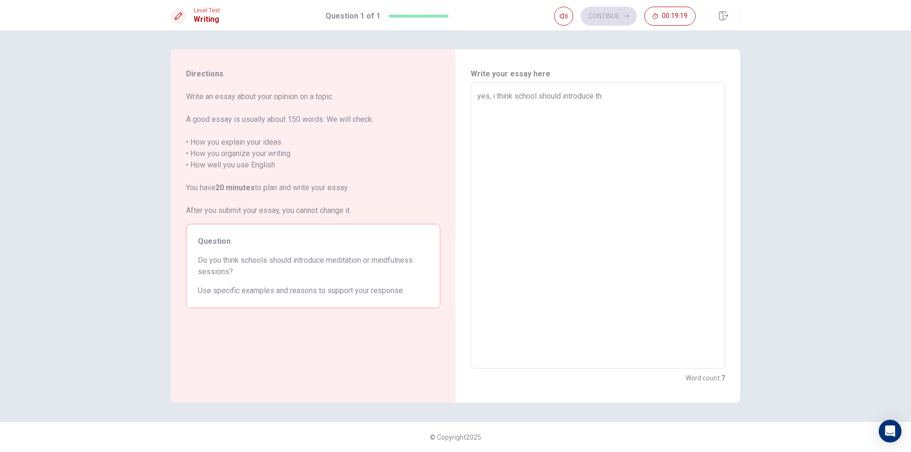
type textarea "x"
type textarea "yes, i think school should introduce t"
type textarea "x"
type textarea "yes, i think school should introduce"
type textarea "x"
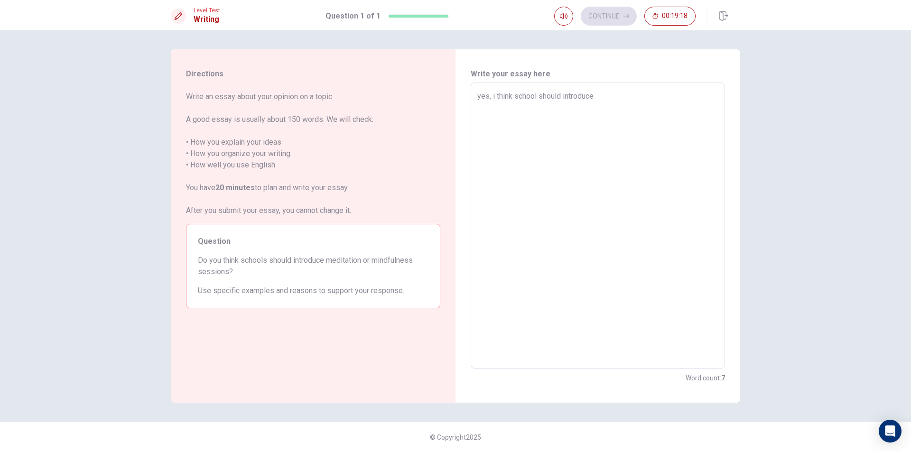
type textarea "yes, i think school should introduce"
type textarea "x"
type textarea "yes, i think school should introduc"
type textarea "x"
type textarea "yes, i think school should introdu"
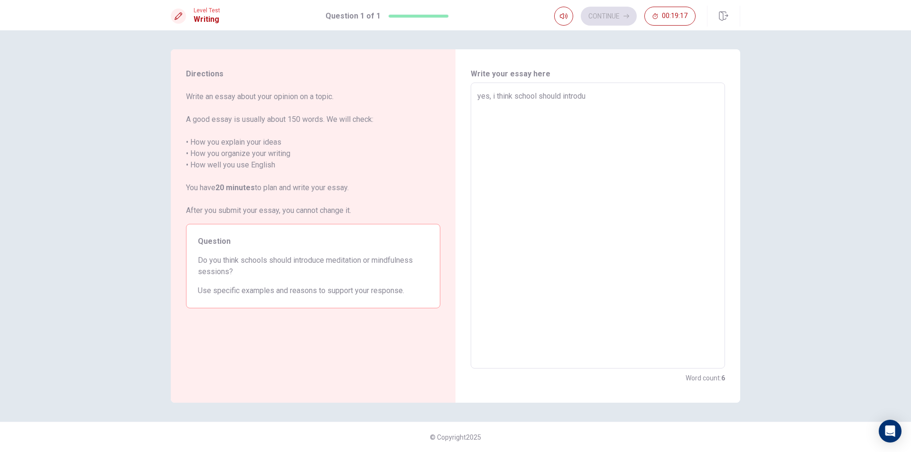
type textarea "x"
type textarea "yes, i think school should introd"
type textarea "x"
type textarea "yes, i think school should intro"
type textarea "x"
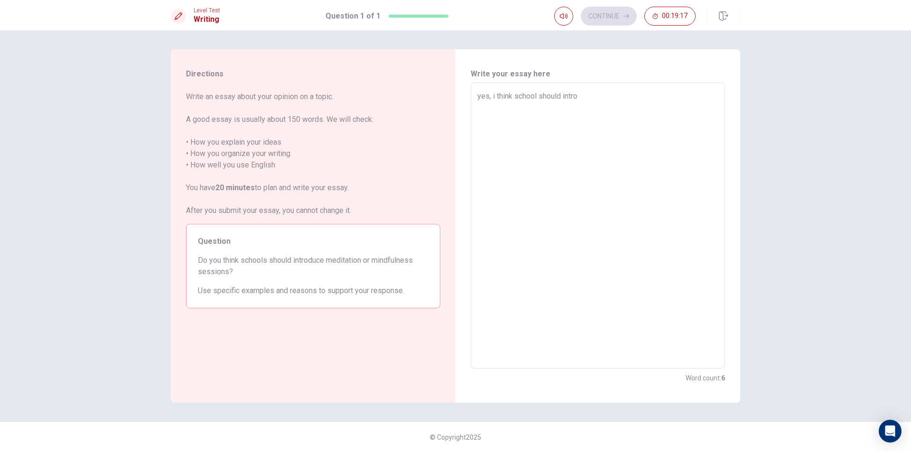
type textarea "yes, i think school should intr"
type textarea "x"
type textarea "yes, i think school should int"
type textarea "x"
type textarea "yes, i think school should in"
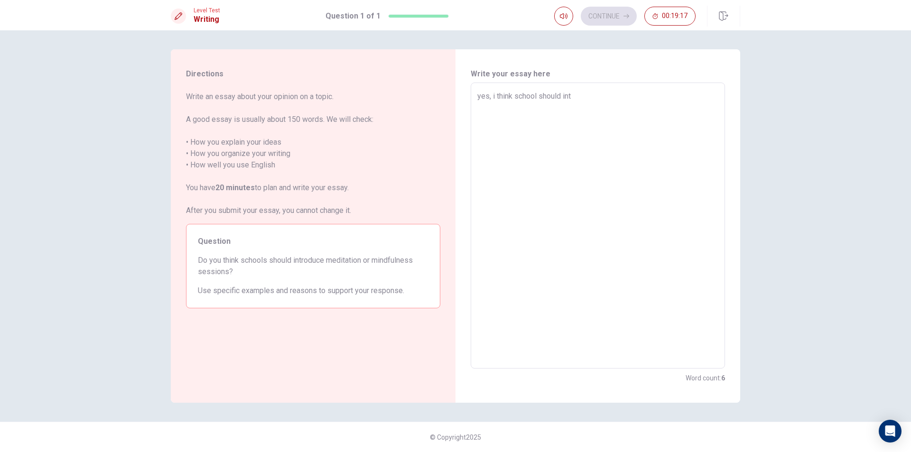
type textarea "x"
type textarea "yes, i think school should i"
type textarea "x"
type textarea "yes, i think school should"
type textarea "x"
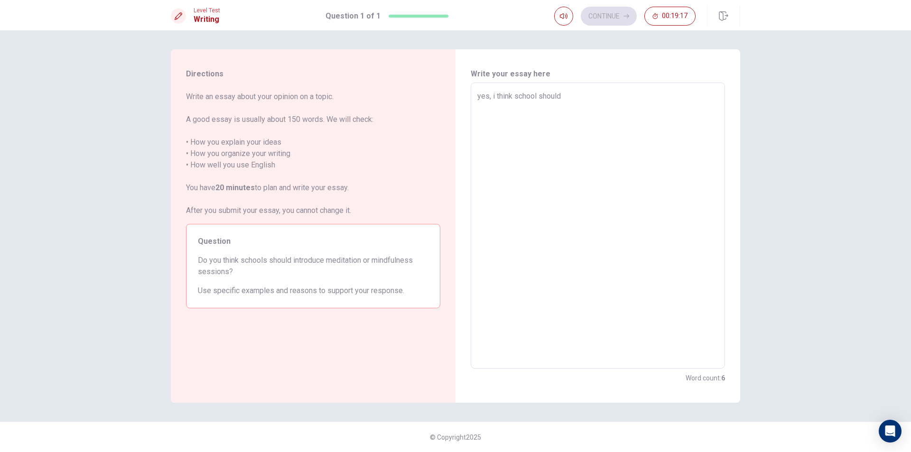
type textarea "yes, i think school should"
type textarea "x"
type textarea "yes, i think school shoul"
type textarea "x"
type textarea "yes, i think school shou"
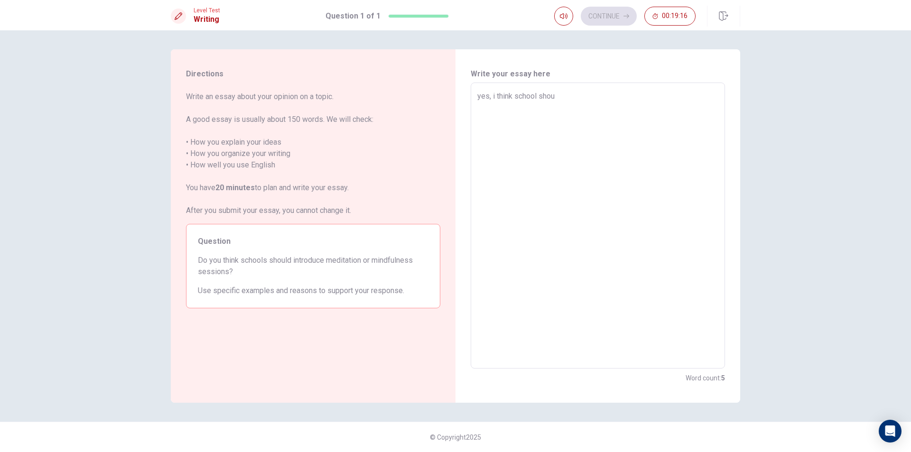
type textarea "x"
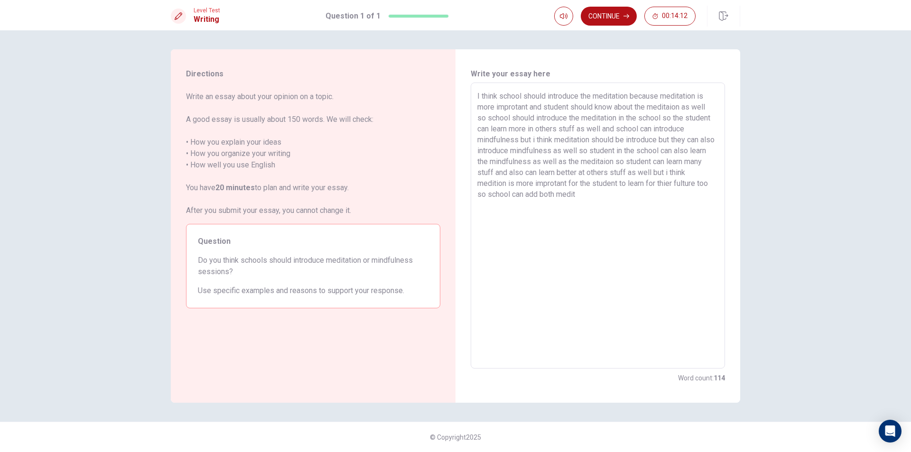
click at [674, 106] on textarea "I think school should introduce the meditation because meditation is more impro…" at bounding box center [597, 226] width 241 height 270
click at [619, 94] on textarea "I think school should introduce the meditation because meditation is more impro…" at bounding box center [597, 226] width 241 height 270
click at [561, 185] on textarea "I think school should introduce the meditation because meditation is more impro…" at bounding box center [597, 226] width 241 height 270
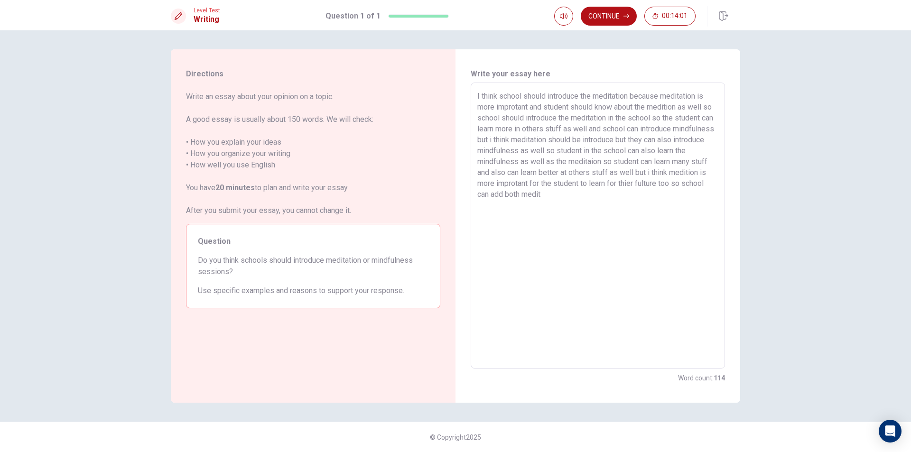
click at [579, 197] on textarea "I think school should introduce the meditation because meditation is more impro…" at bounding box center [597, 226] width 241 height 270
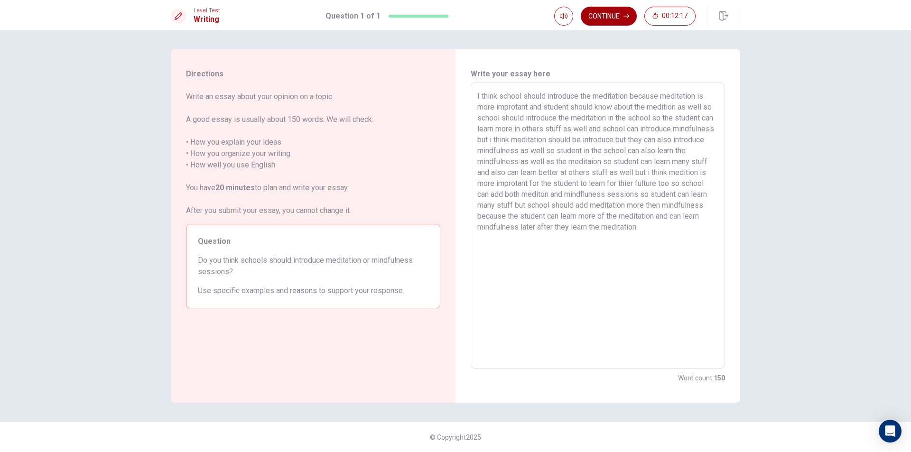
click at [620, 14] on button "Continue" at bounding box center [609, 16] width 56 height 19
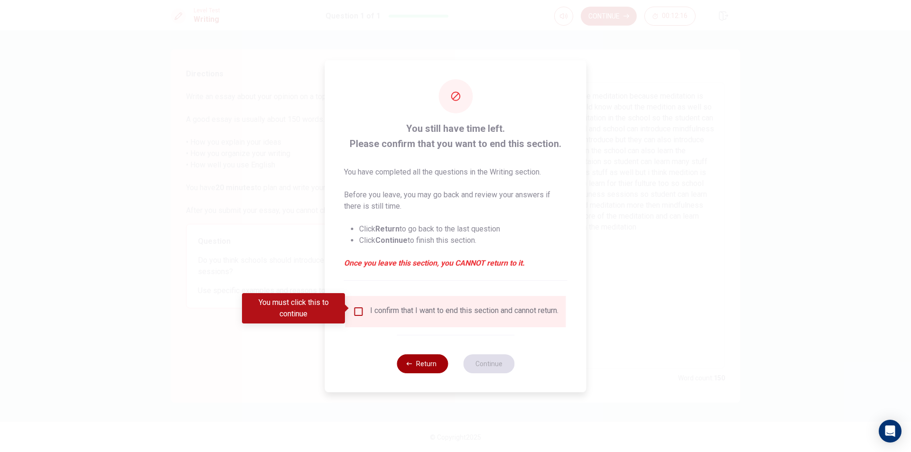
click at [427, 364] on button "Return" at bounding box center [422, 363] width 51 height 19
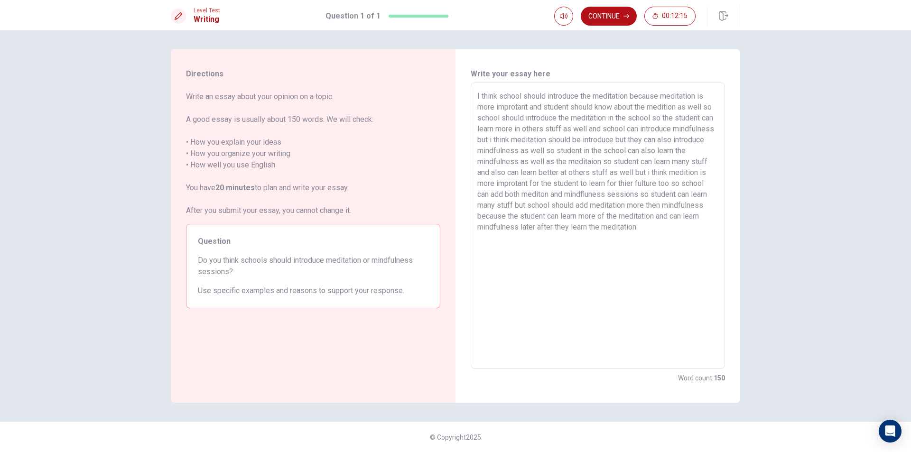
click at [703, 227] on textarea "I think school should introduce the meditation because meditation is more impro…" at bounding box center [597, 226] width 241 height 270
click at [610, 21] on button "Continue" at bounding box center [609, 16] width 56 height 19
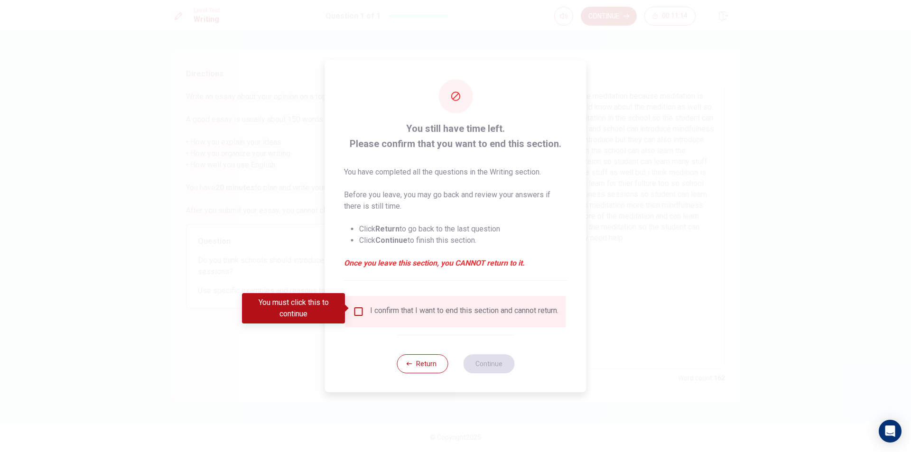
click at [350, 310] on span at bounding box center [347, 309] width 5 height 8
click at [358, 309] on input "You must click this to continue" at bounding box center [358, 311] width 11 height 11
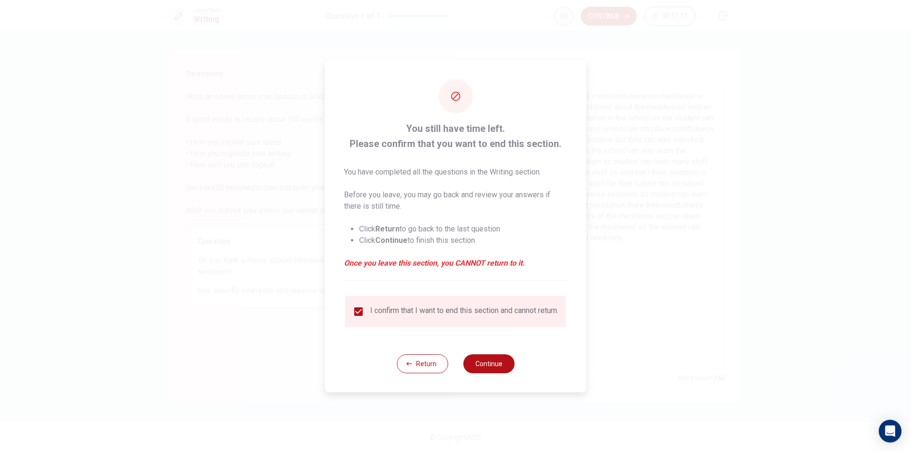
click at [504, 377] on div "Return Continue" at bounding box center [456, 363] width 118 height 57
click at [503, 370] on button "Continue" at bounding box center [488, 363] width 51 height 19
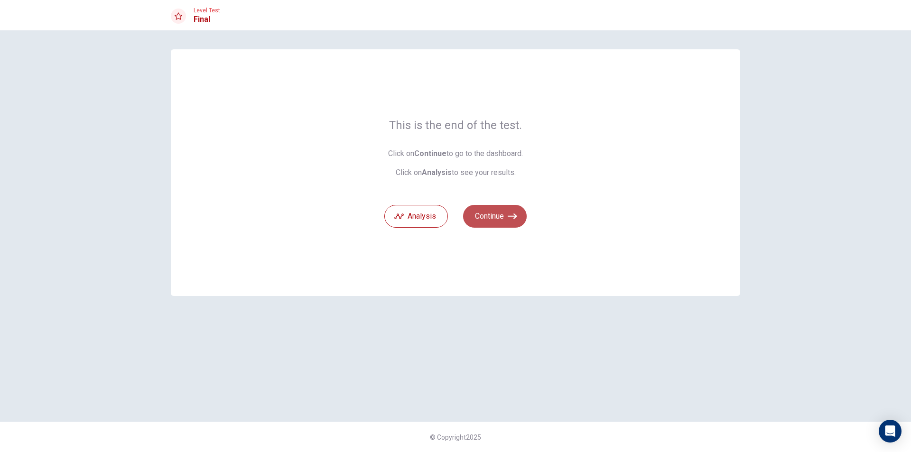
click at [495, 218] on button "Continue" at bounding box center [495, 216] width 64 height 23
